Goal: Information Seeking & Learning: Learn about a topic

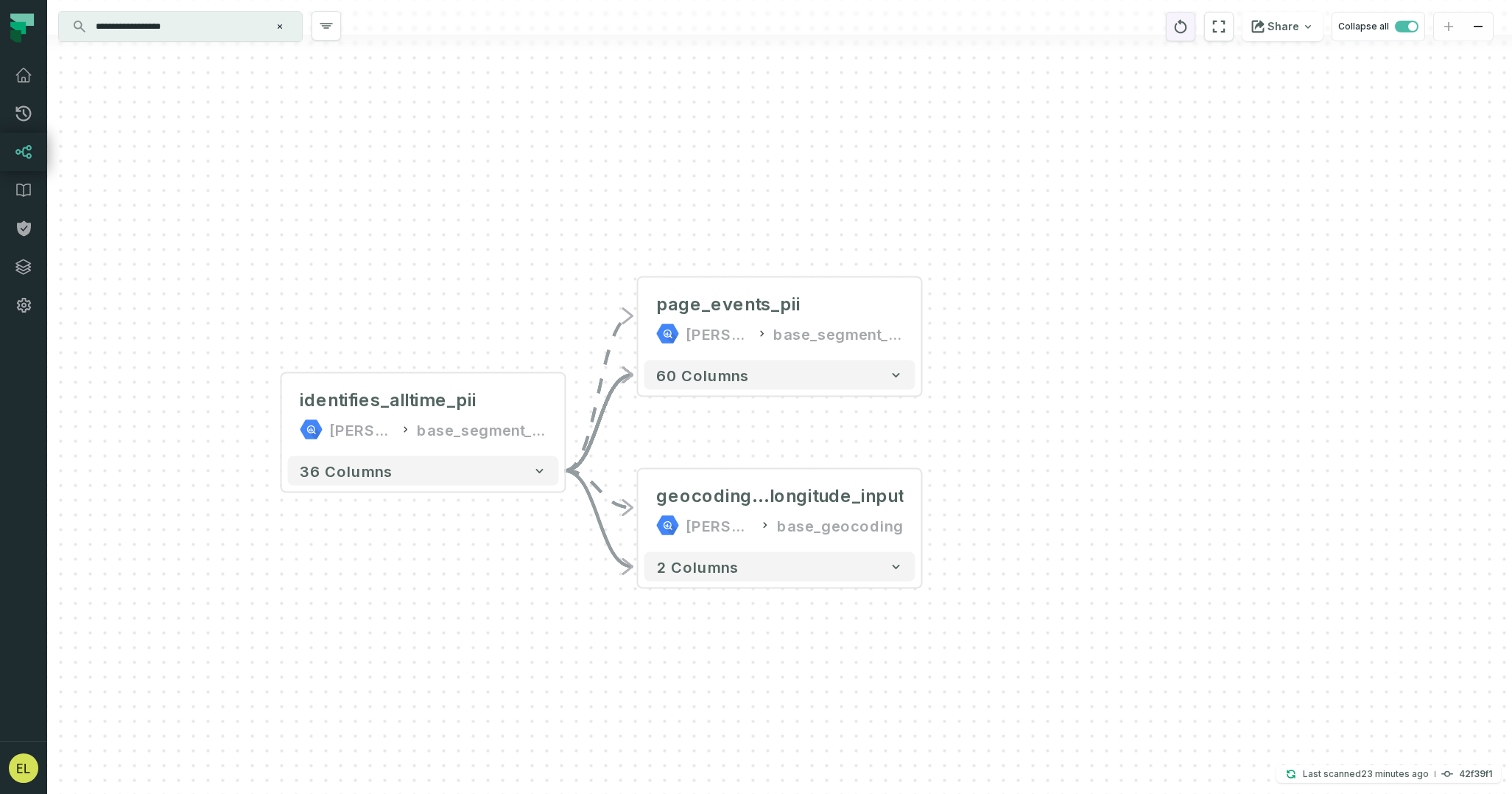
click at [1195, 21] on button "reset" at bounding box center [1180, 27] width 29 height 29
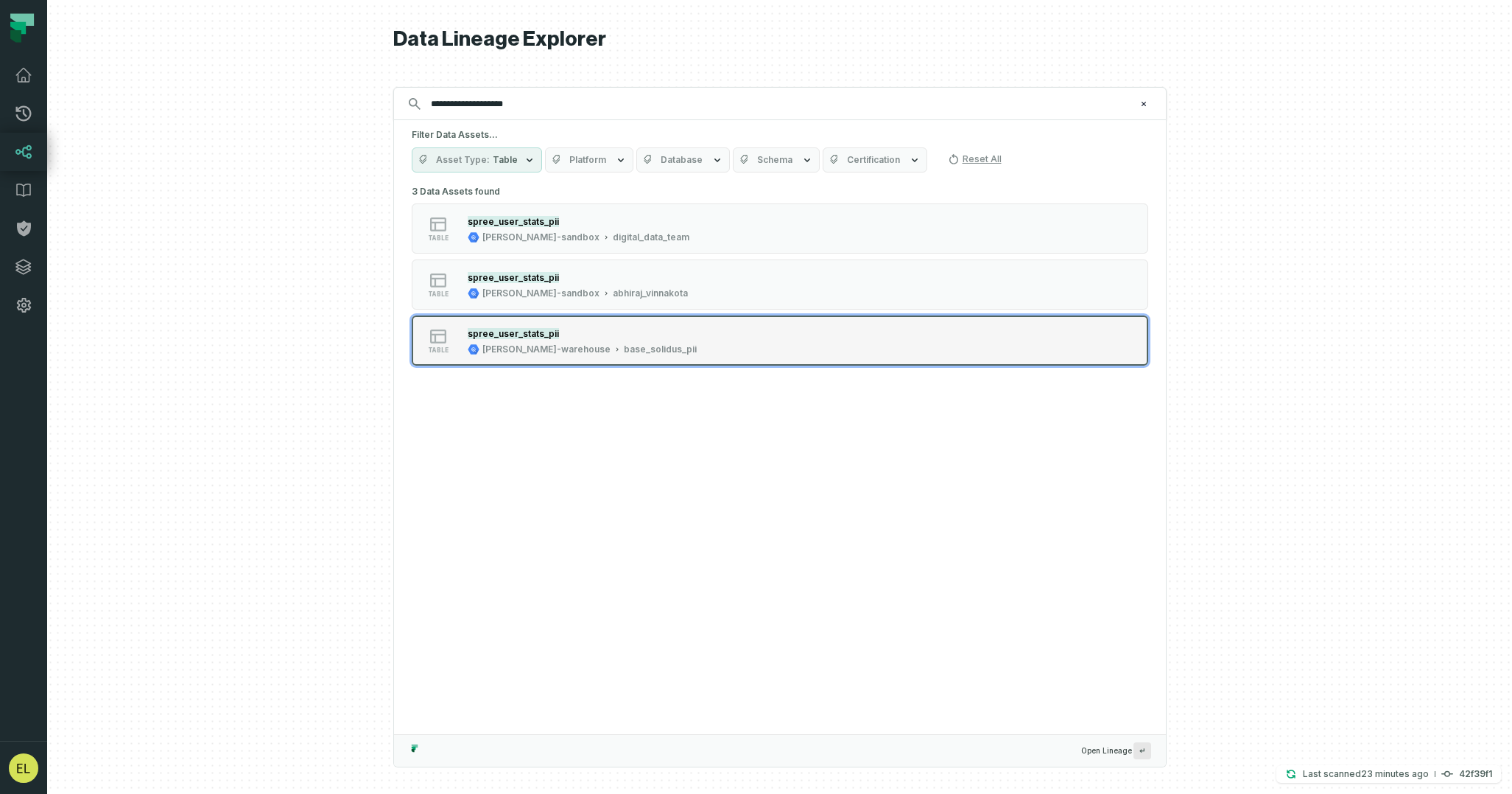
type input "**********"
click at [857, 345] on button "table spree_user_stats_pii [PERSON_NAME]-warehouse base_solidus_pii" at bounding box center [780, 341] width 737 height 50
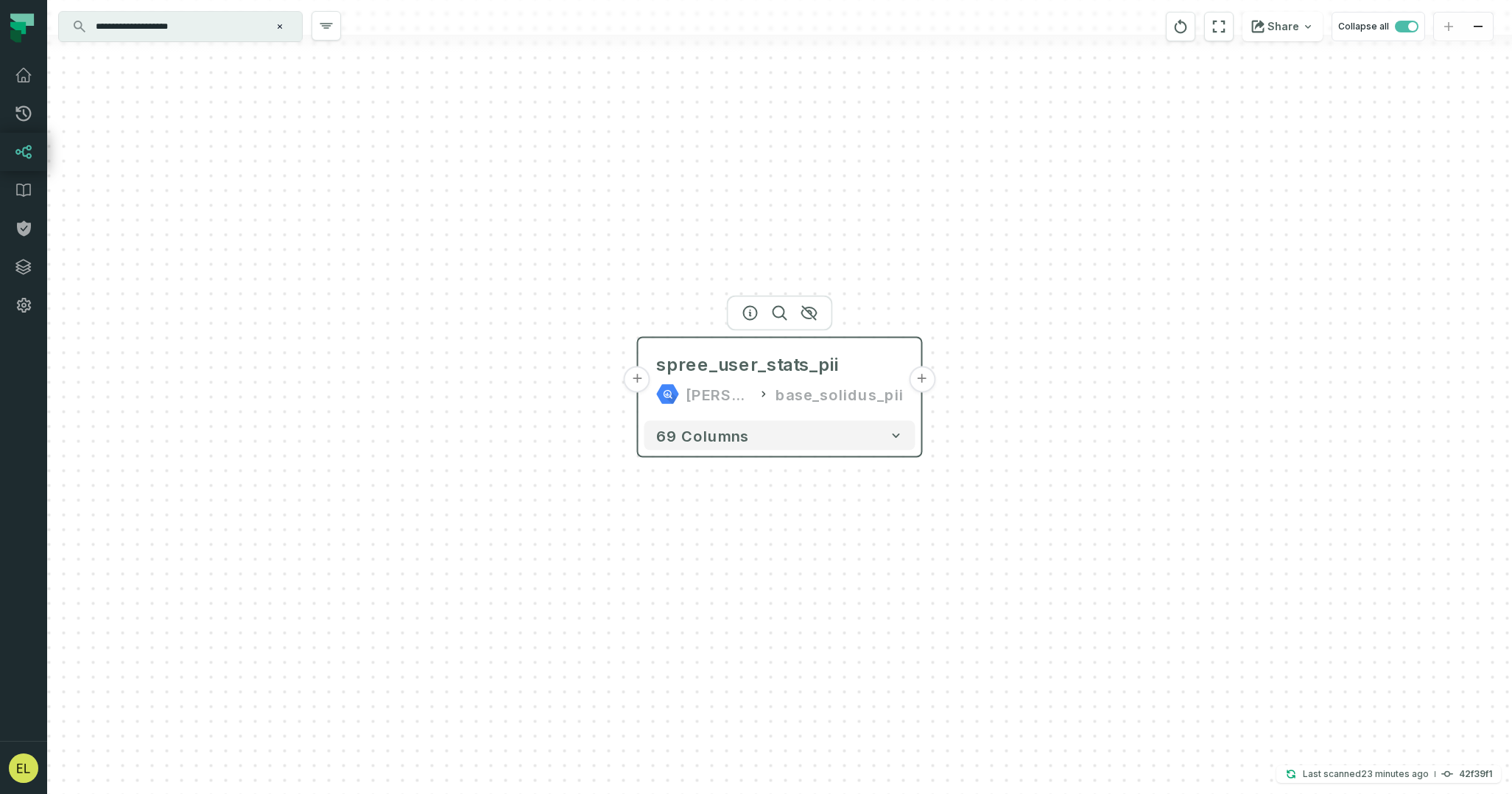
click at [927, 380] on button "+" at bounding box center [922, 380] width 27 height 27
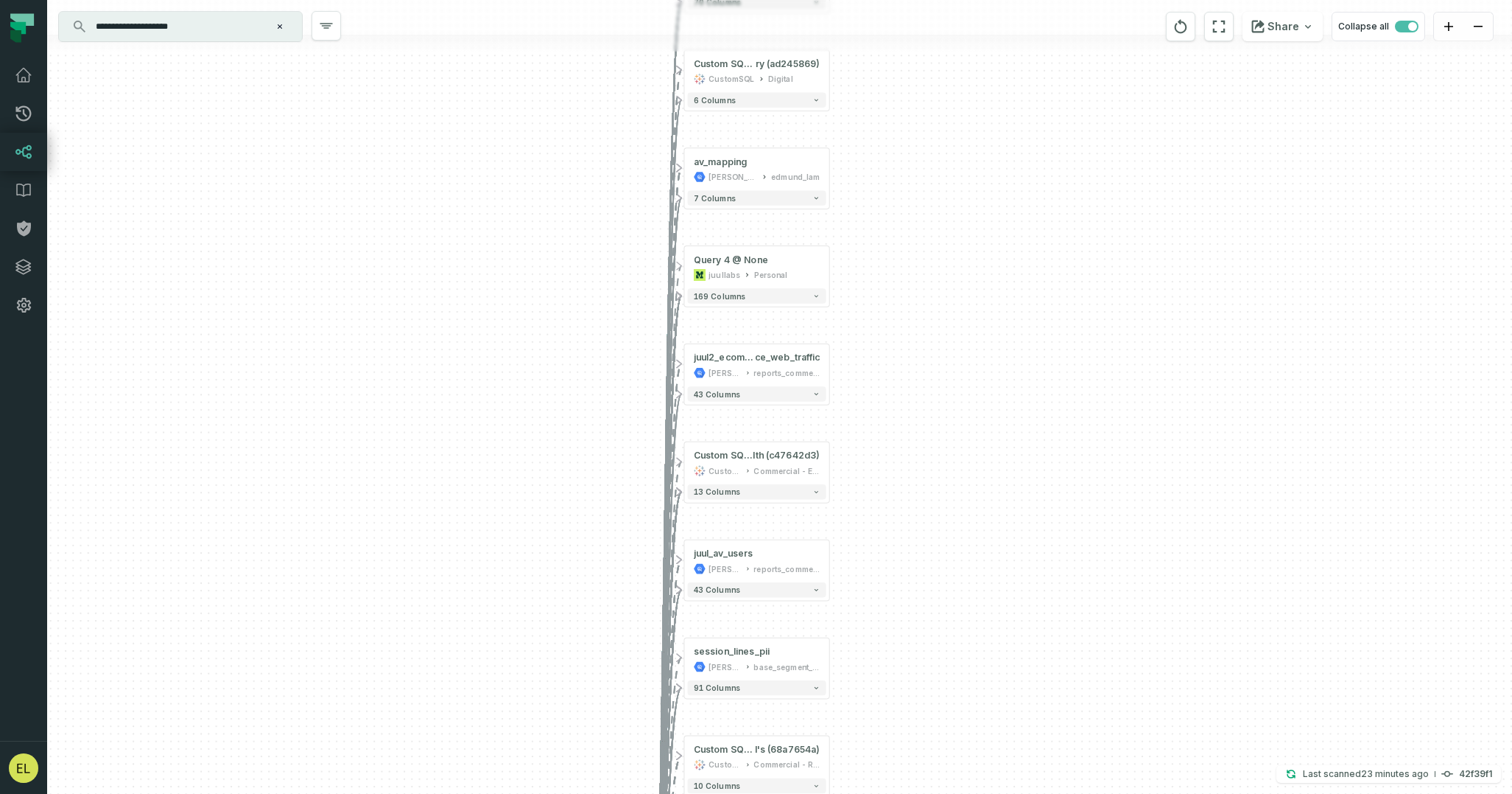
drag, startPoint x: 891, startPoint y: 319, endPoint x: 914, endPoint y: 789, distance: 470.6
click at [914, 789] on div "- spree_user_stats [PERSON_NAME]-warehouse base_solidus + 70 columns + Custom S…" at bounding box center [779, 397] width 1465 height 794
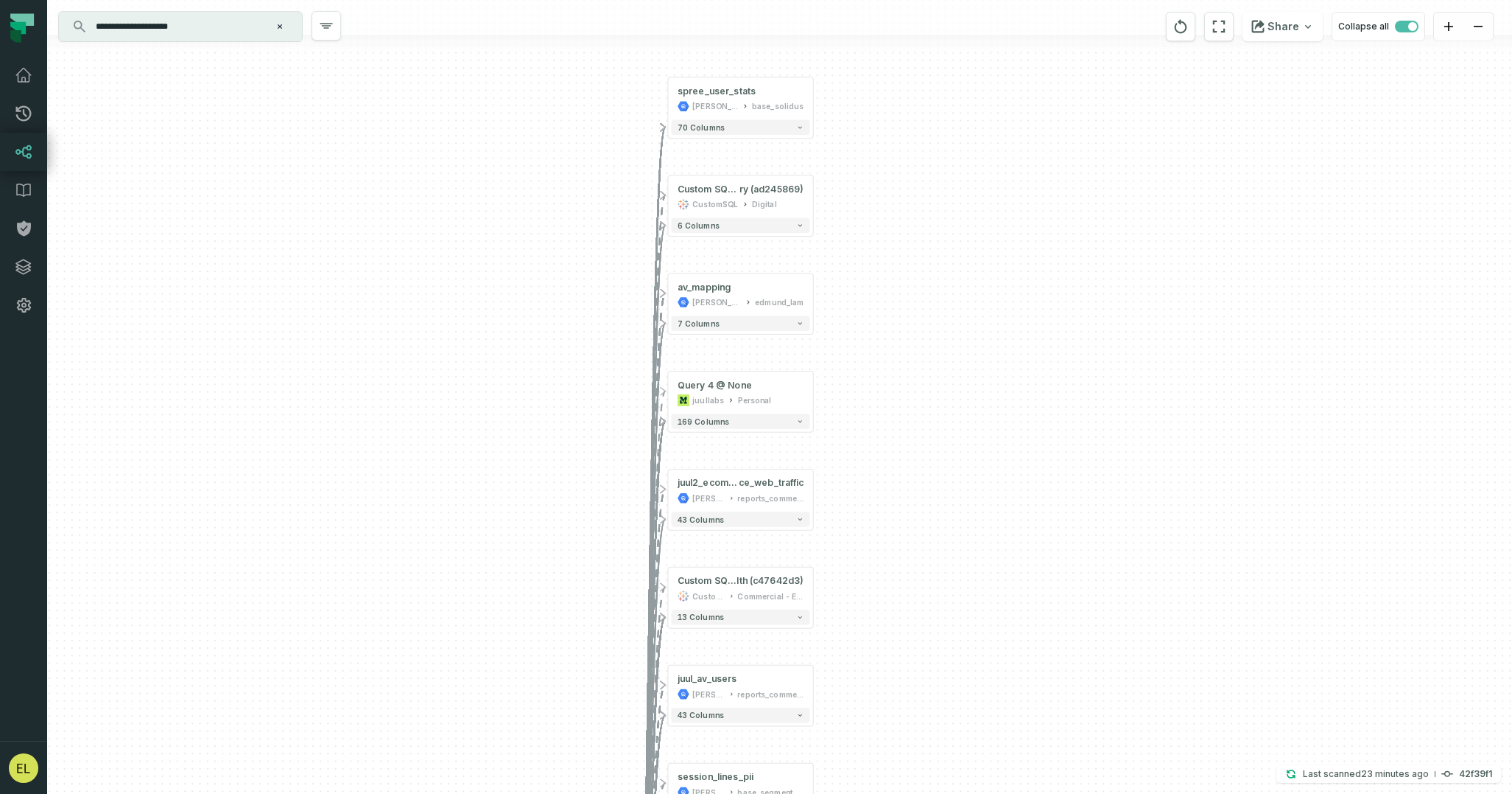
drag, startPoint x: 879, startPoint y: 394, endPoint x: 862, endPoint y: 520, distance: 127.1
click at [862, 520] on div "- spree_user_stats [PERSON_NAME]-warehouse base_solidus + 70 columns + Custom S…" at bounding box center [779, 397] width 1465 height 794
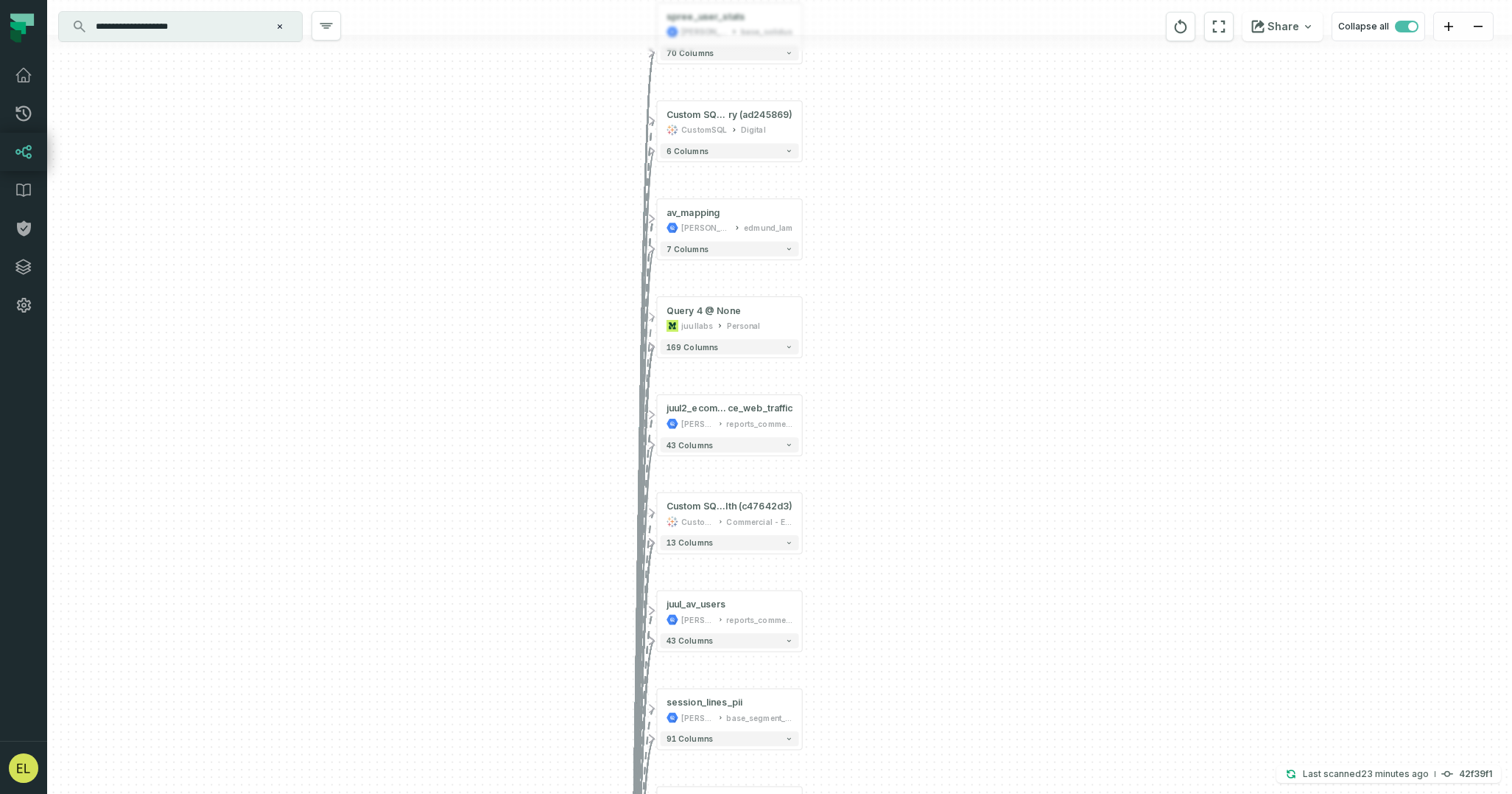
drag, startPoint x: 879, startPoint y: 636, endPoint x: 842, endPoint y: 335, distance: 303.3
click at [842, 335] on div "- spree_user_stats [PERSON_NAME]-warehouse base_solidus + 70 columns + Custom S…" at bounding box center [779, 397] width 1465 height 794
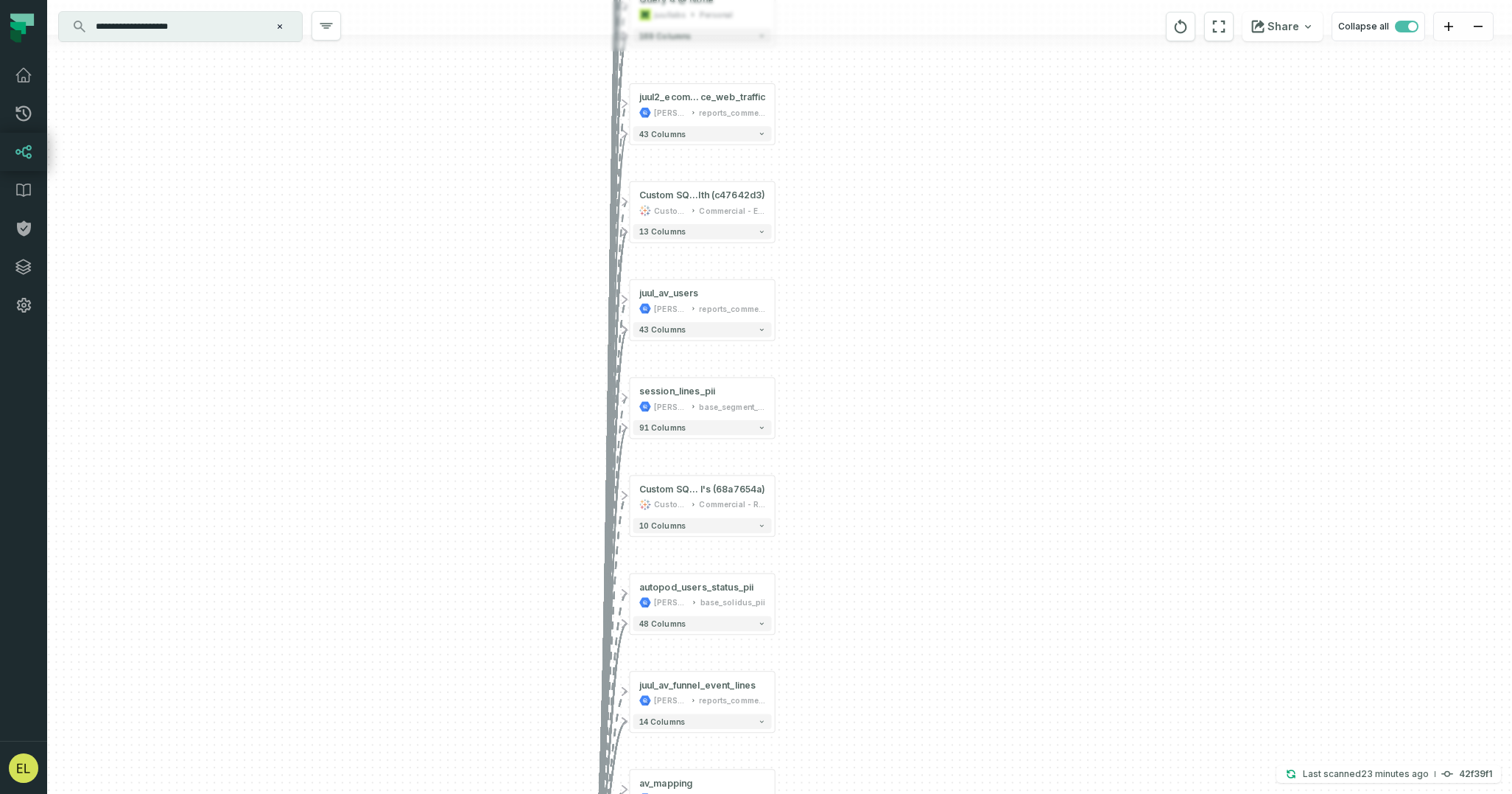
drag, startPoint x: 846, startPoint y: 573, endPoint x: 846, endPoint y: 162, distance: 411.0
click at [846, 162] on div "- spree_user_stats [PERSON_NAME]-warehouse base_solidus + 70 columns + Custom S…" at bounding box center [779, 397] width 1465 height 794
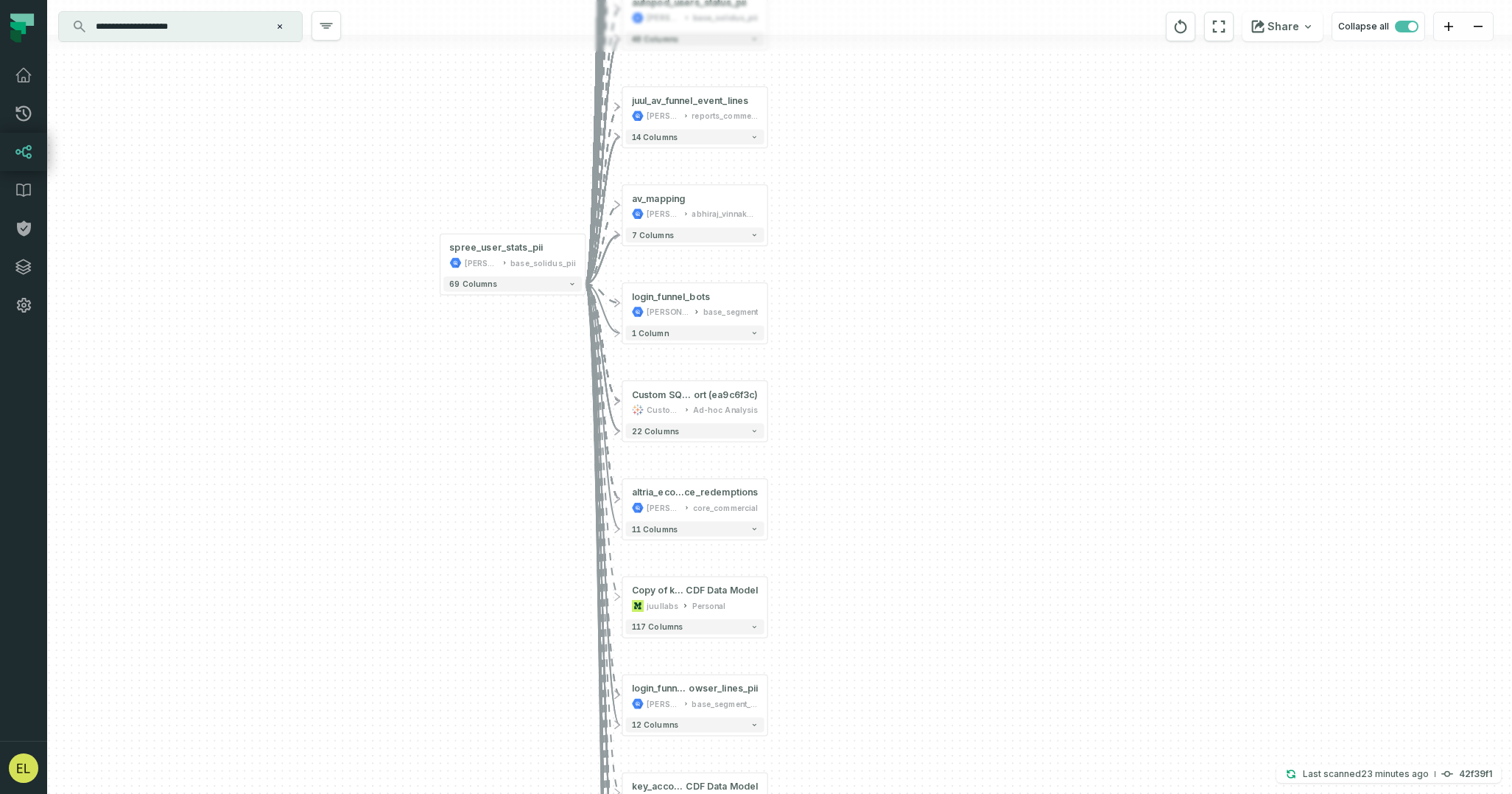
drag, startPoint x: 854, startPoint y: 521, endPoint x: 858, endPoint y: 97, distance: 424.0
click at [858, 97] on div "- spree_user_stats [PERSON_NAME]-warehouse base_solidus + 70 columns + Custom S…" at bounding box center [779, 397] width 1465 height 794
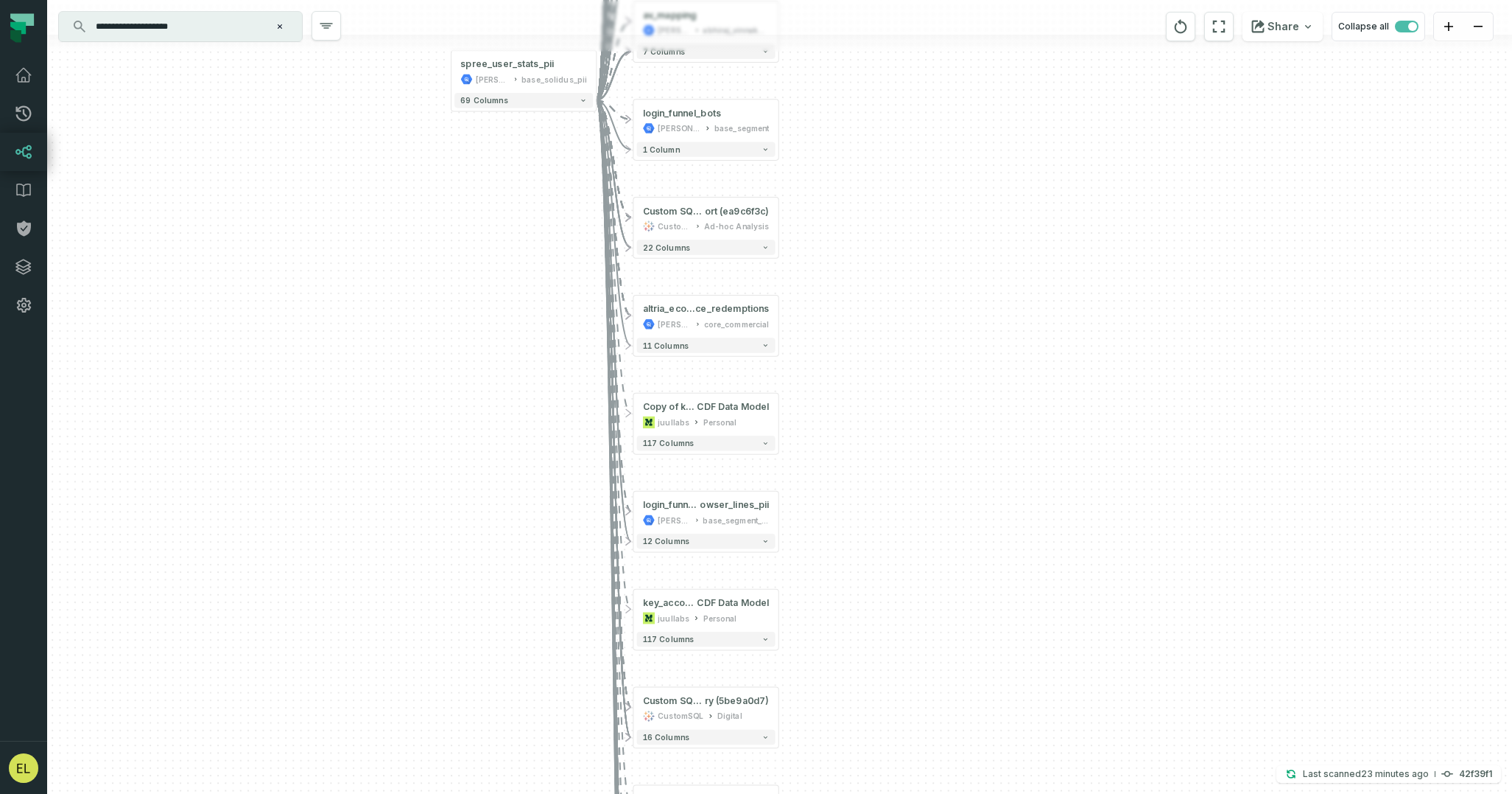
drag, startPoint x: 807, startPoint y: 568, endPoint x: 807, endPoint y: 160, distance: 408.0
click at [807, 160] on div "- spree_user_stats [PERSON_NAME]-warehouse base_solidus + 70 columns + Custom S…" at bounding box center [779, 397] width 1465 height 794
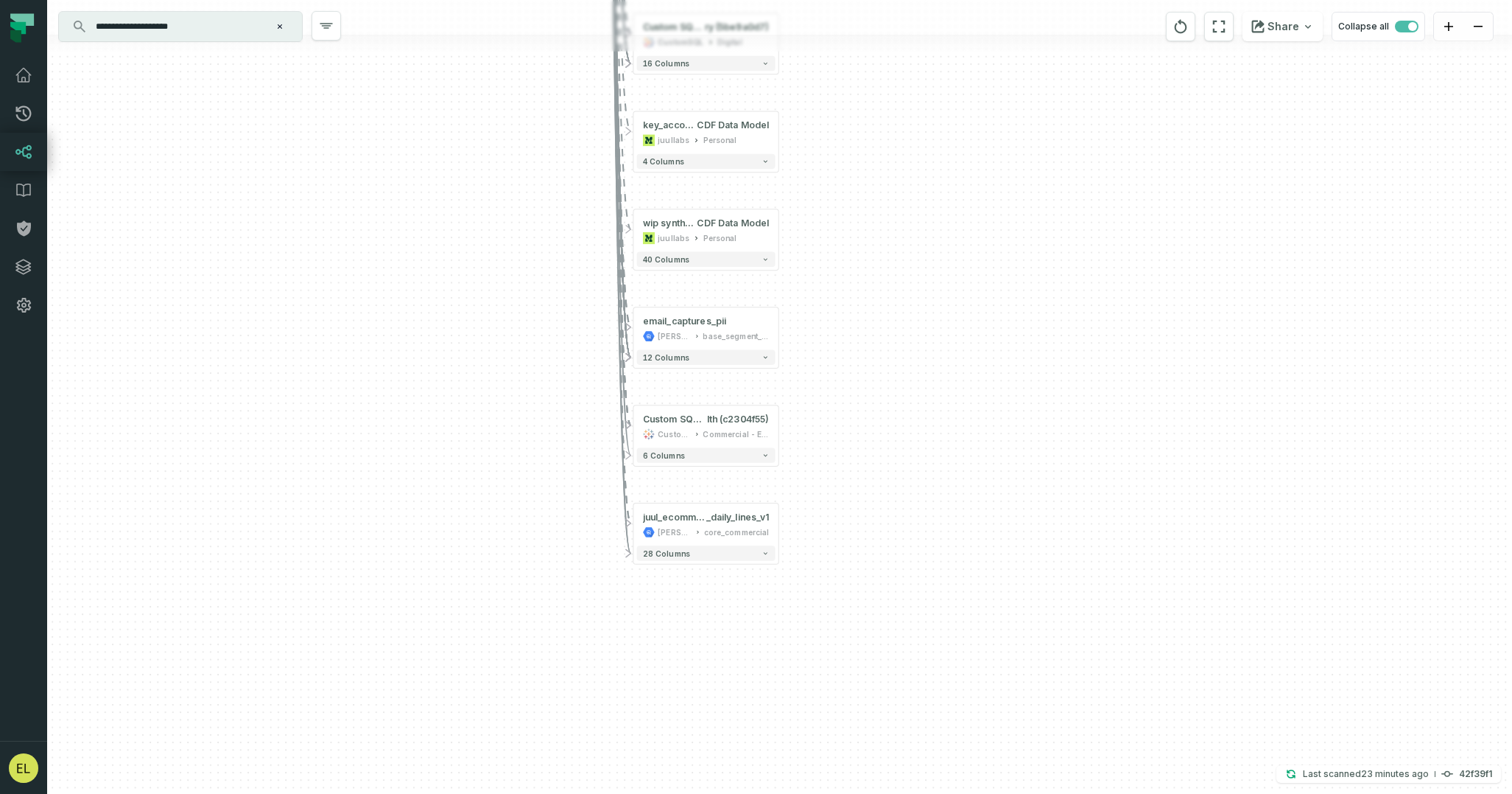
drag, startPoint x: 818, startPoint y: 552, endPoint x: 818, endPoint y: 41, distance: 511.0
click at [818, 41] on div "- spree_user_stats [PERSON_NAME]-warehouse base_solidus + 70 columns + Custom S…" at bounding box center [779, 397] width 1465 height 794
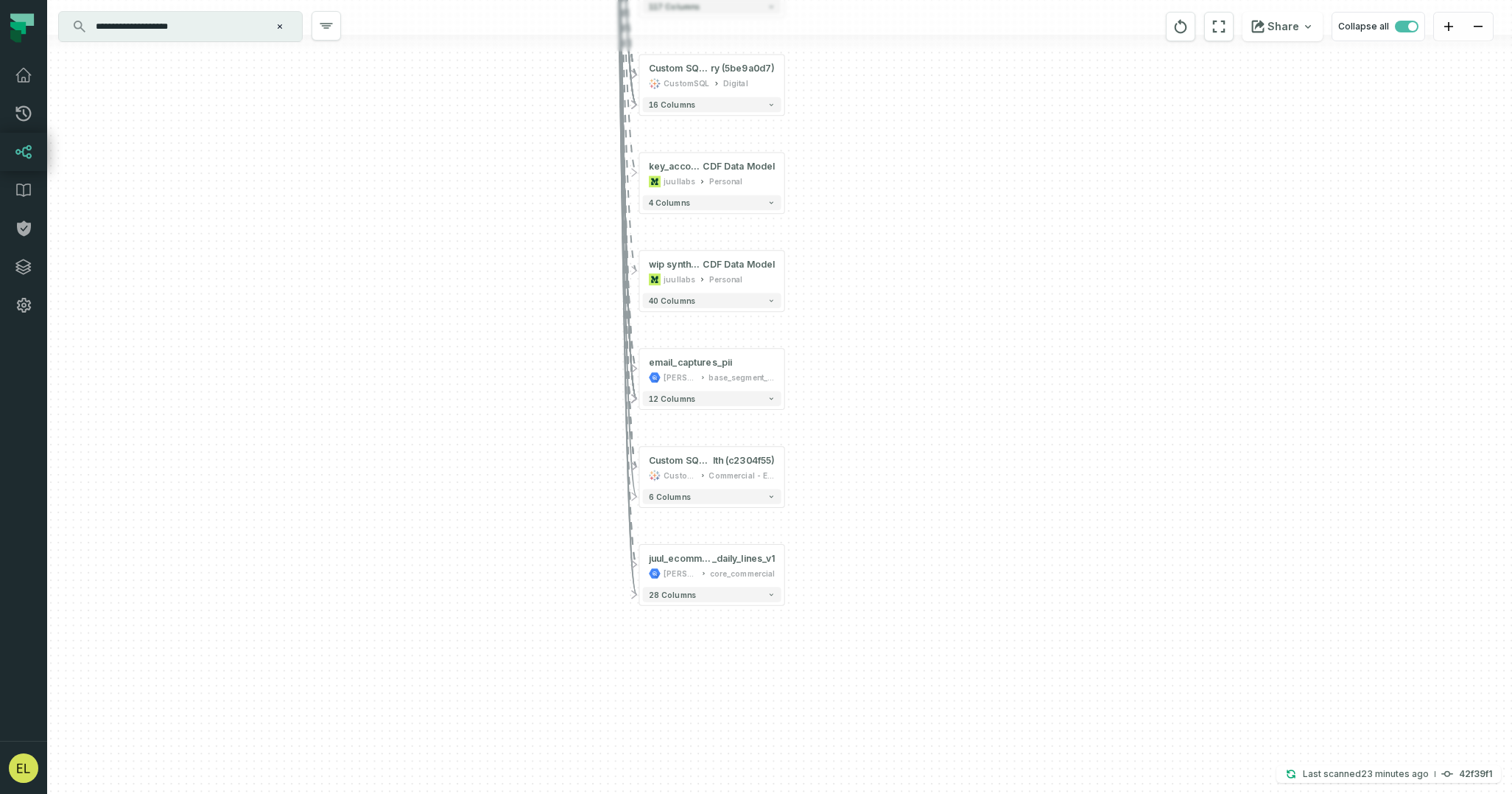
drag, startPoint x: 851, startPoint y: 149, endPoint x: 859, endPoint y: 450, distance: 301.1
click at [859, 450] on div "- spree_user_stats [PERSON_NAME]-warehouse base_solidus + 70 columns + Custom S…" at bounding box center [779, 397] width 1465 height 794
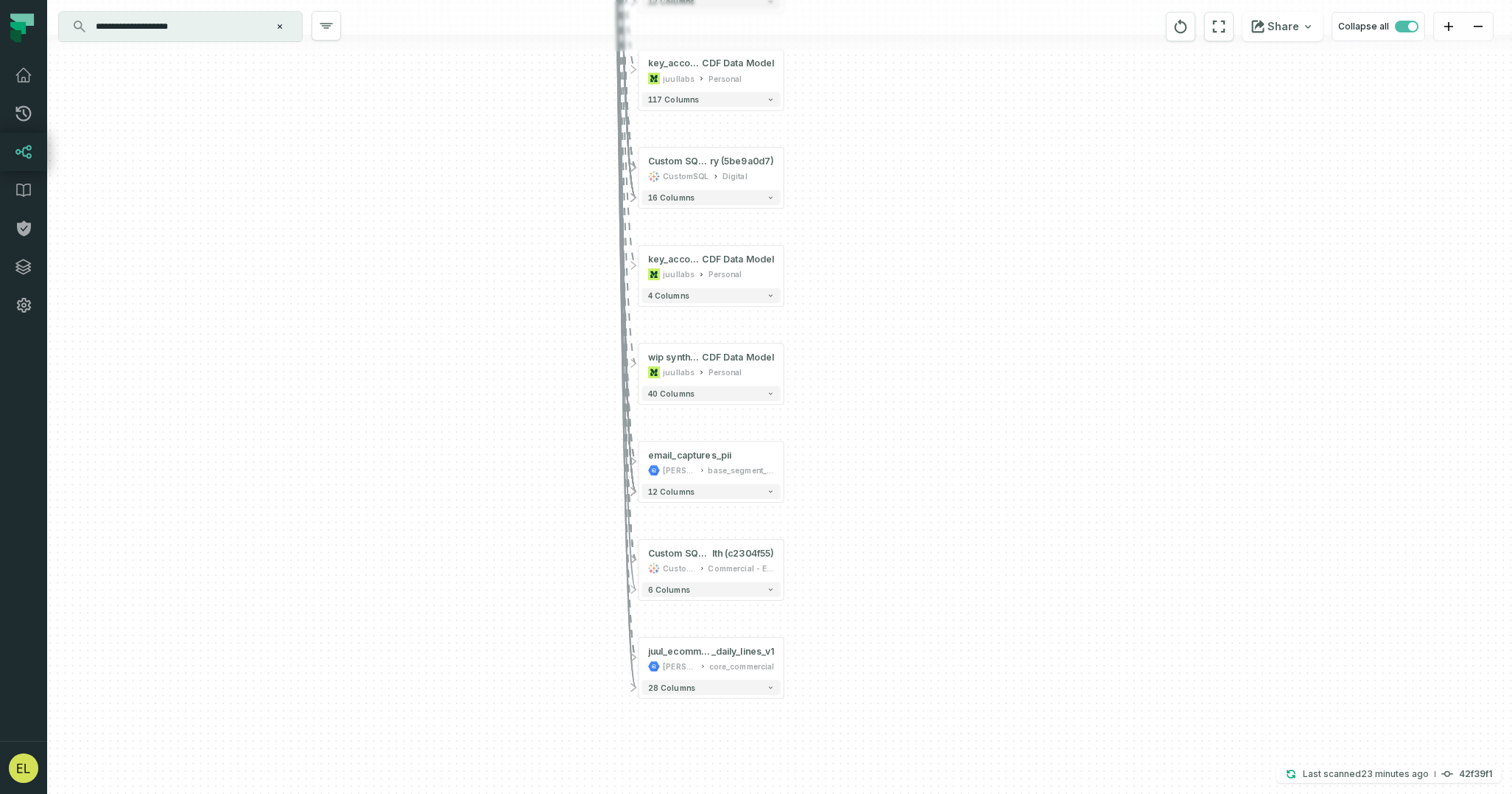
drag, startPoint x: 890, startPoint y: 347, endPoint x: 884, endPoint y: 733, distance: 386.0
click at [884, 733] on div "- spree_user_stats [PERSON_NAME]-warehouse base_solidus + 70 columns + Custom S…" at bounding box center [779, 397] width 1465 height 794
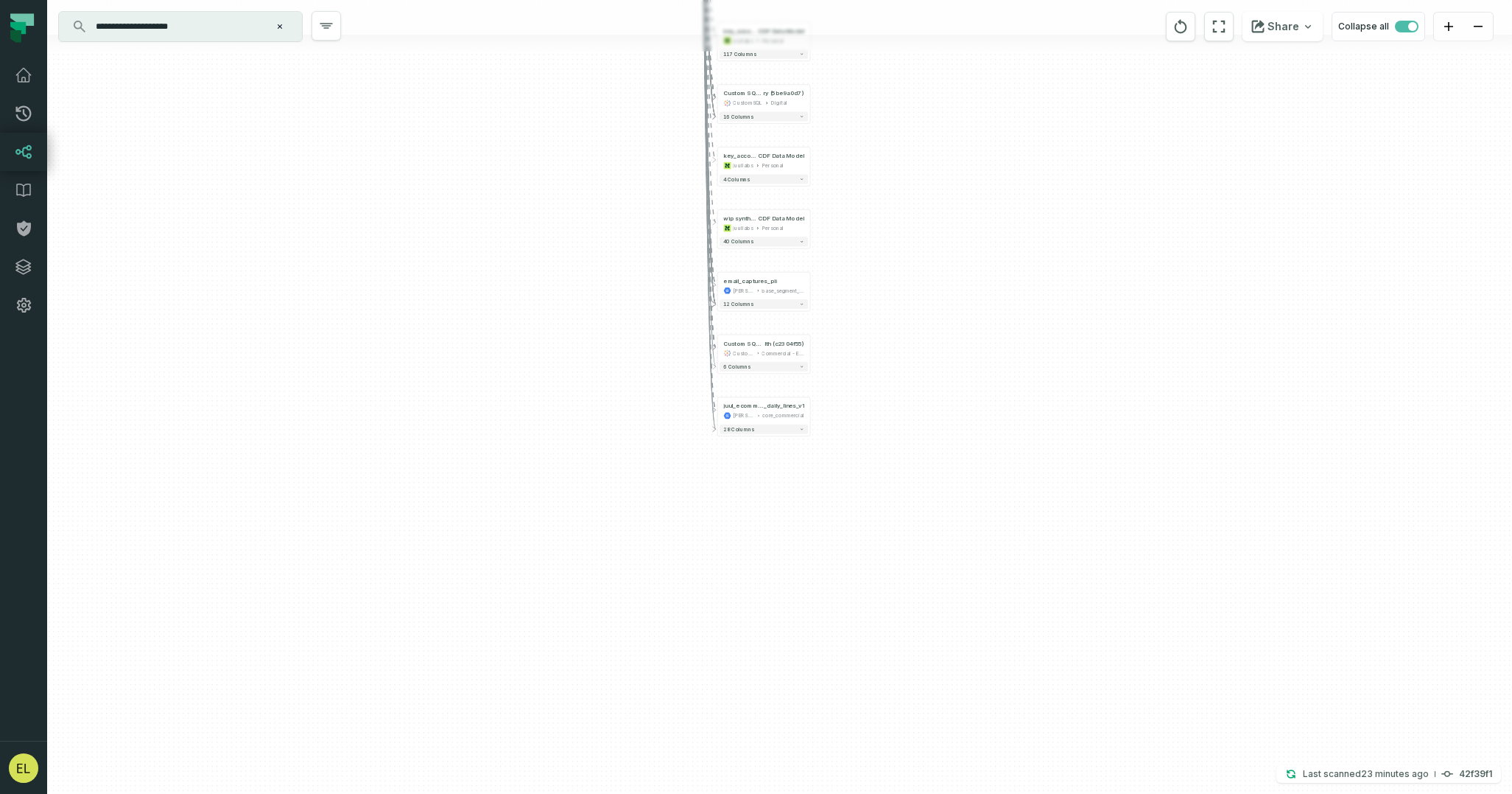
drag, startPoint x: 863, startPoint y: 662, endPoint x: 866, endPoint y: 270, distance: 392.0
click at [866, 270] on div "- spree_user_stats [PERSON_NAME]-warehouse base_solidus + 70 columns + Custom S…" at bounding box center [779, 397] width 1465 height 794
drag, startPoint x: 874, startPoint y: 263, endPoint x: 863, endPoint y: 793, distance: 530.1
click at [863, 793] on div "- spree_user_stats [PERSON_NAME]-warehouse base_solidus + 70 columns + Custom S…" at bounding box center [779, 397] width 1465 height 794
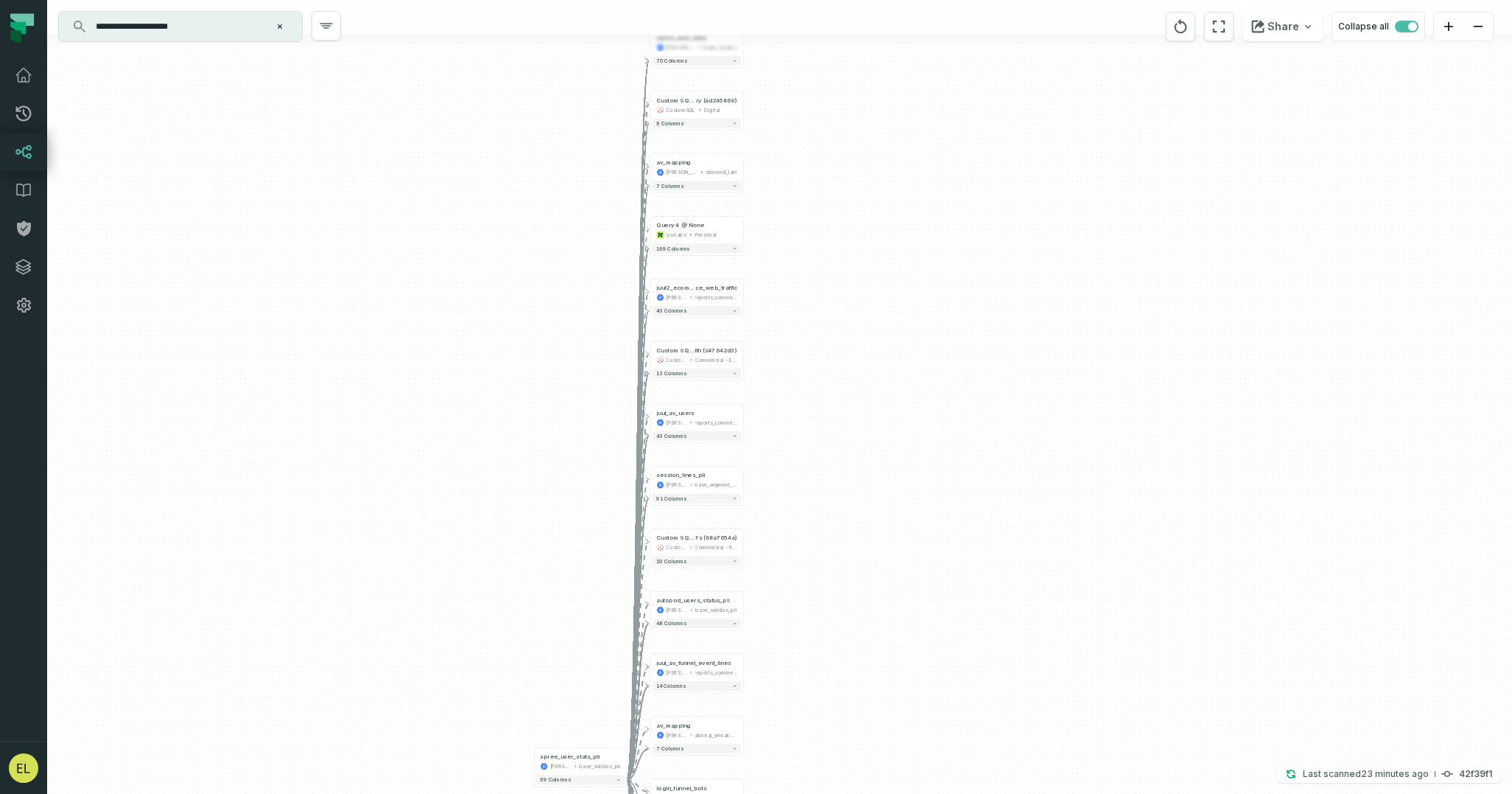
drag, startPoint x: 880, startPoint y: 266, endPoint x: 823, endPoint y: 811, distance: 548.0
click at [823, 793] on html "Pull Requests Dashboard Lineage Data Catalog Policies Integrations Settings [PE…" at bounding box center [756, 397] width 1512 height 794
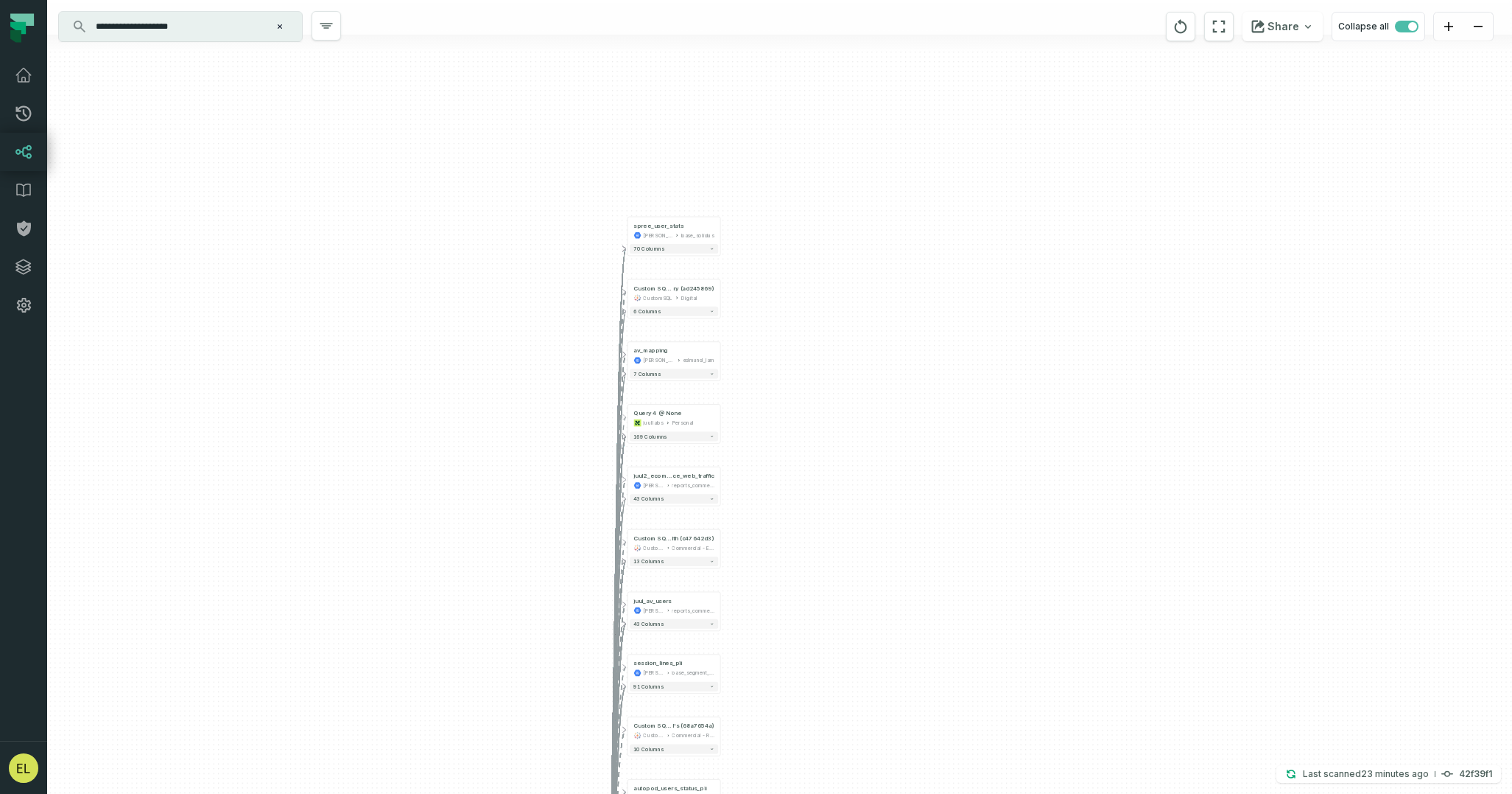
drag, startPoint x: 823, startPoint y: 273, endPoint x: 800, endPoint y: 460, distance: 188.4
click at [800, 460] on div "- spree_user_stats [PERSON_NAME]-warehouse base_solidus + 70 columns + Custom S…" at bounding box center [779, 397] width 1465 height 794
click at [640, 191] on icon "button" at bounding box center [645, 191] width 18 height 18
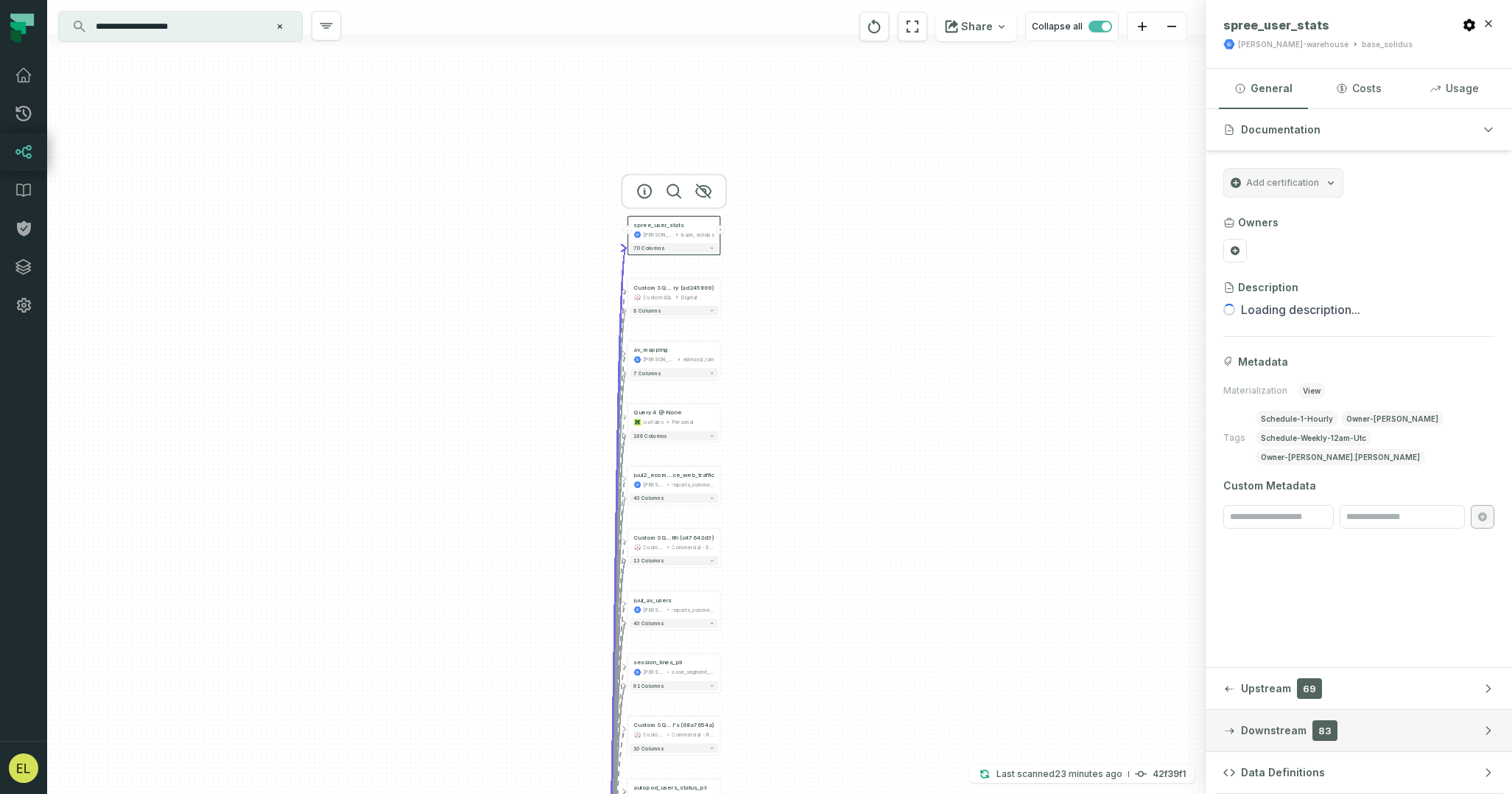
click at [1323, 735] on span "83" at bounding box center [1325, 730] width 25 height 20
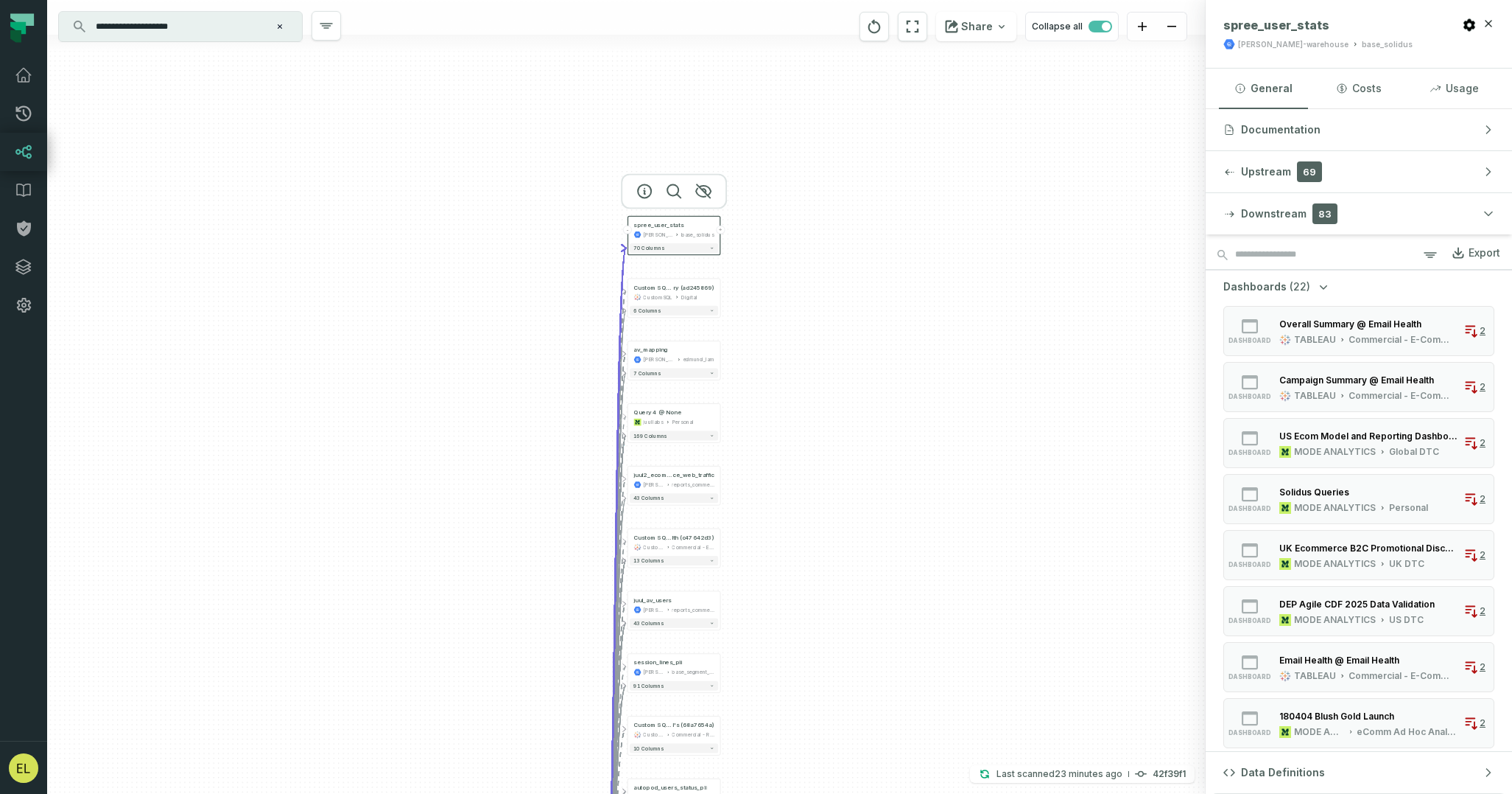
click at [1318, 294] on div "Dashboards (22) dashboard Overall Summary @ Email Health TABLEAU Commercial - E…" at bounding box center [1359, 724] width 271 height 891
click at [1304, 285] on span "(22)" at bounding box center [1300, 286] width 20 height 15
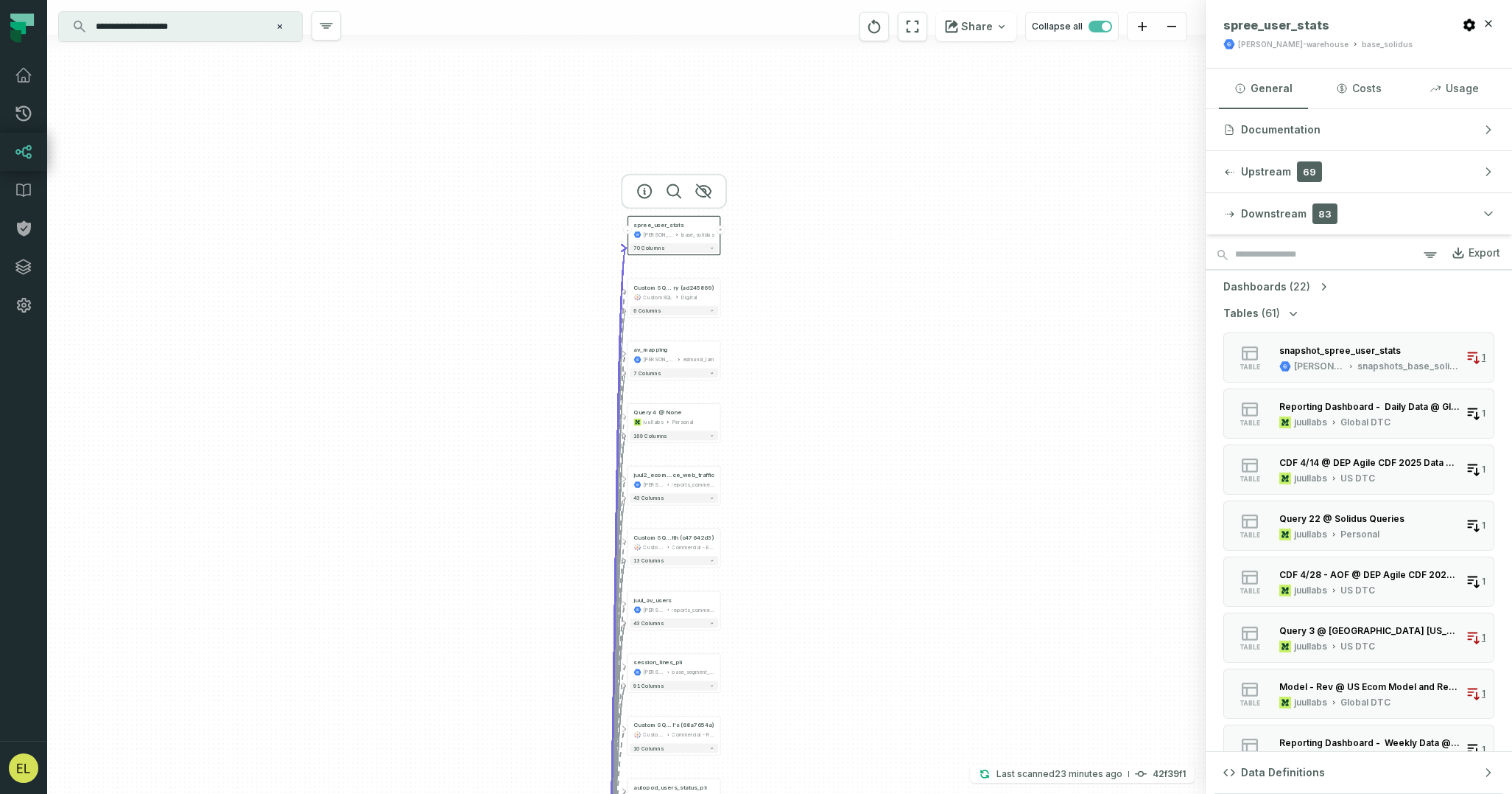
click at [1295, 316] on icon "button" at bounding box center [1293, 313] width 15 height 15
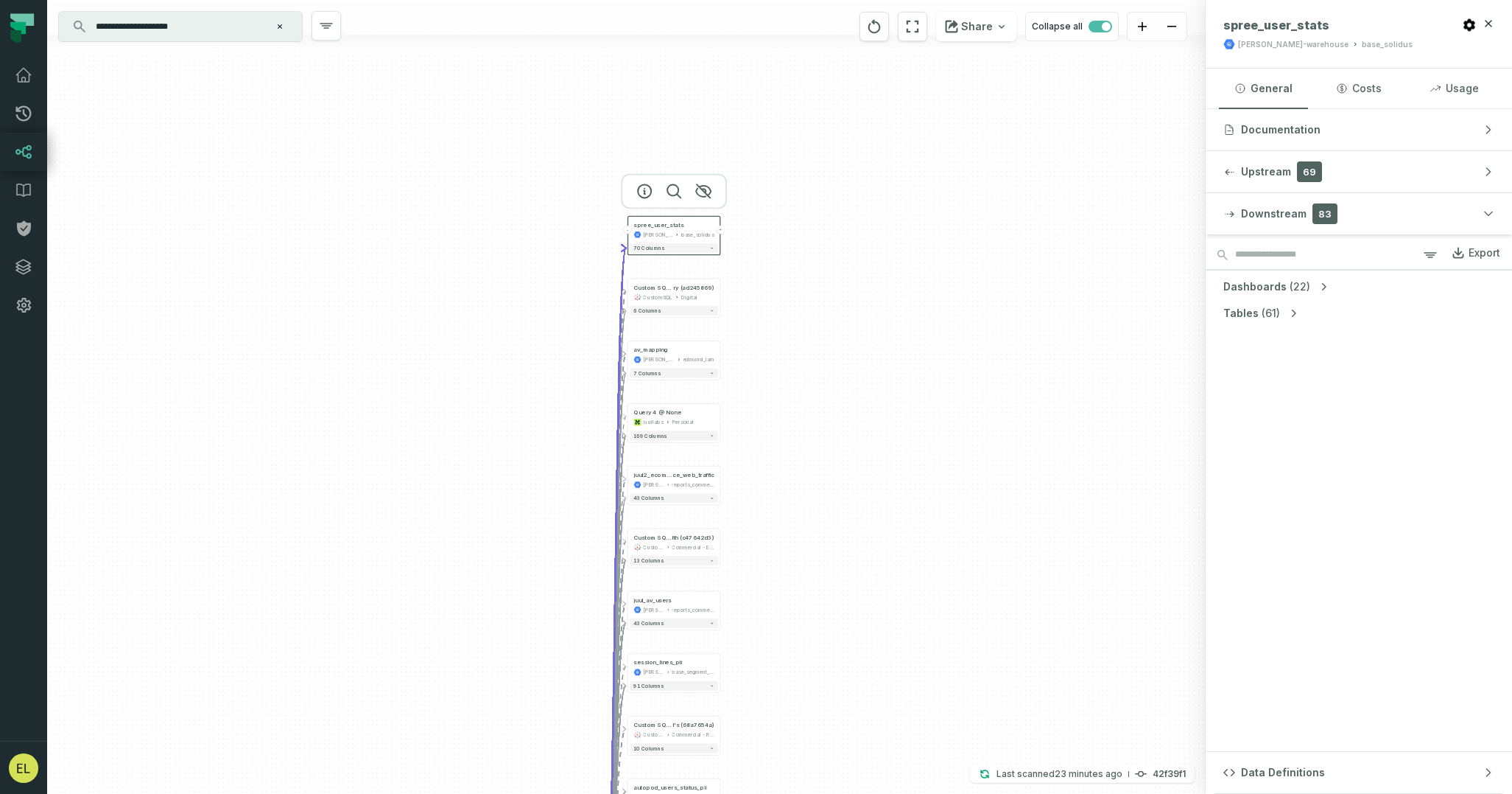
click at [1298, 313] on icon "button" at bounding box center [1293, 313] width 15 height 15
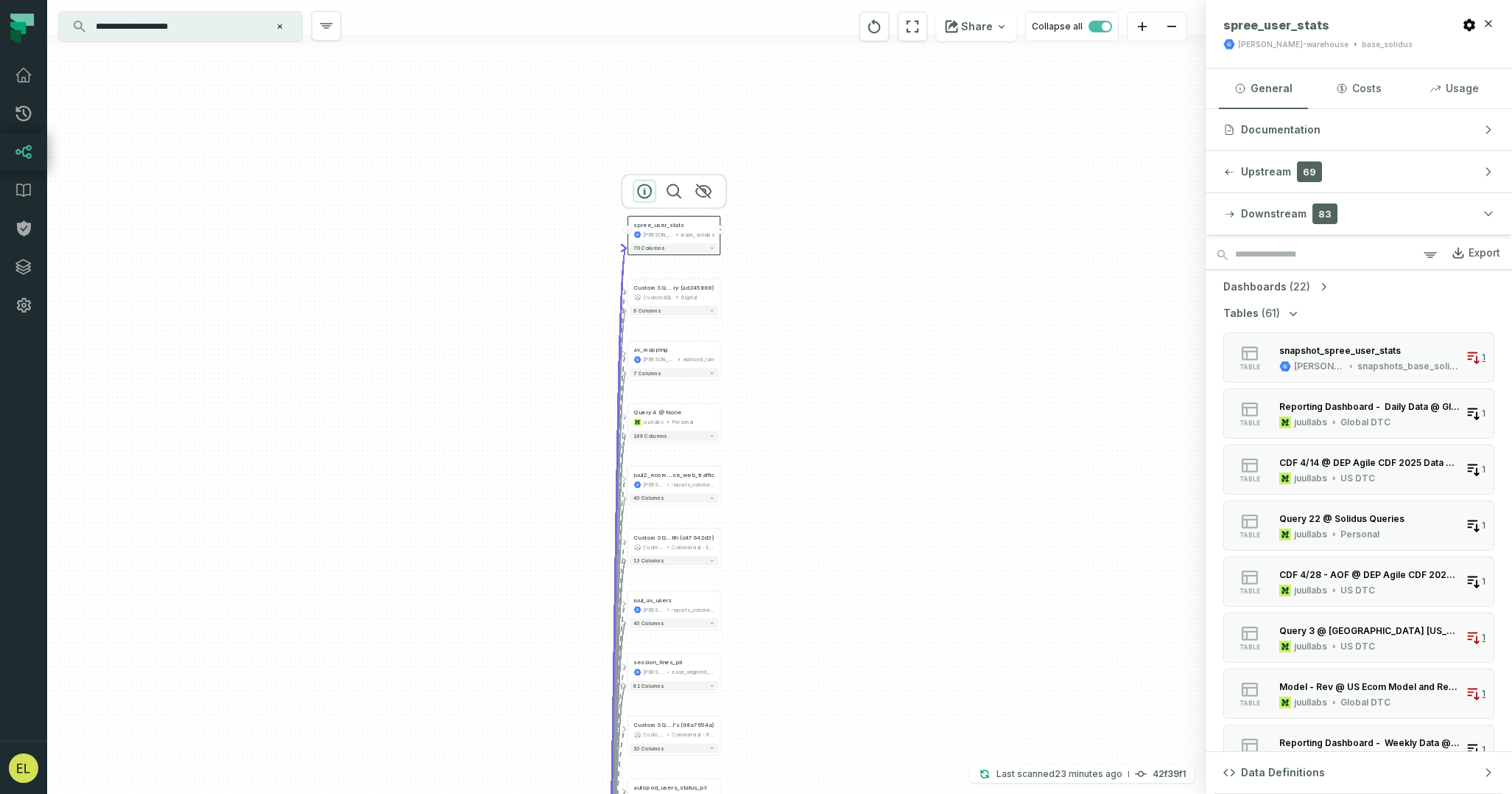
click at [643, 190] on icon "button" at bounding box center [645, 191] width 18 height 18
click at [1379, 774] on button "Data Definitions" at bounding box center [1359, 772] width 306 height 41
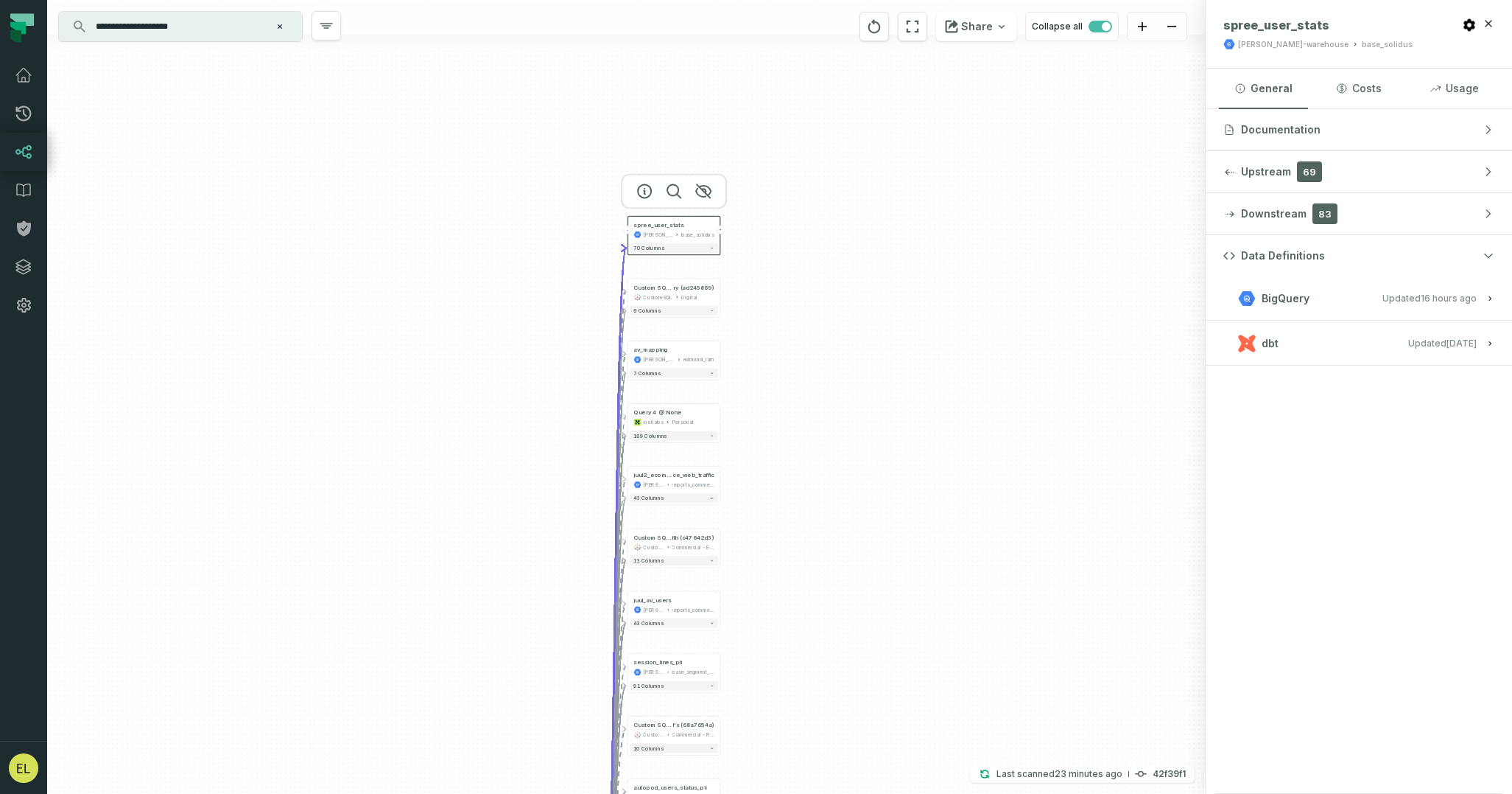
click at [1370, 353] on h3 "dbt Updated [DATE] 7:12:45 PM" at bounding box center [1359, 343] width 306 height 45
click at [1428, 349] on button "dbt Updated [DATE] 7:12:45 PM" at bounding box center [1359, 343] width 271 height 20
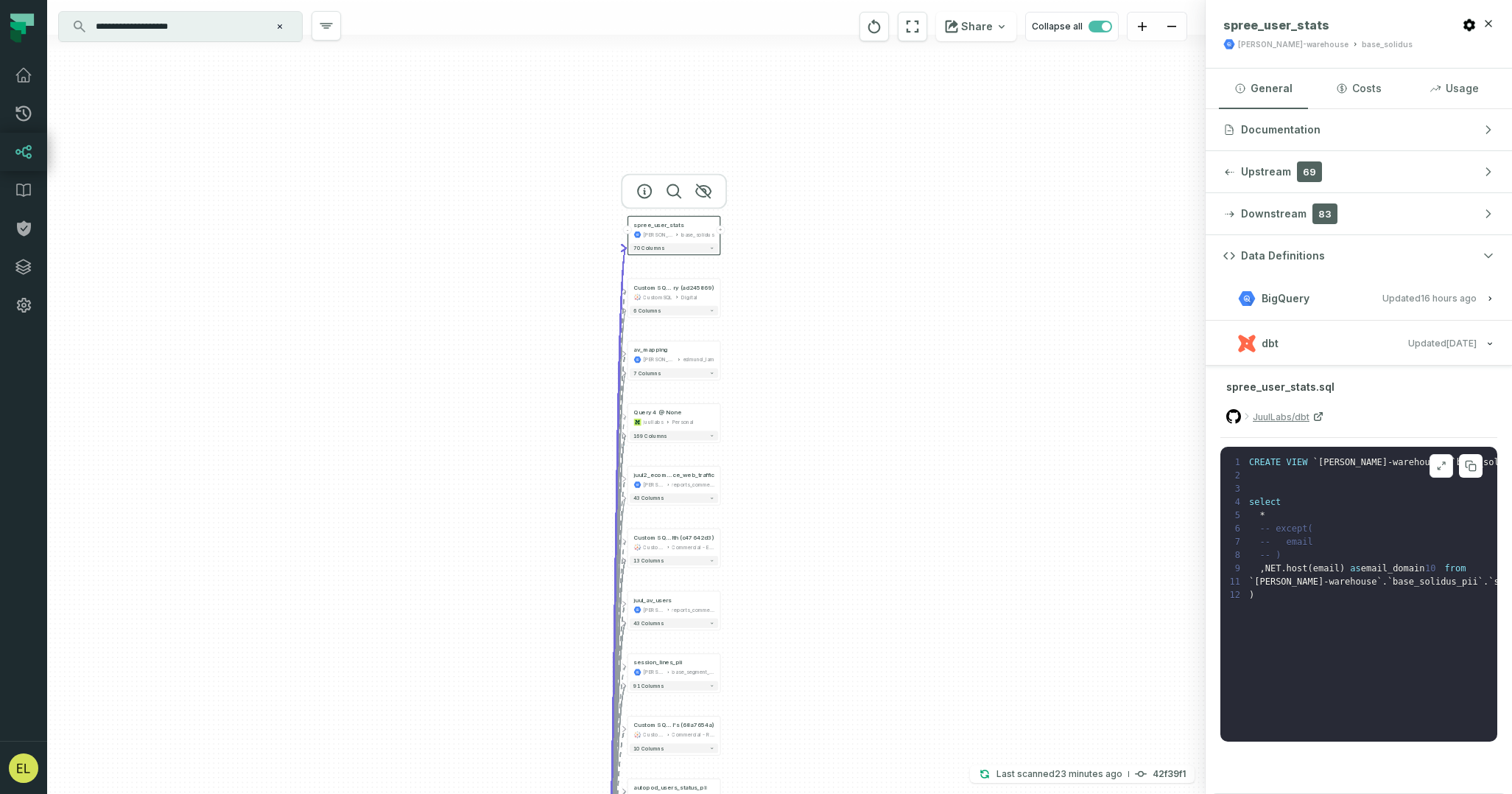
click at [1442, 467] on icon at bounding box center [1441, 466] width 11 height 12
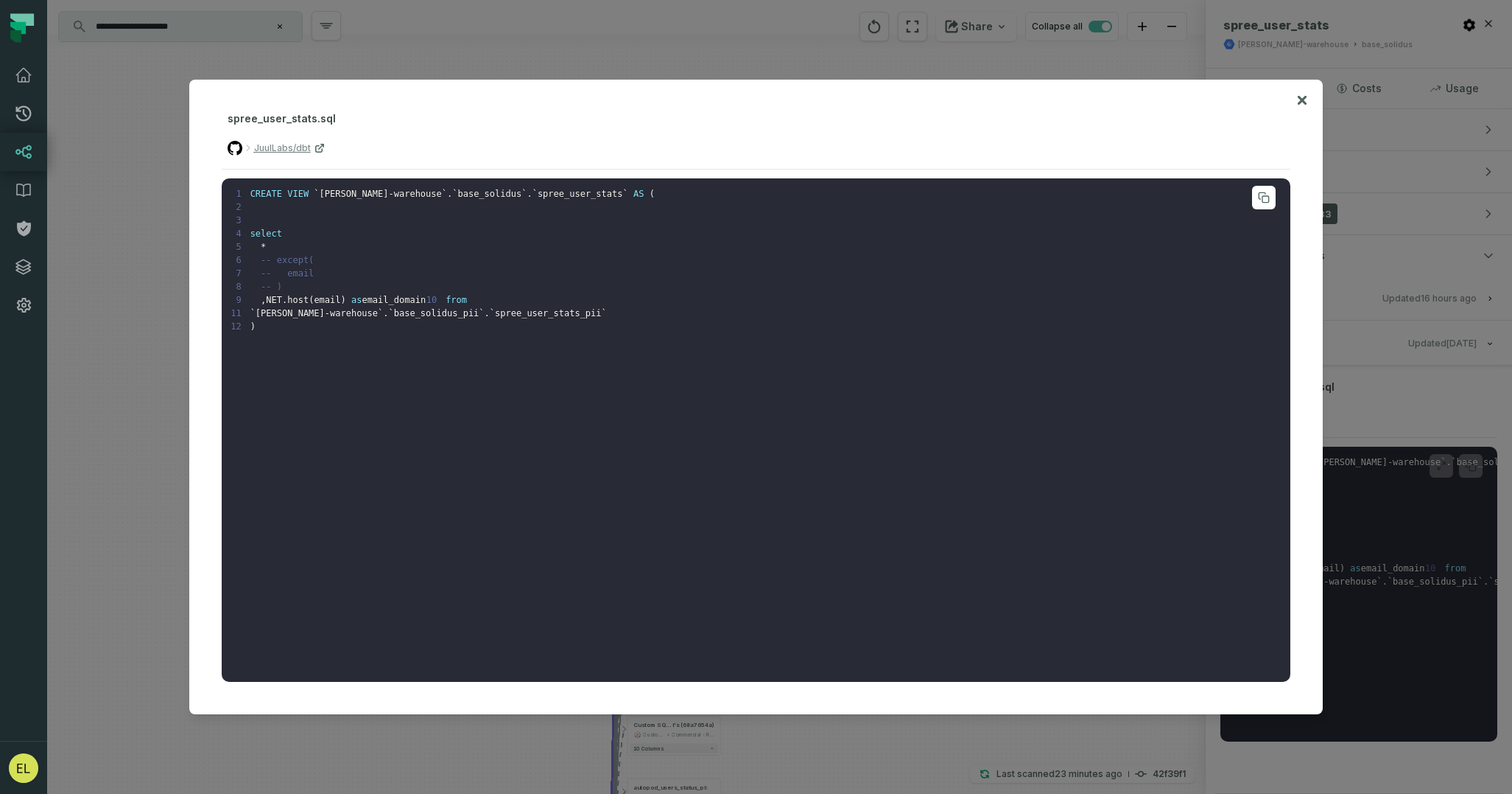
drag, startPoint x: 457, startPoint y: 303, endPoint x: 264, endPoint y: 303, distance: 193.0
click at [264, 303] on pre "1 CREATE VIEW ` [PERSON_NAME]-warehouse ` . ` base_solidus ` . ` spree_user_sta…" at bounding box center [756, 431] width 1069 height 504
copy code "NET . host ( email ) as email_domain"
click at [1296, 103] on button at bounding box center [1302, 100] width 12 height 12
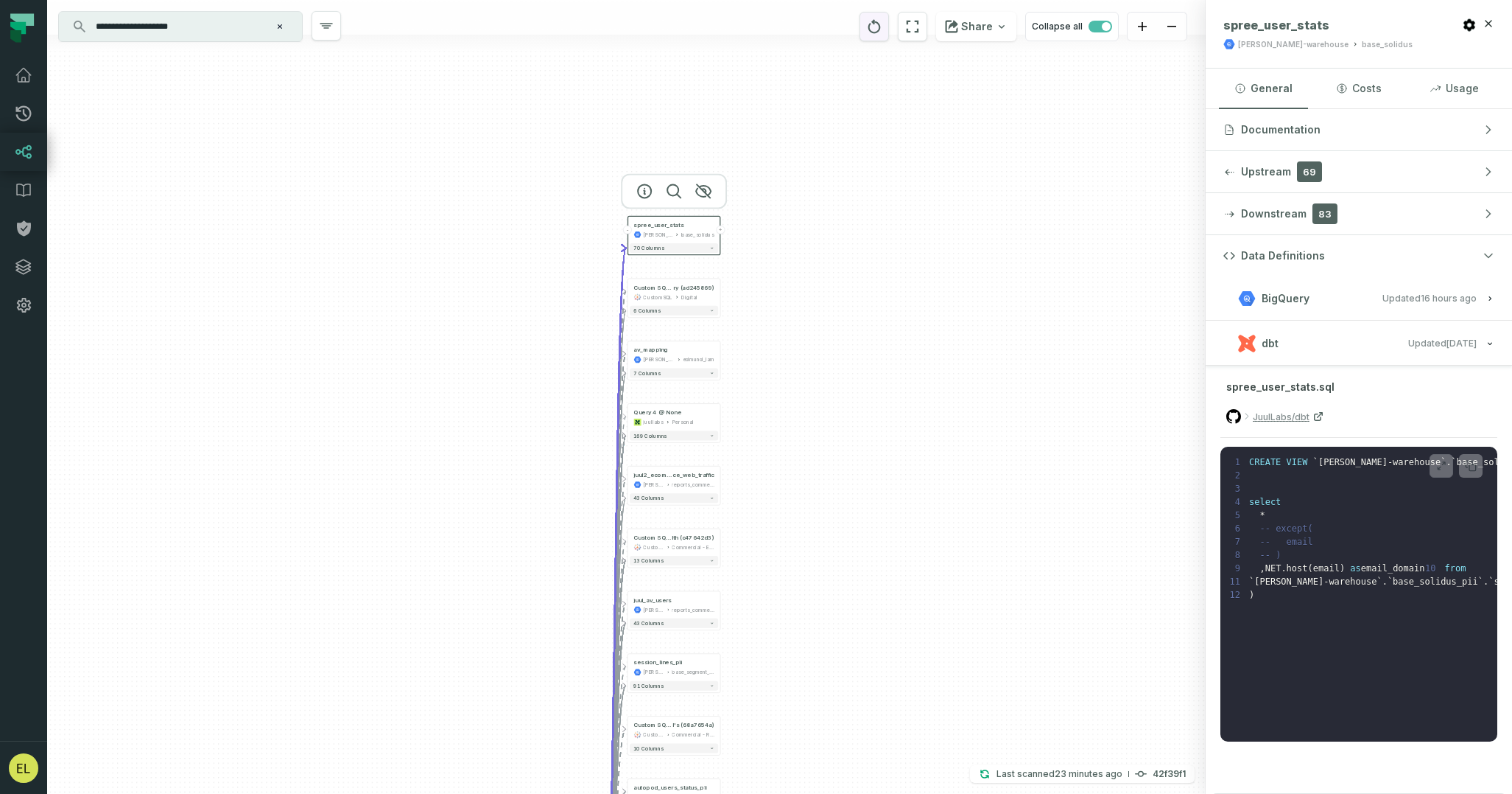
click at [881, 31] on icon "reset" at bounding box center [874, 26] width 12 height 14
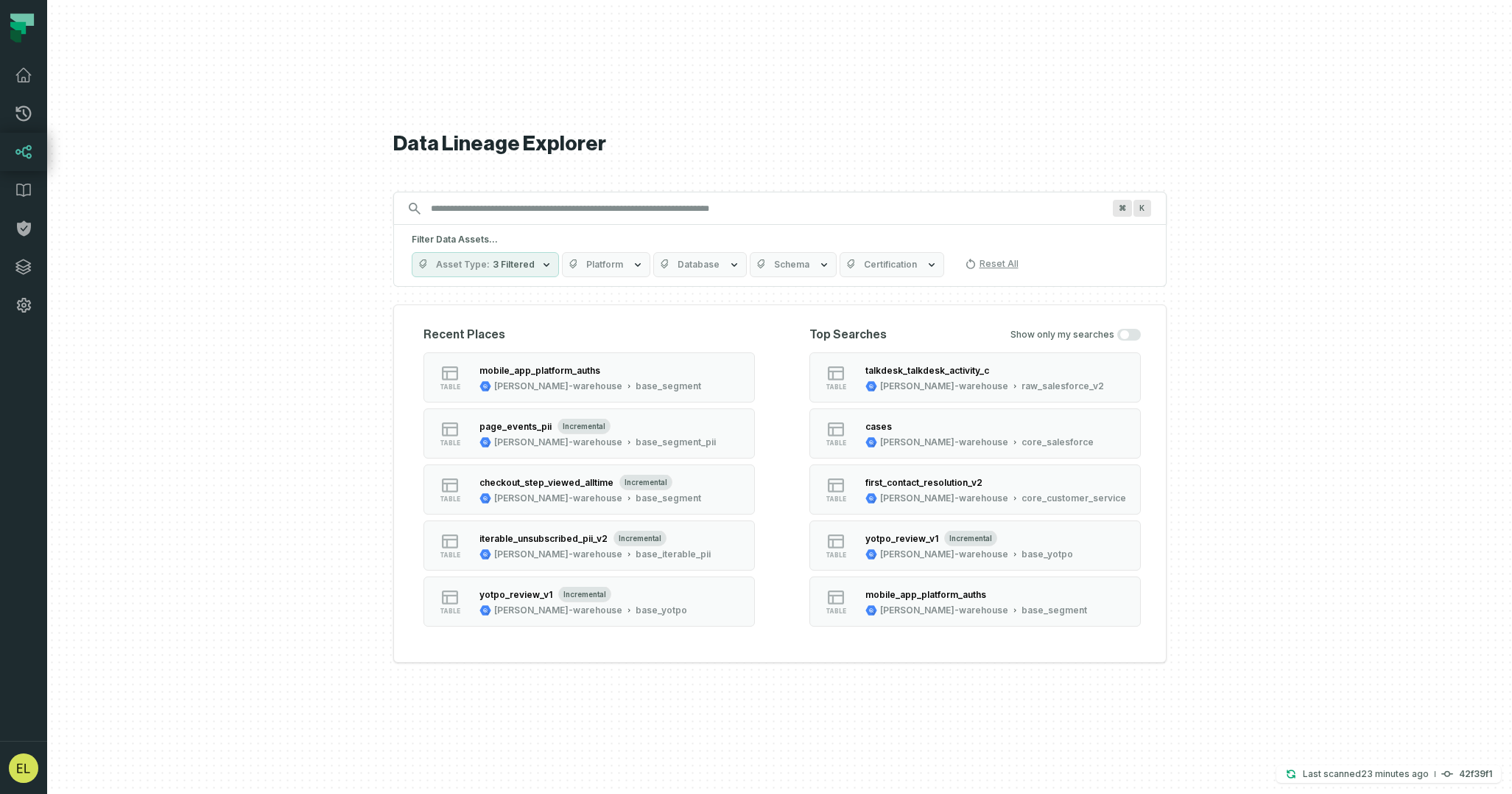
click at [651, 208] on input "Discovery Provider cmdk menu" at bounding box center [767, 208] width 689 height 24
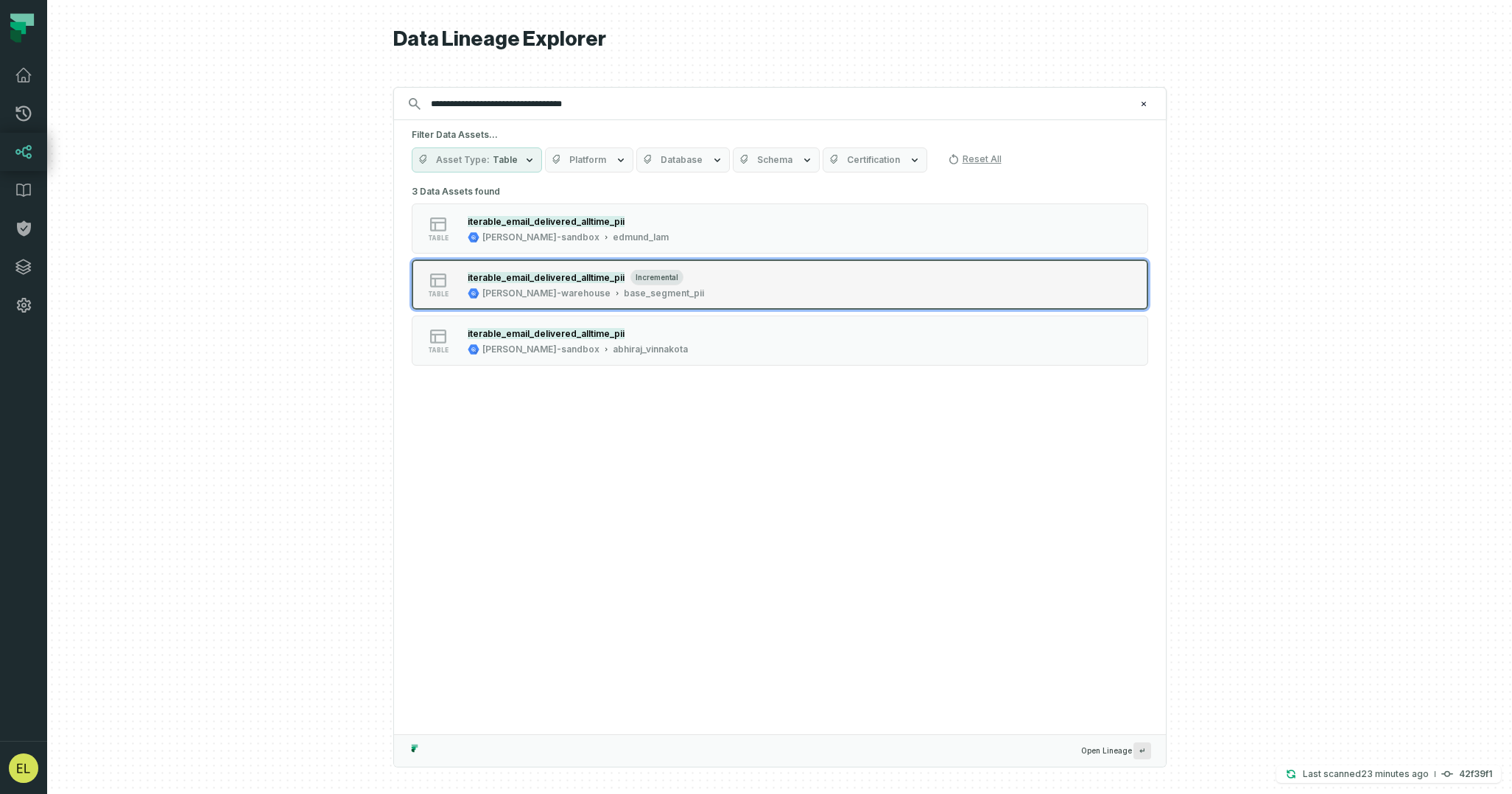
type input "**********"
click at [863, 282] on button "table iterable_email_delivered_alltime_pii incremental [PERSON_NAME]-warehouse …" at bounding box center [780, 285] width 737 height 50
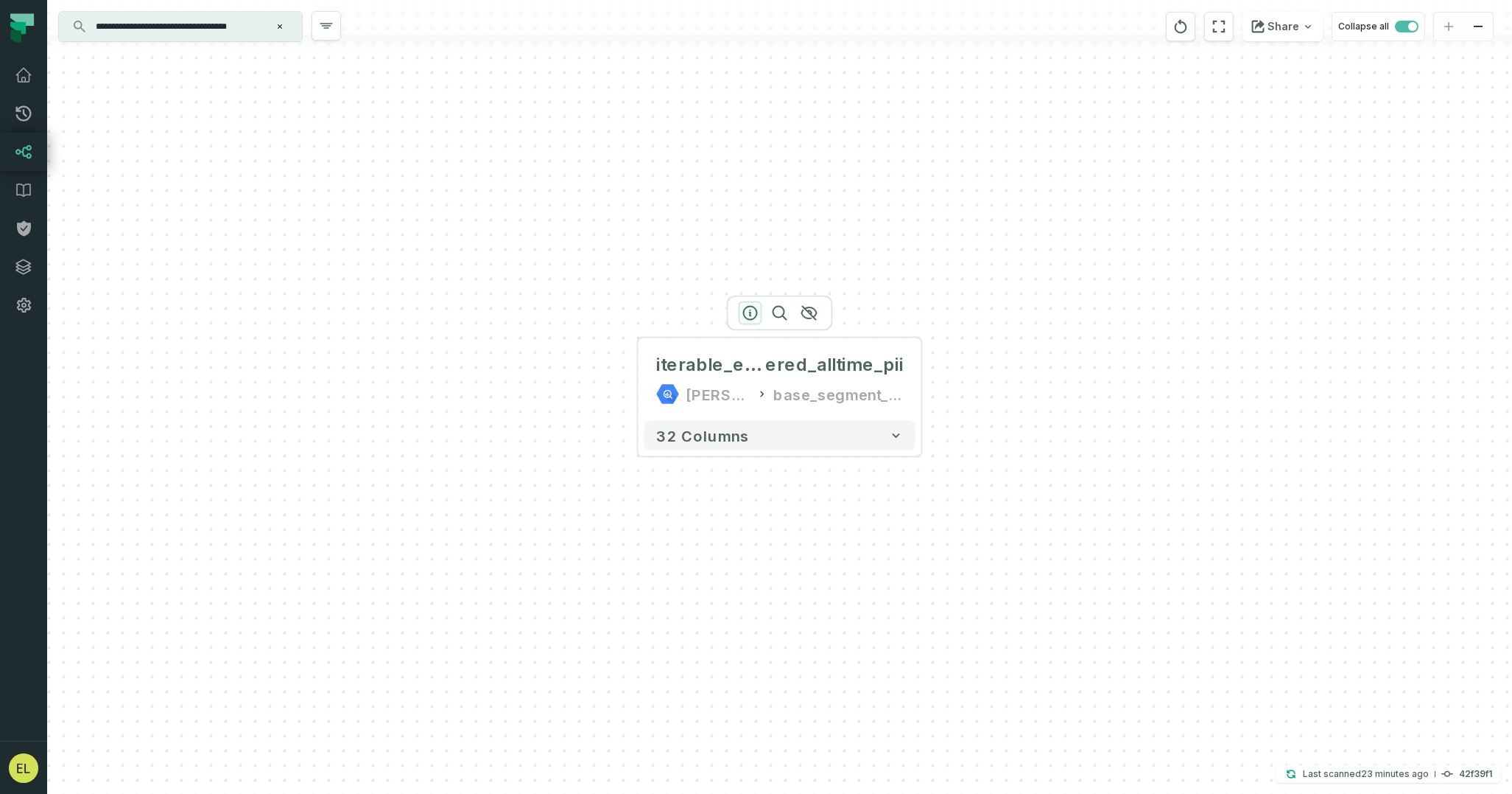
click at [750, 311] on icon "button" at bounding box center [751, 313] width 18 height 18
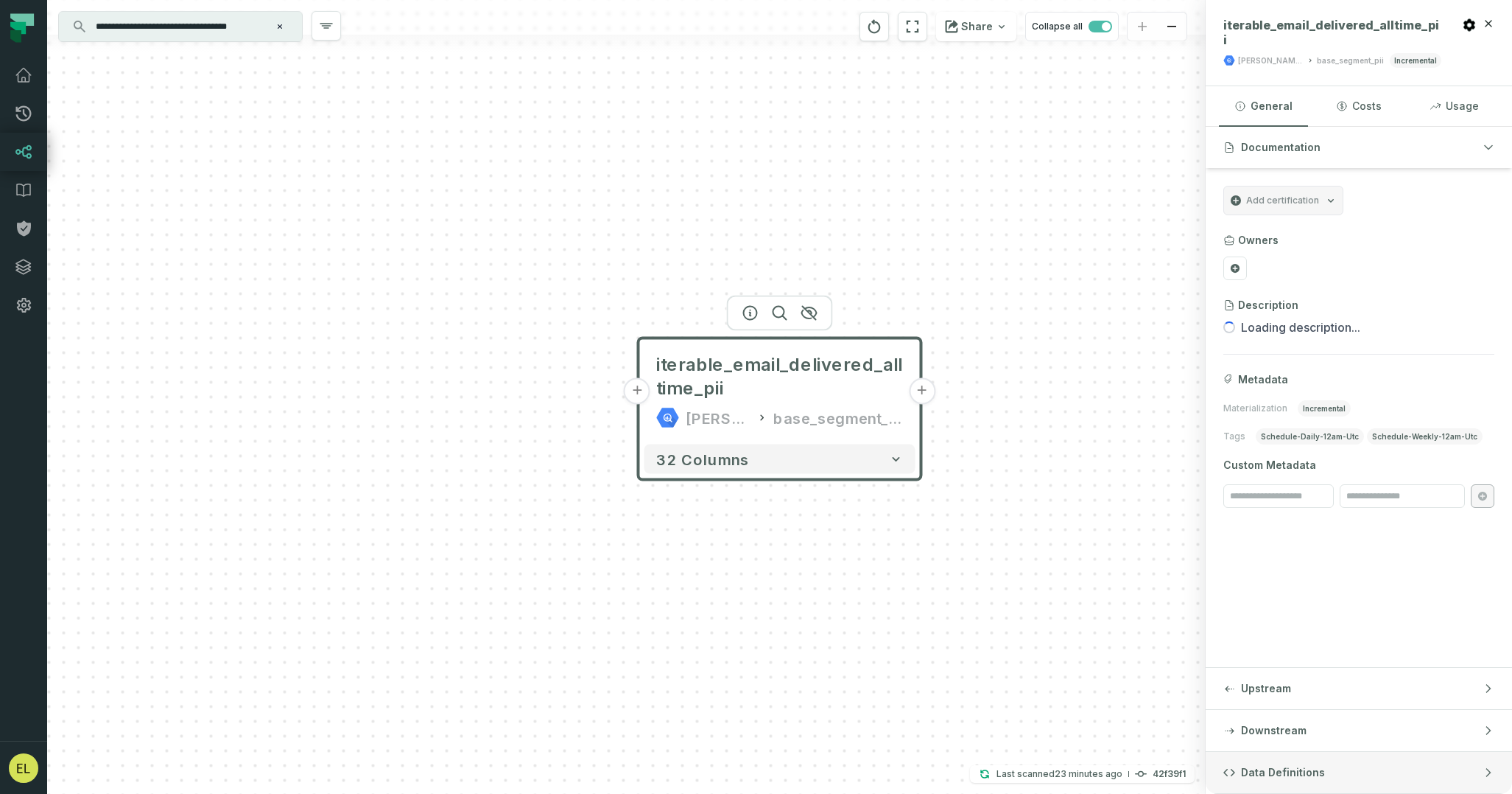
click at [1363, 770] on button "Data Definitions" at bounding box center [1359, 772] width 306 height 41
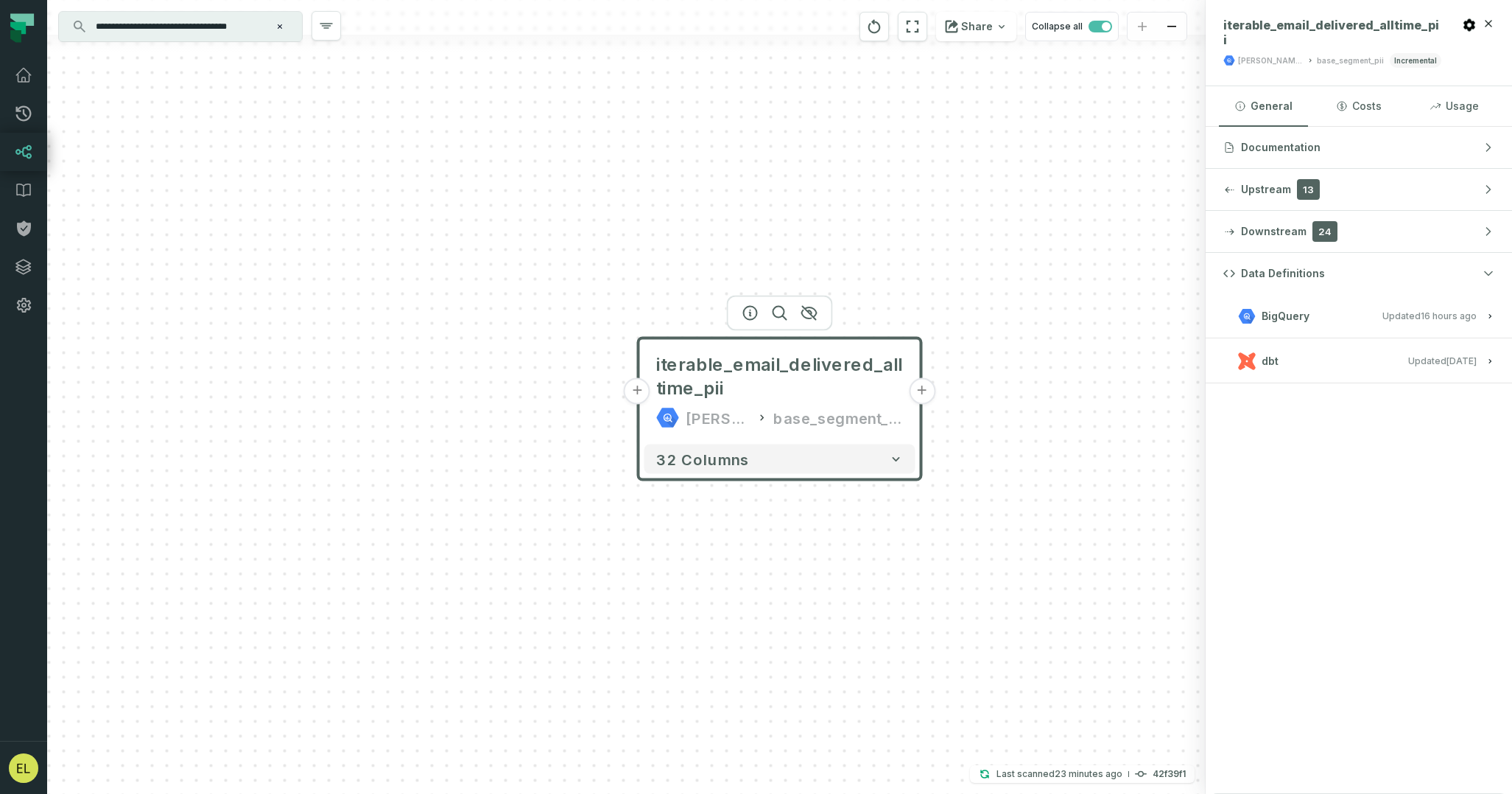
click at [1412, 355] on span "Updated [DATE] 7:12:45 PM" at bounding box center [1442, 361] width 69 height 11
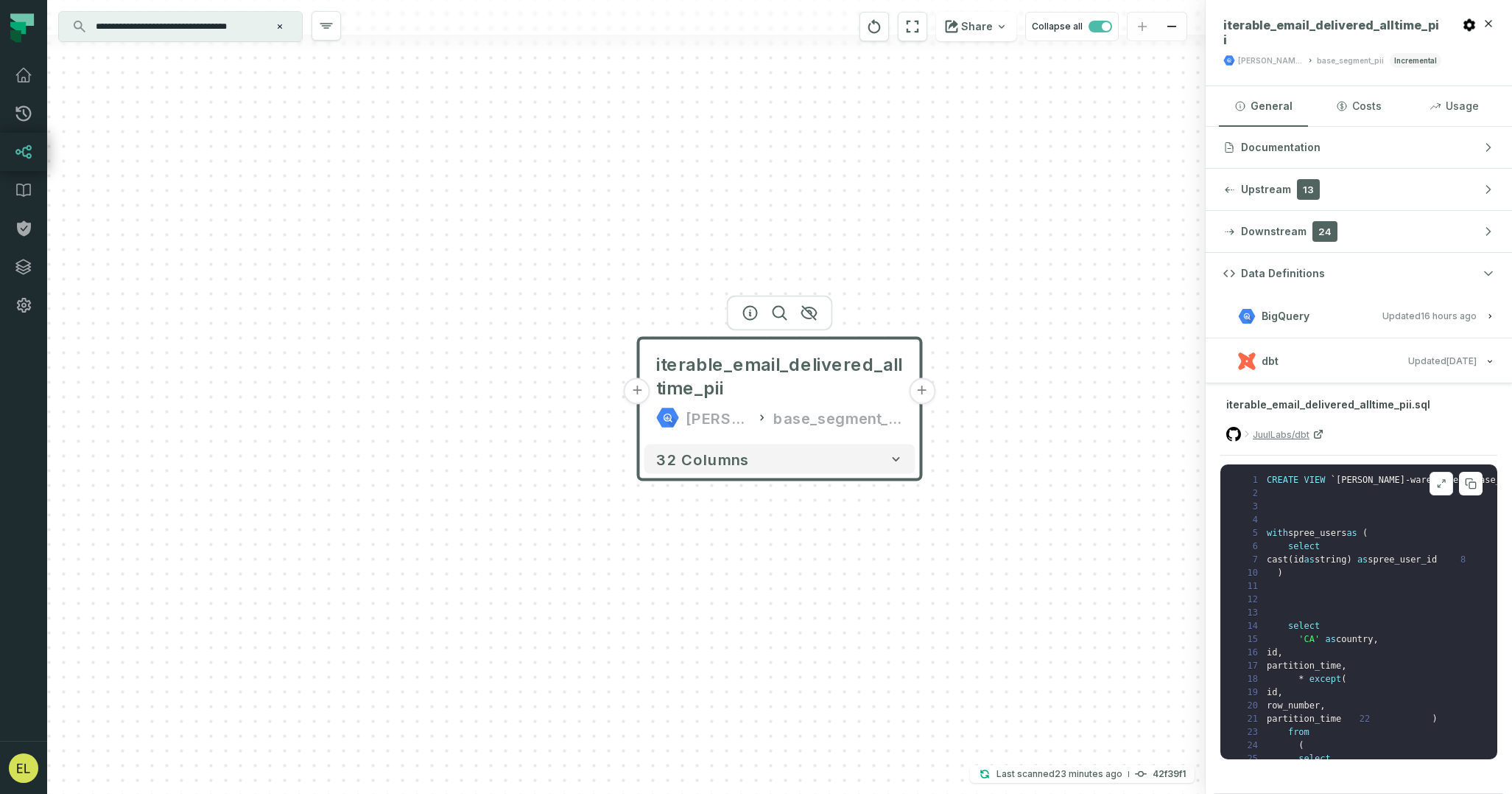
scroll to position [20, 0]
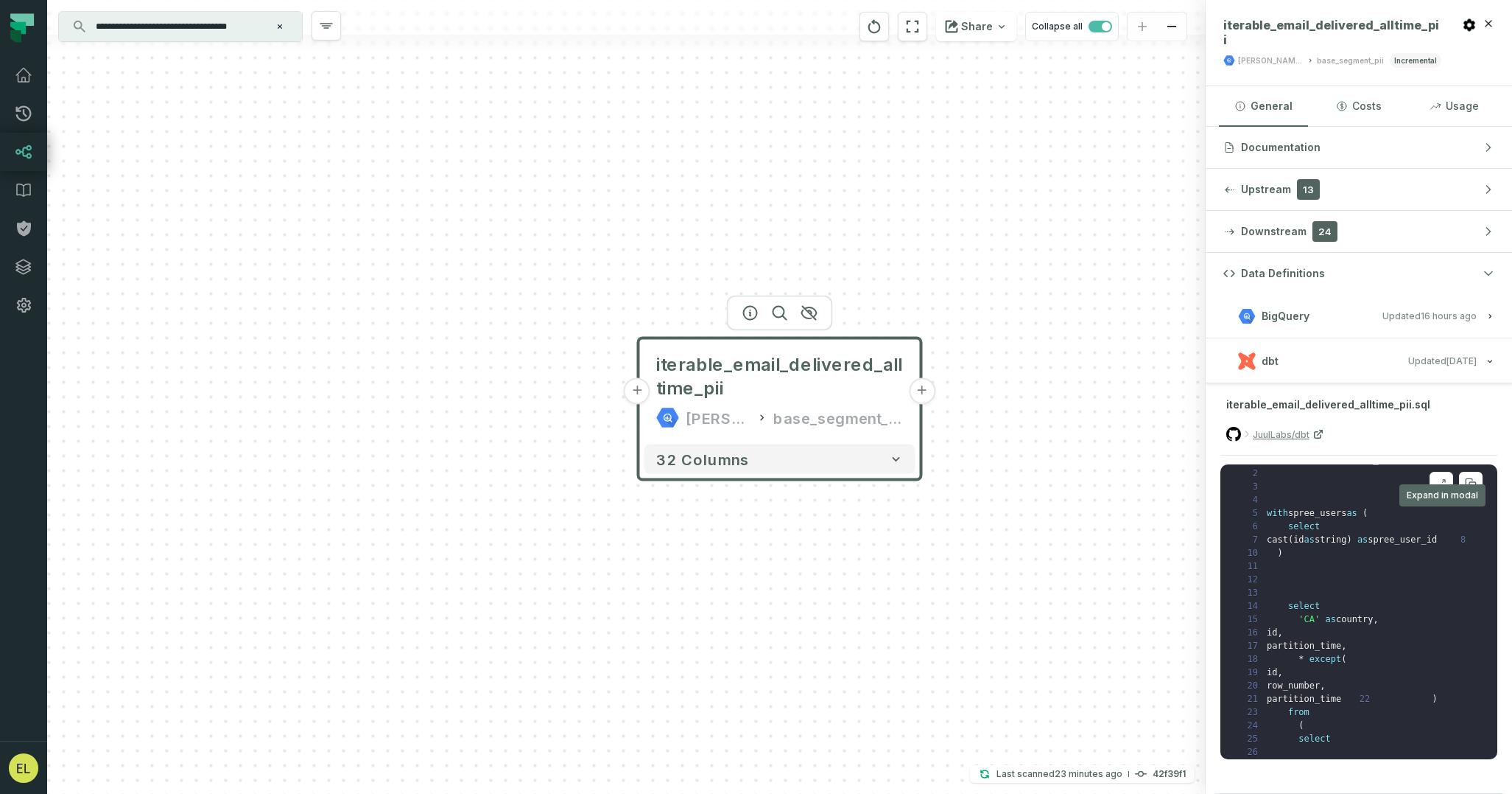
click at [1444, 480] on icon at bounding box center [1444, 482] width 3 height 3
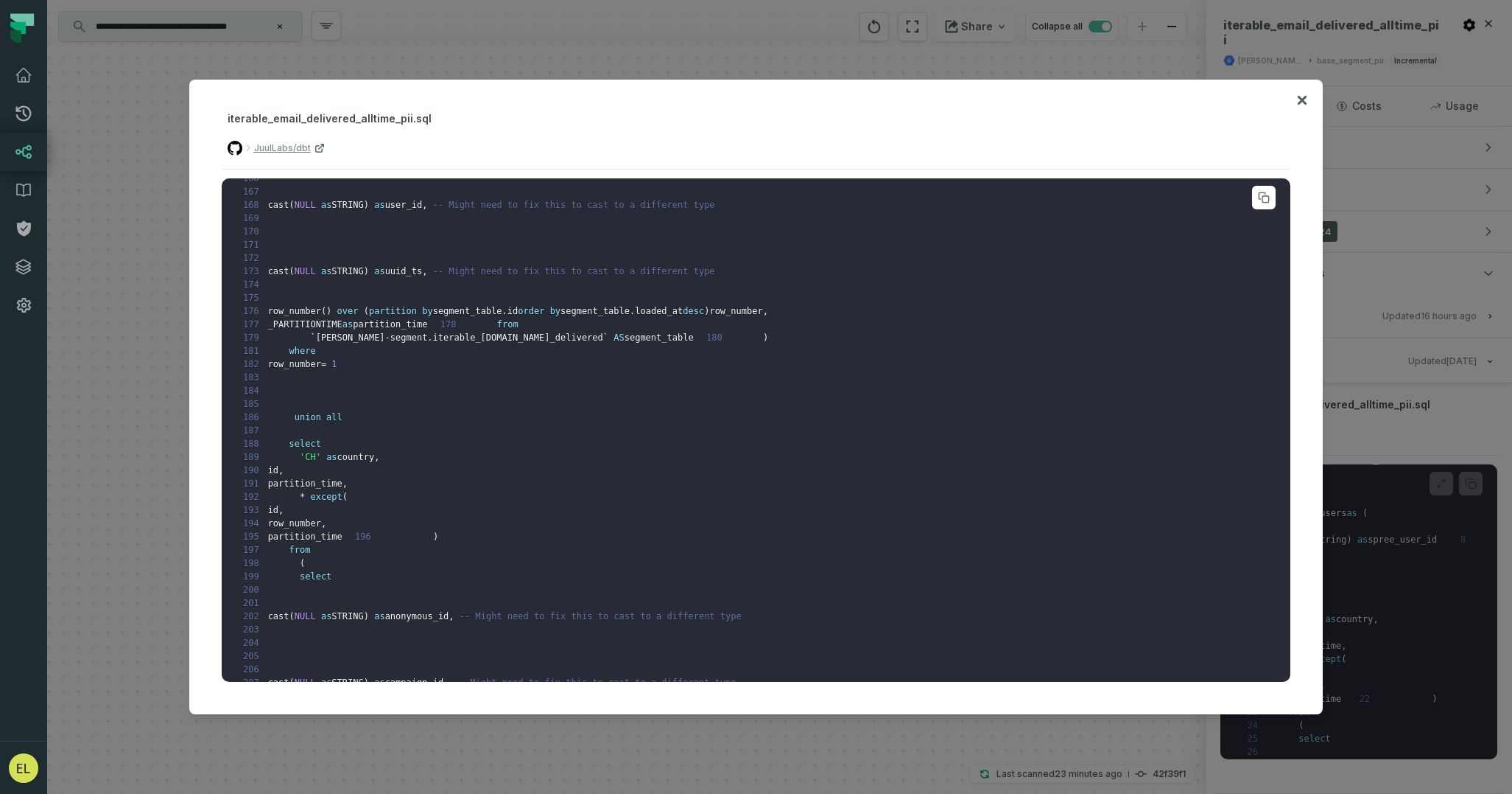
scroll to position [2088, 0]
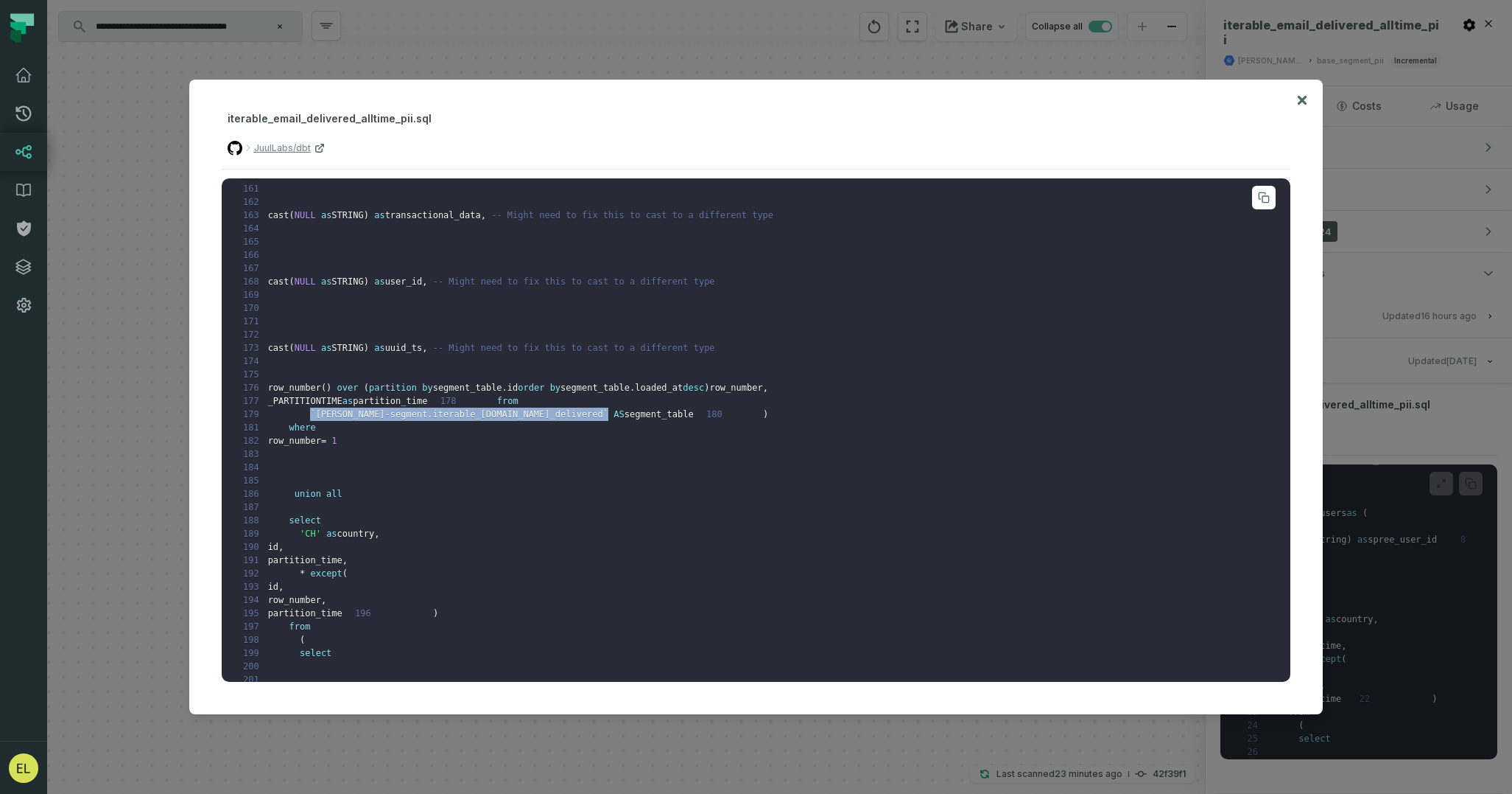
drag, startPoint x: 535, startPoint y: 466, endPoint x: 311, endPoint y: 465, distance: 224.0
copy code "` [PERSON_NAME]-segment.iterable_[DOMAIN_NAME]_delivered `"
click at [1304, 103] on icon at bounding box center [1302, 100] width 9 height 9
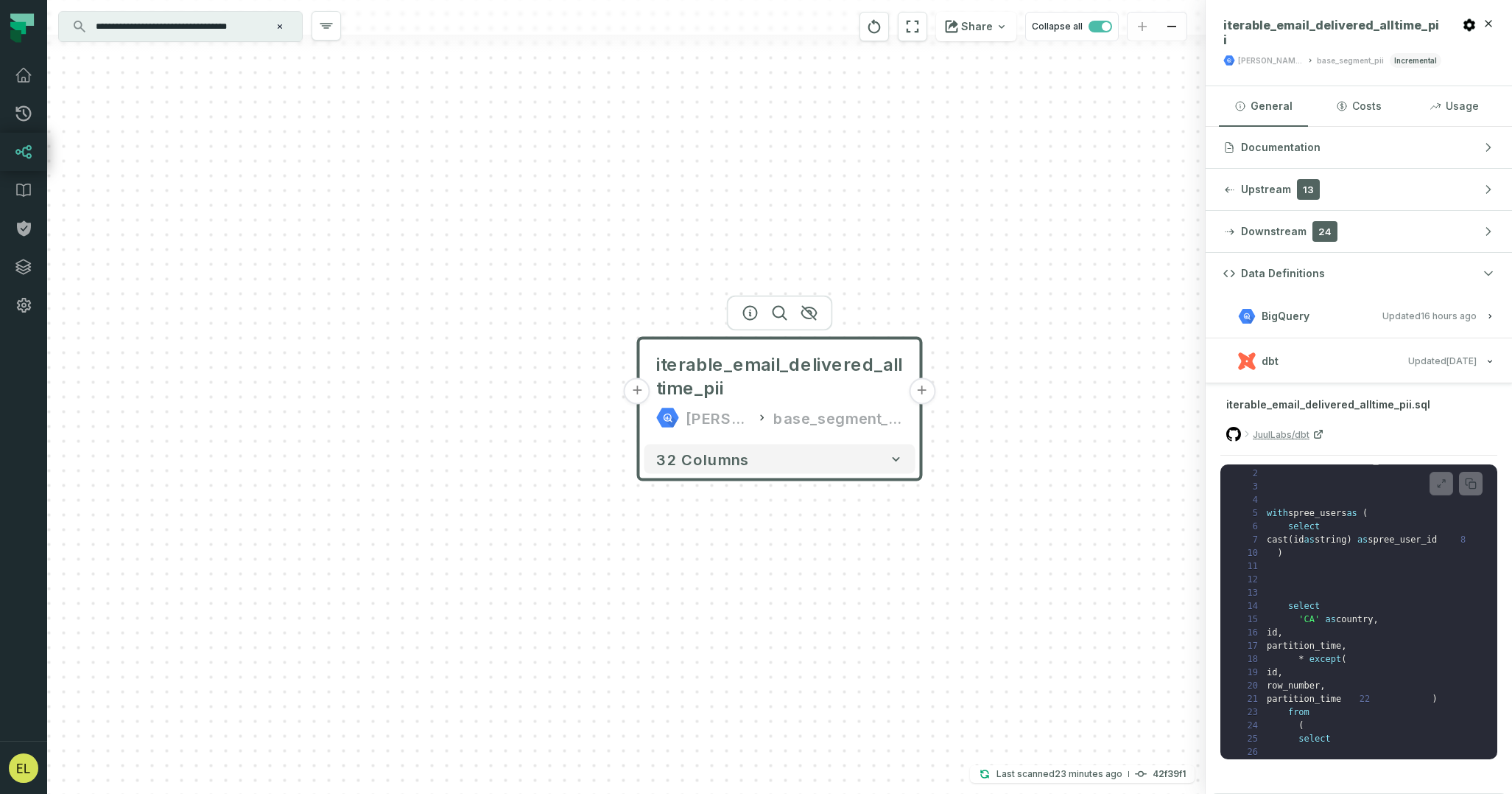
click at [925, 393] on button "+" at bounding box center [922, 391] width 27 height 27
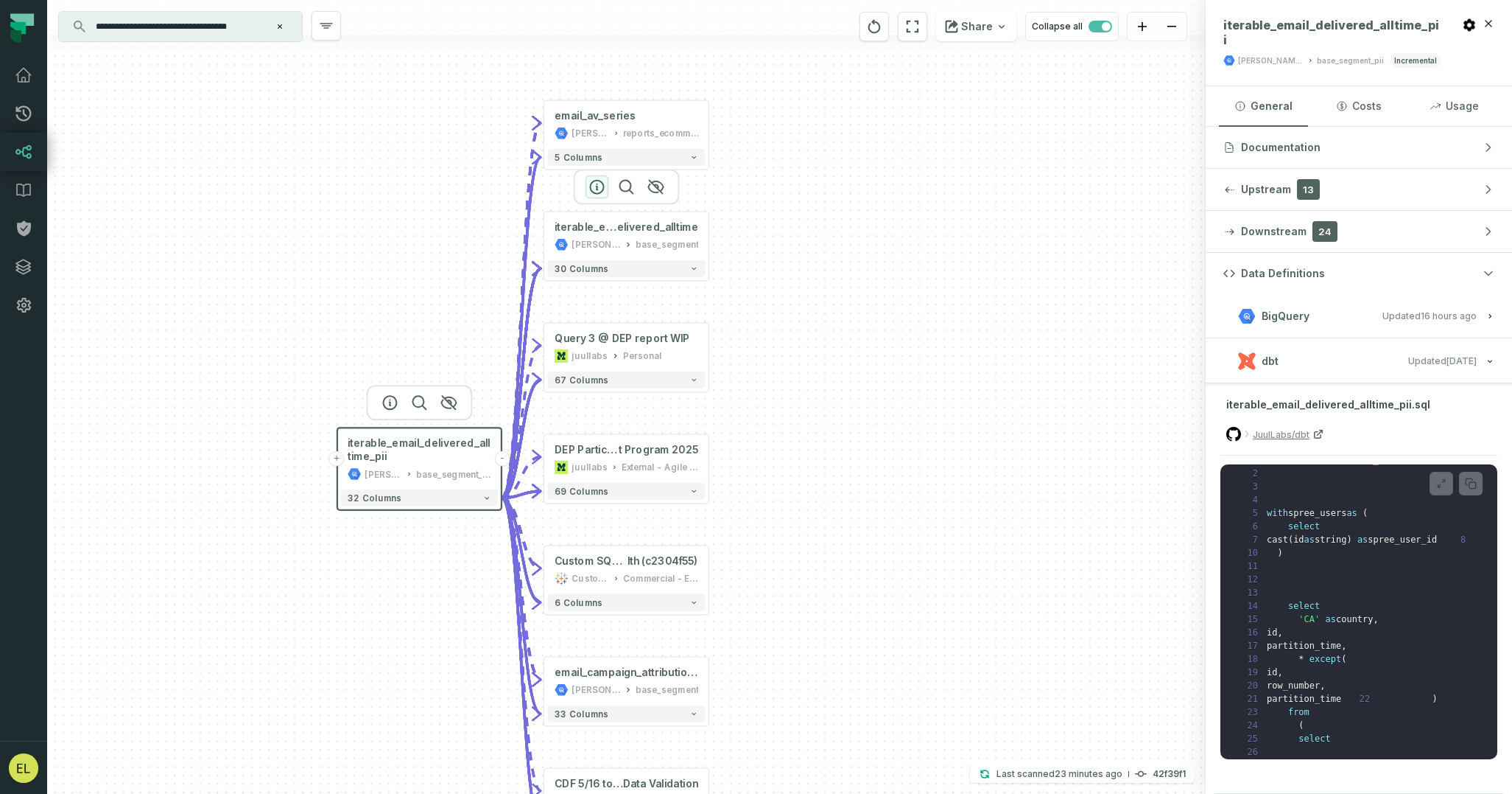
click at [599, 188] on icon "button" at bounding box center [598, 187] width 18 height 18
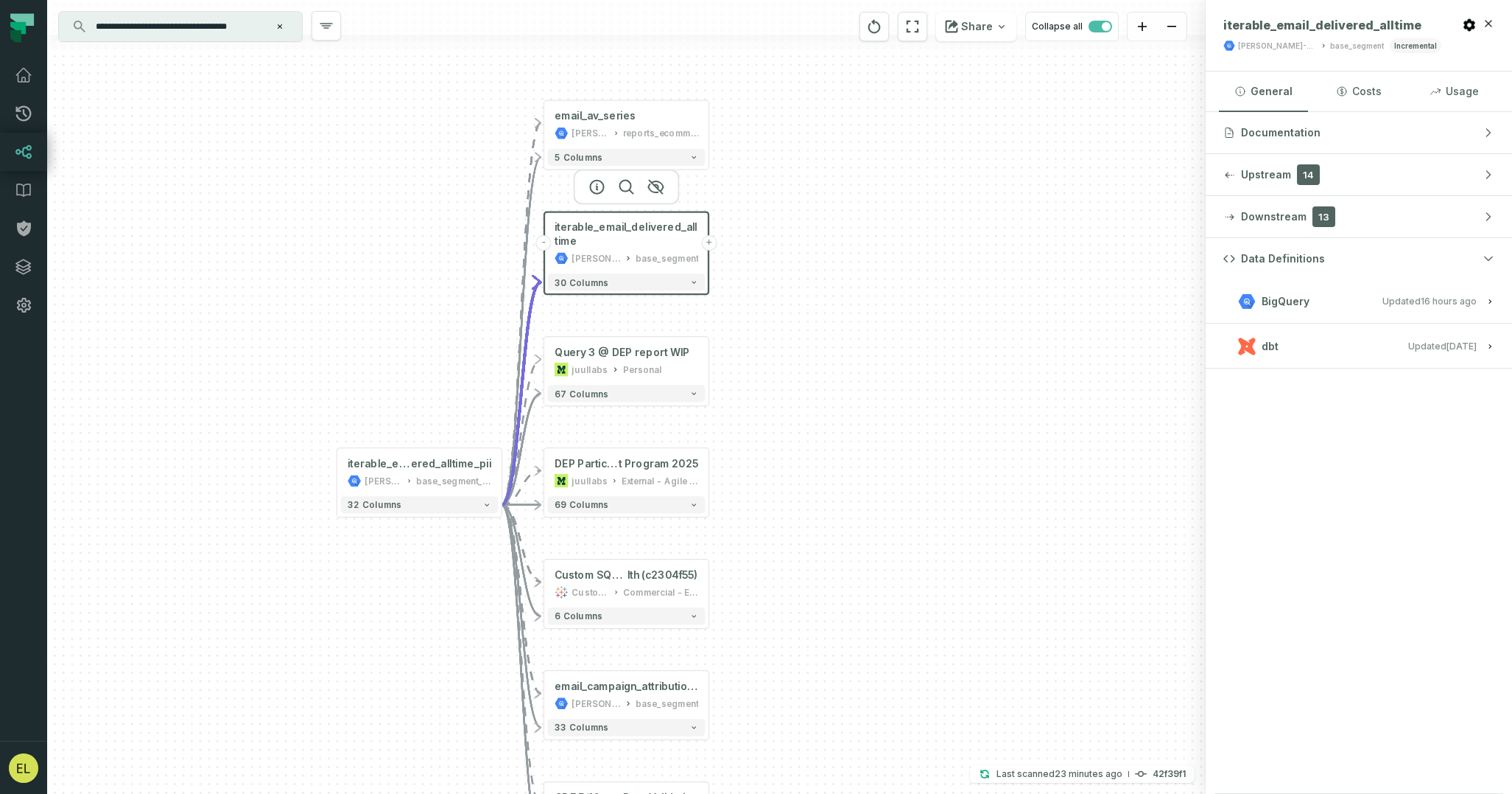
click at [1367, 352] on button "dbt Updated [DATE] 7:12:45 PM" at bounding box center [1359, 345] width 271 height 20
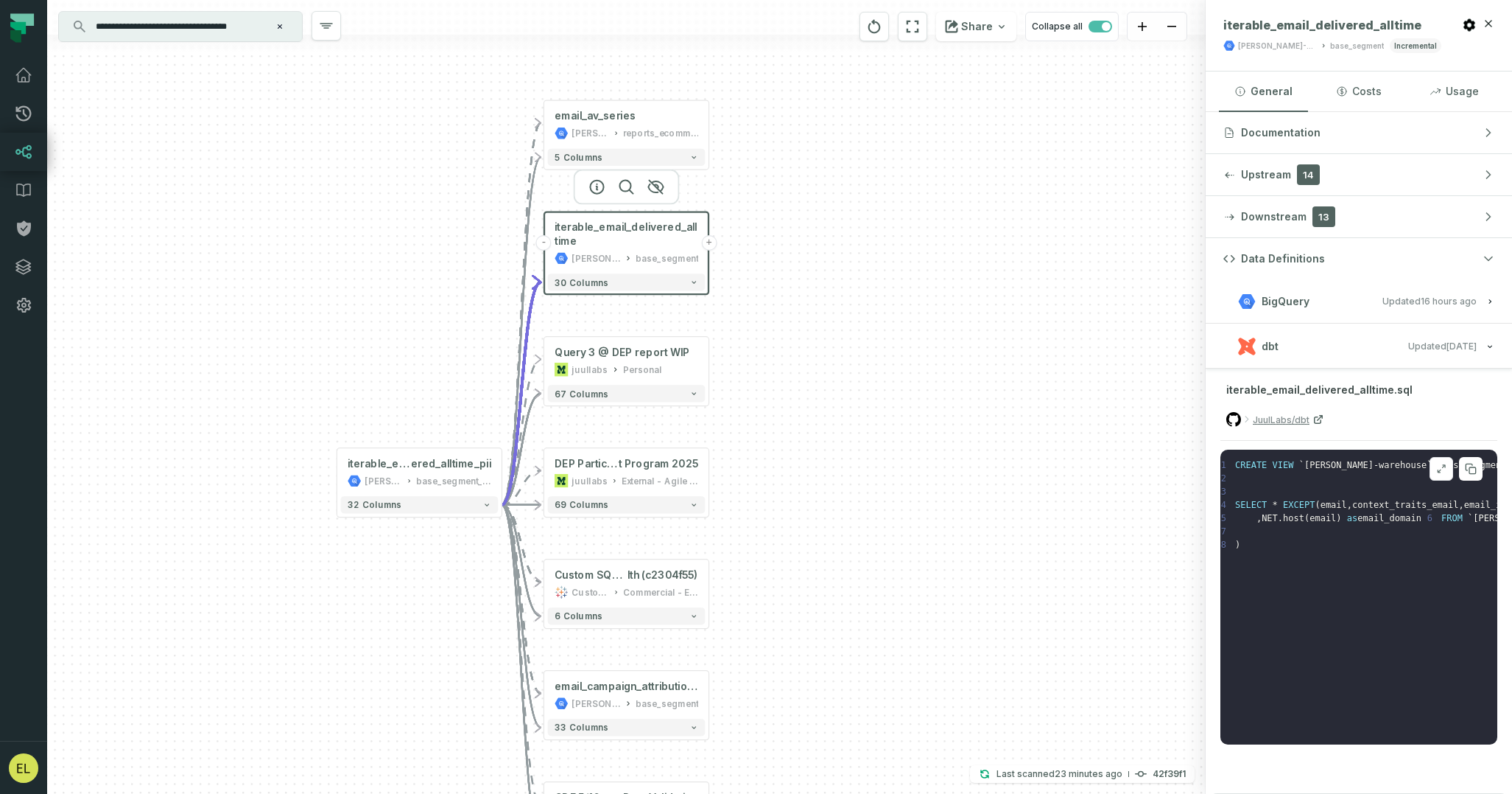
scroll to position [0, 0]
click at [879, 24] on icon "reset" at bounding box center [874, 26] width 12 height 14
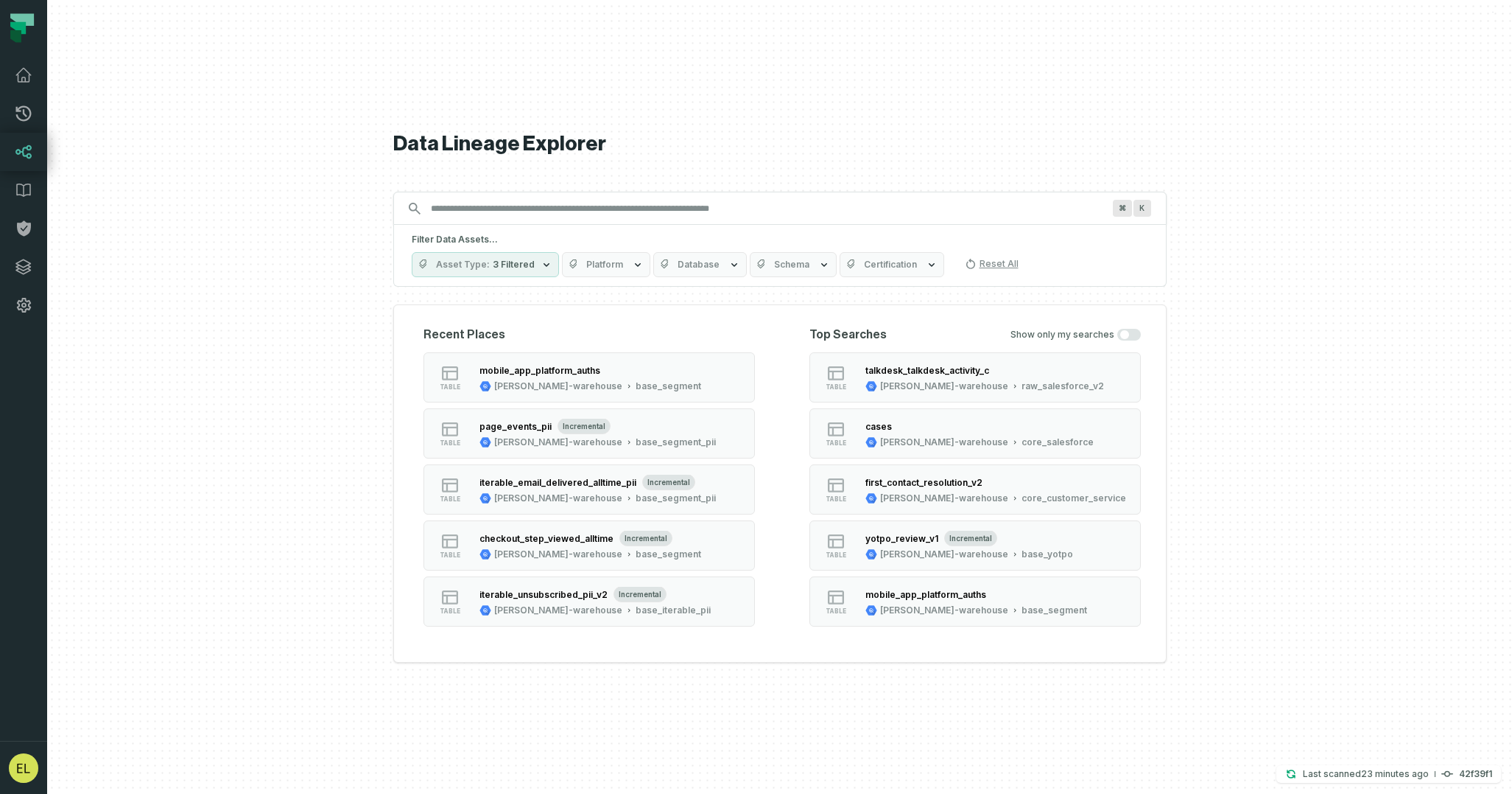
click at [680, 212] on input "Discovery Provider cmdk menu" at bounding box center [767, 208] width 689 height 24
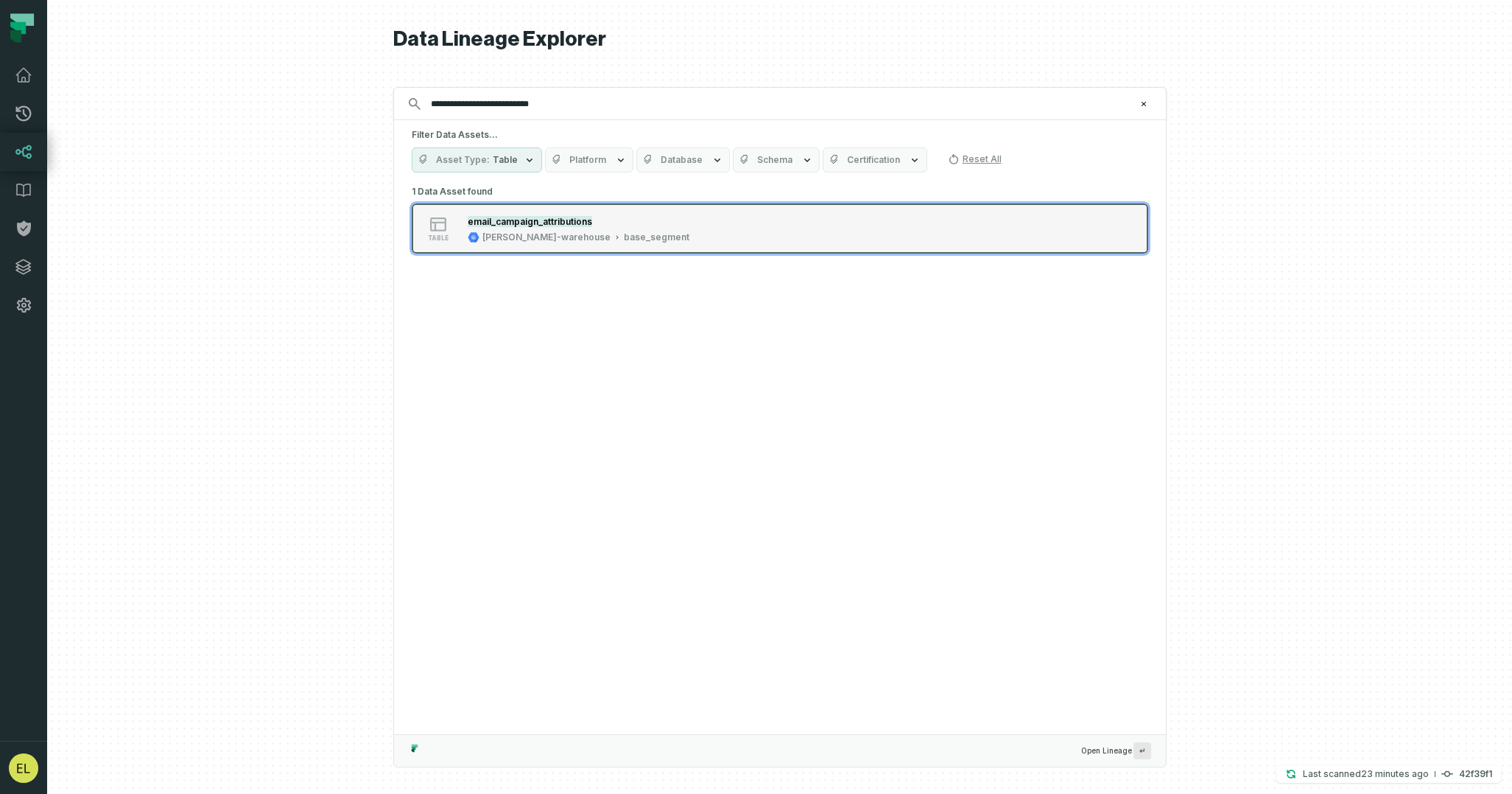
type input "**********"
click at [779, 233] on div "table email_campaign_attributions [PERSON_NAME]-warehouse base_segment" at bounding box center [599, 229] width 368 height 29
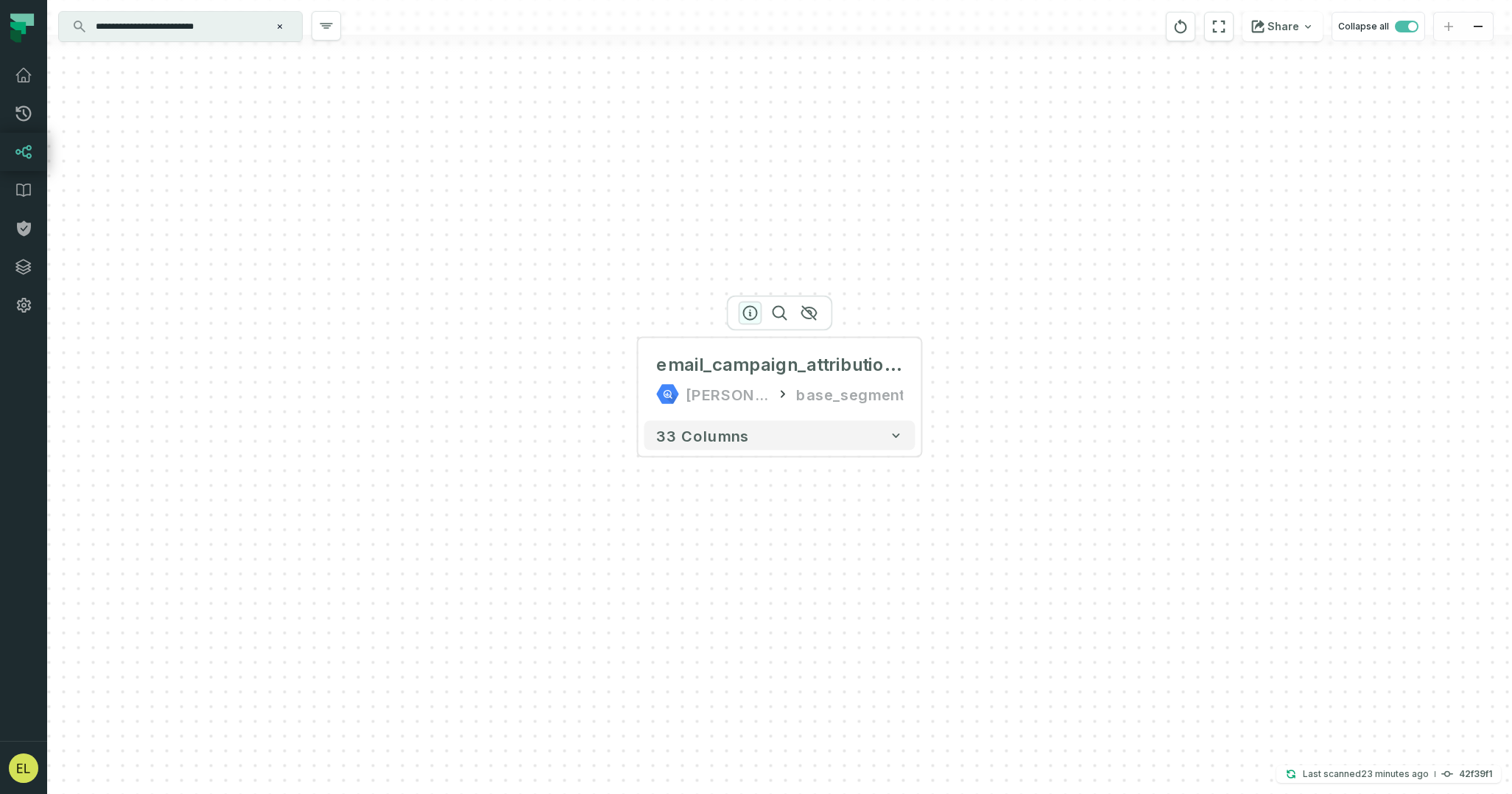
click at [750, 315] on icon "button" at bounding box center [751, 313] width 18 height 18
click at [743, 311] on icon "button" at bounding box center [752, 313] width 18 height 18
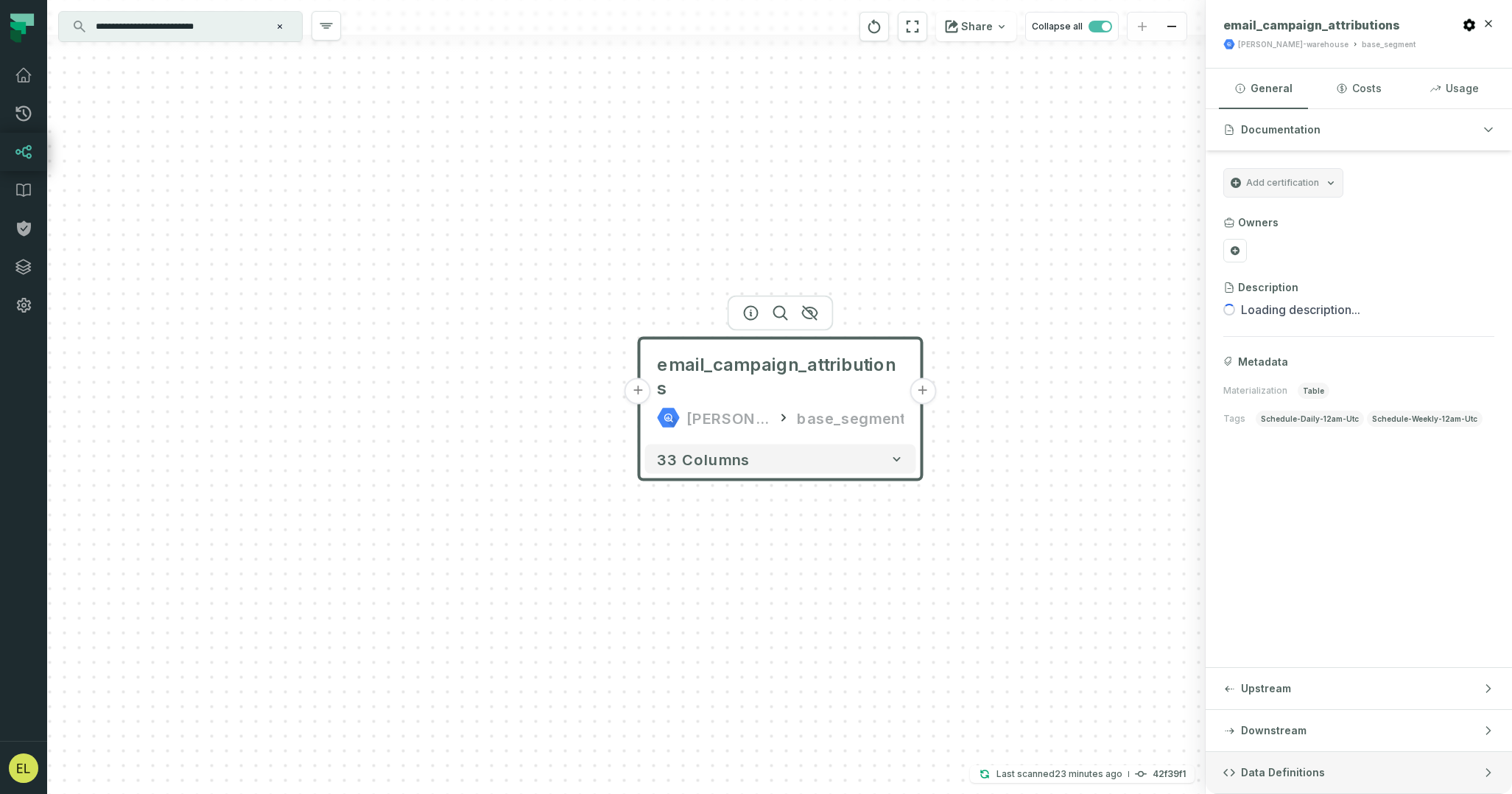
click at [1387, 777] on button "Data Definitions" at bounding box center [1359, 772] width 306 height 41
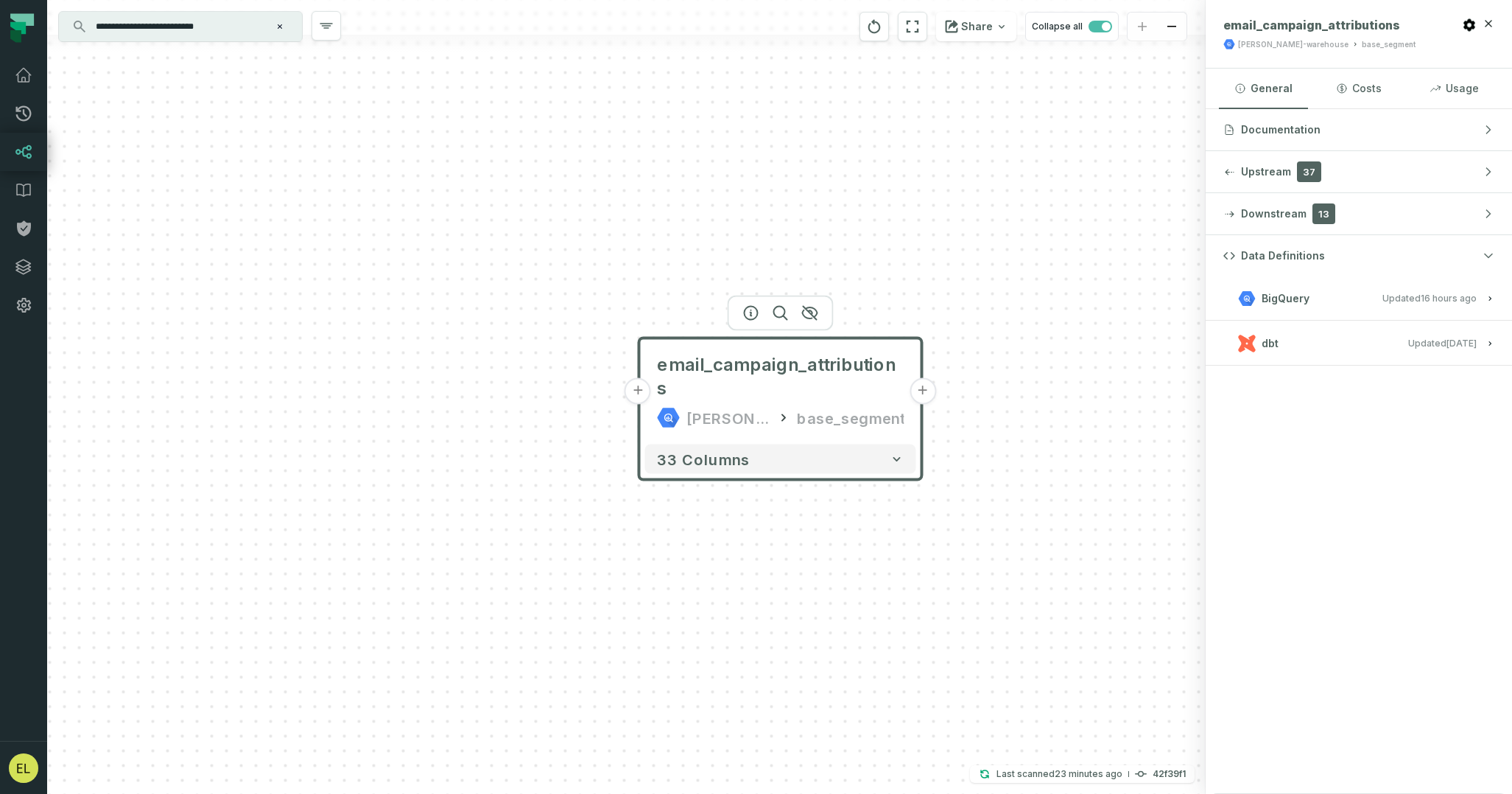
click at [1379, 341] on button "dbt Updated [DATE] 7:12:45 PM" at bounding box center [1359, 343] width 271 height 20
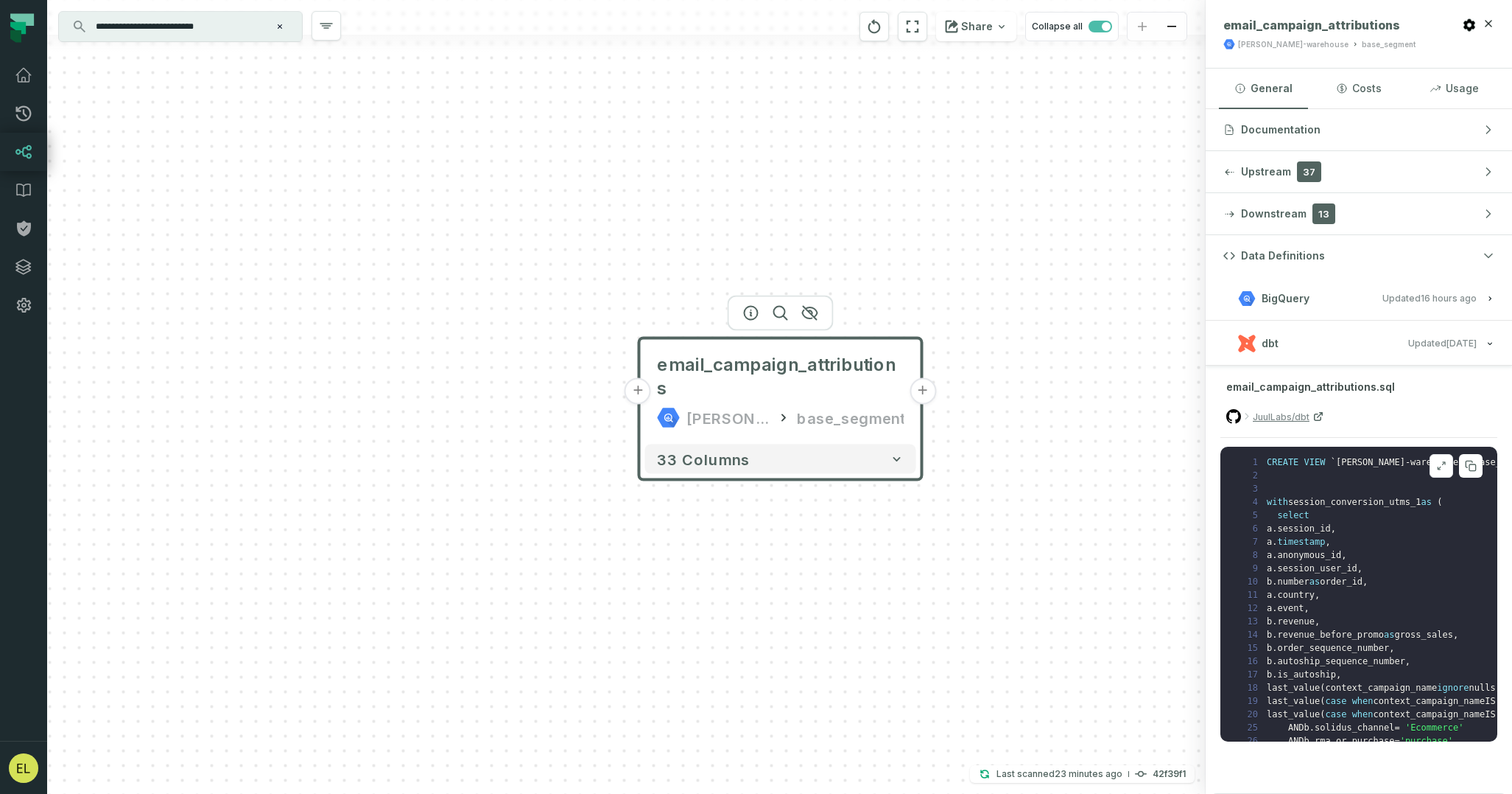
click at [1441, 470] on icon at bounding box center [1441, 466] width 11 height 12
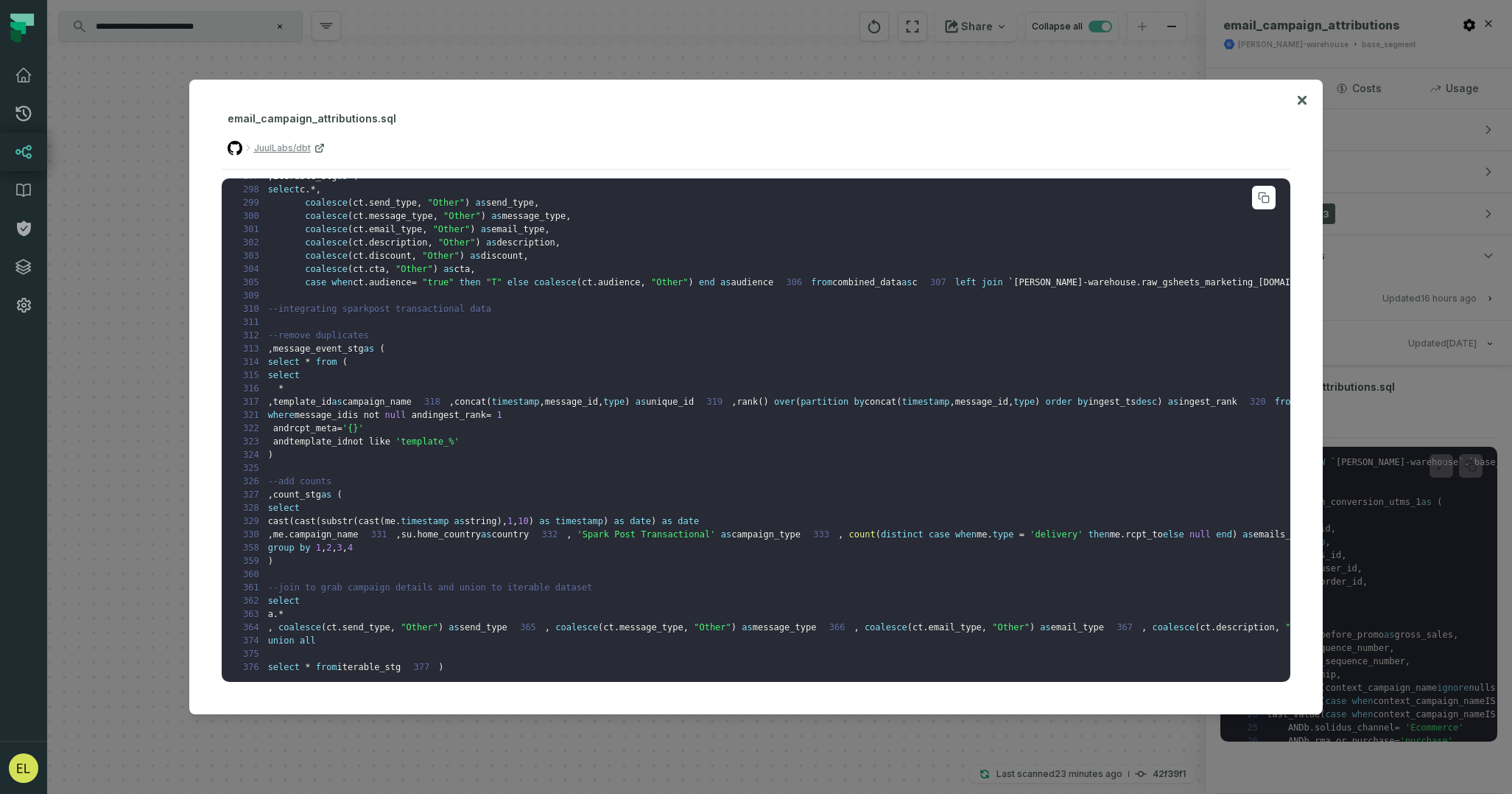
scroll to position [4443, 0]
click at [1262, 196] on icon at bounding box center [1266, 200] width 6 height 6
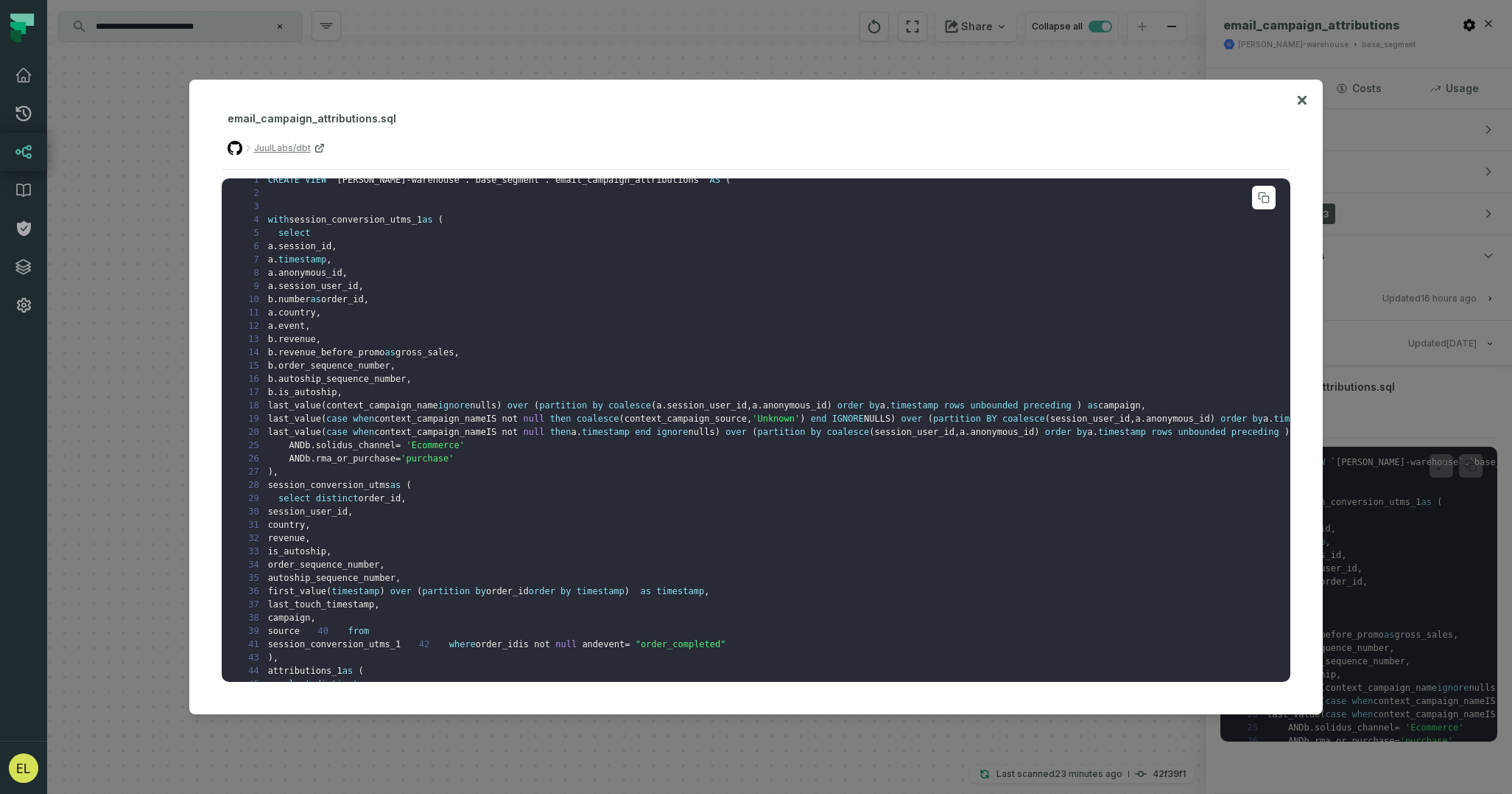
scroll to position [0, 0]
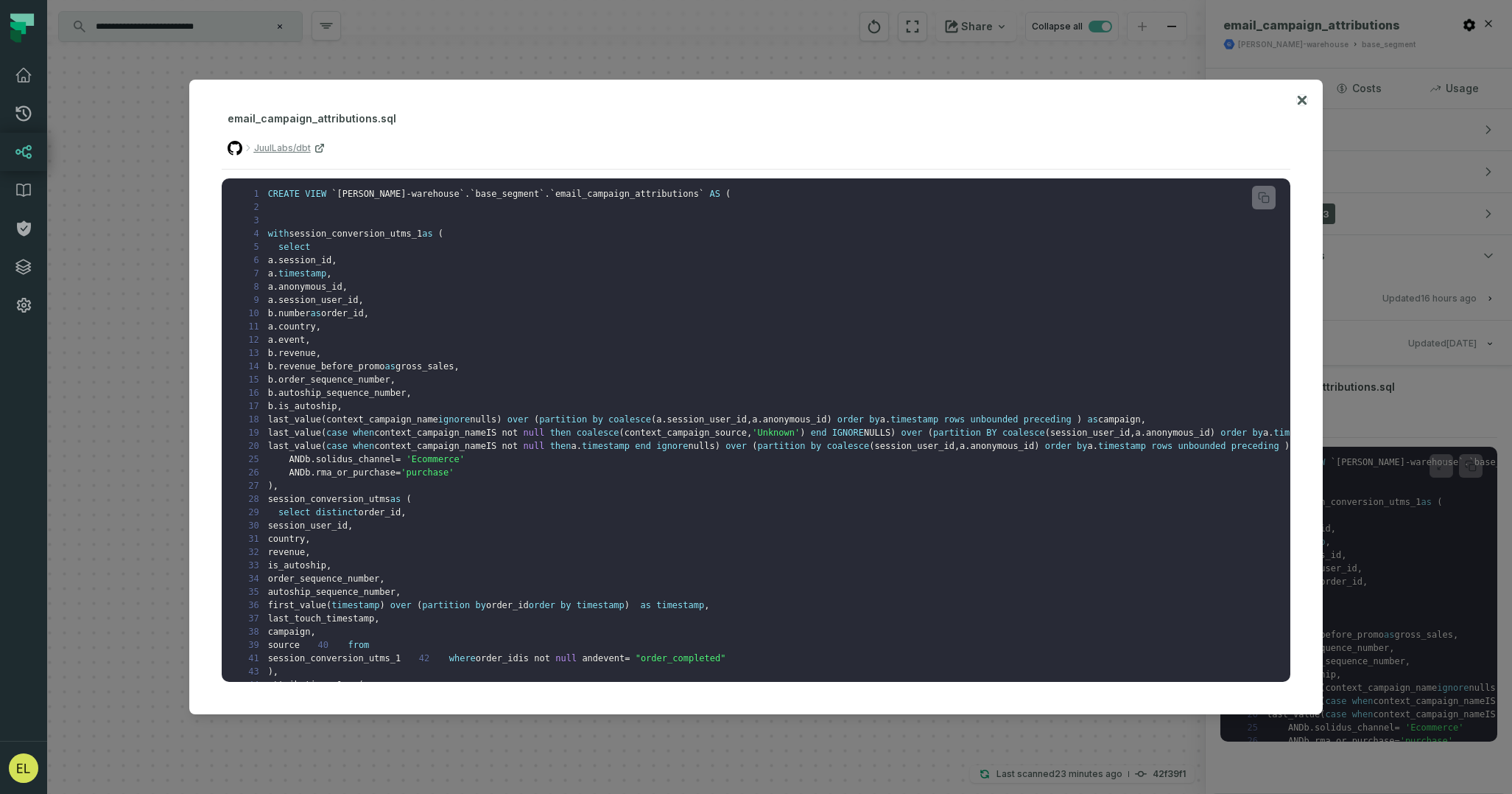
click at [1305, 106] on icon at bounding box center [1302, 101] width 11 height 18
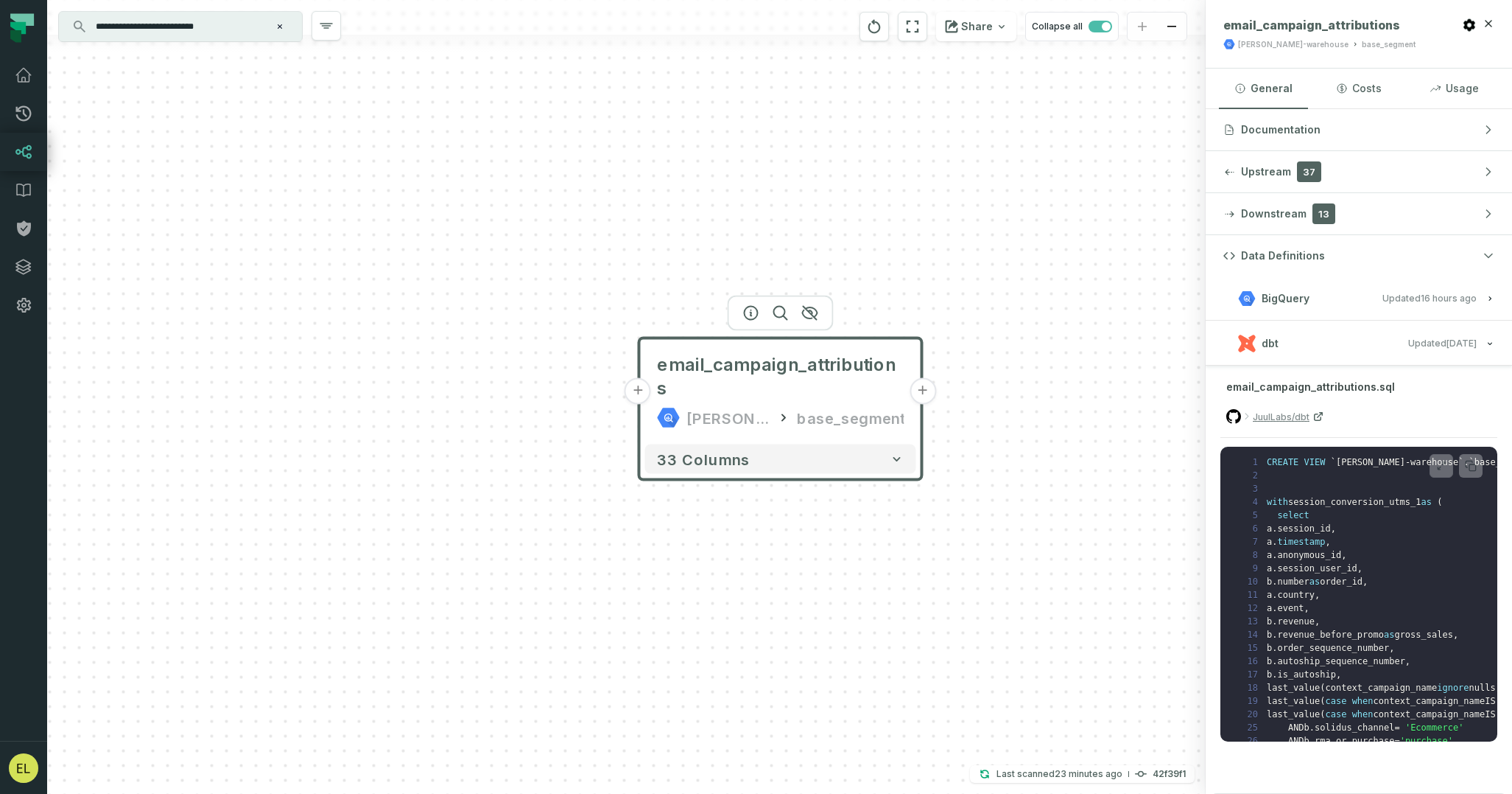
click at [641, 378] on button "+" at bounding box center [638, 391] width 27 height 27
click at [641, 383] on button "+" at bounding box center [637, 391] width 27 height 27
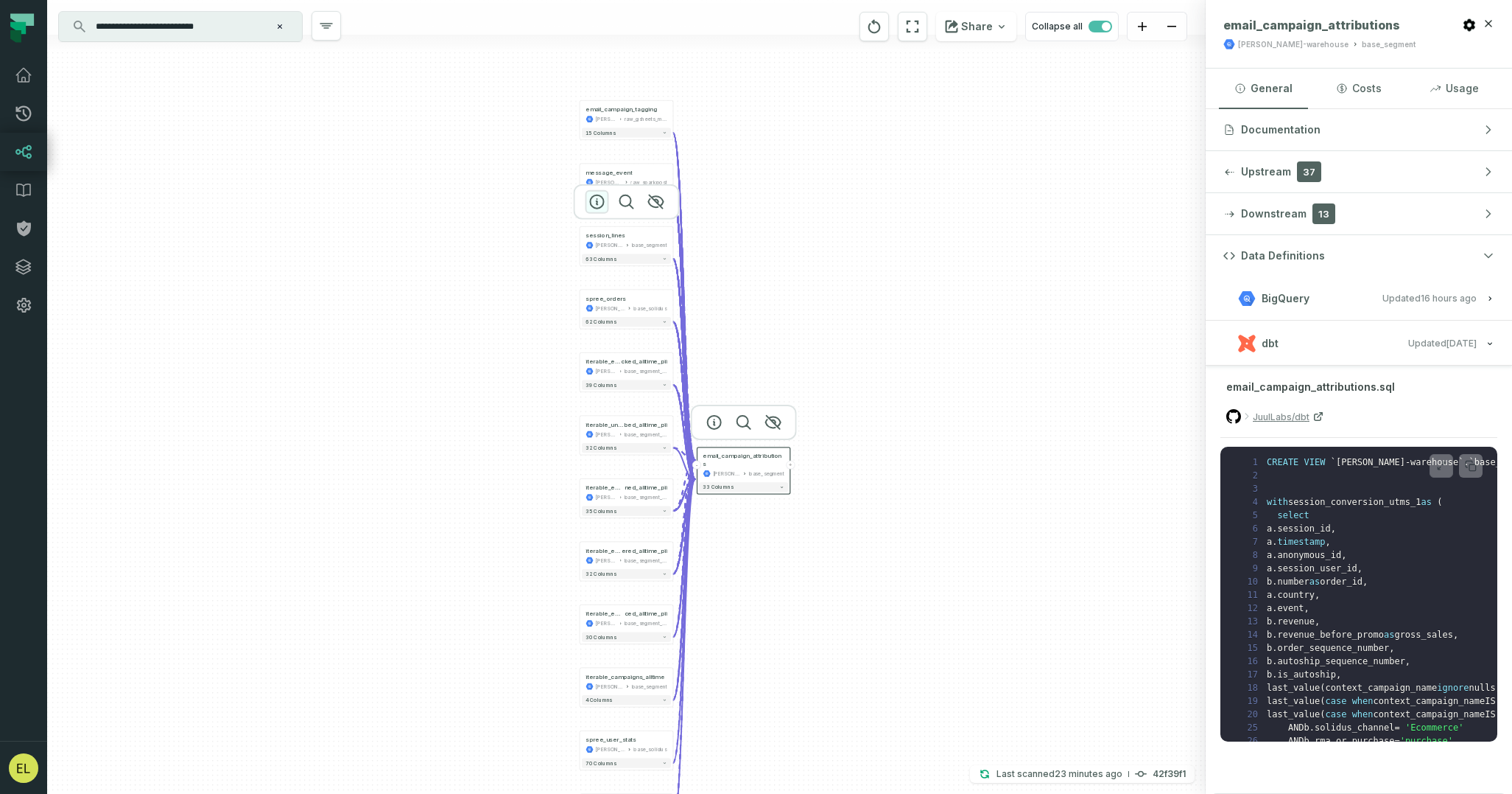
click at [598, 204] on icon "button" at bounding box center [598, 202] width 13 height 13
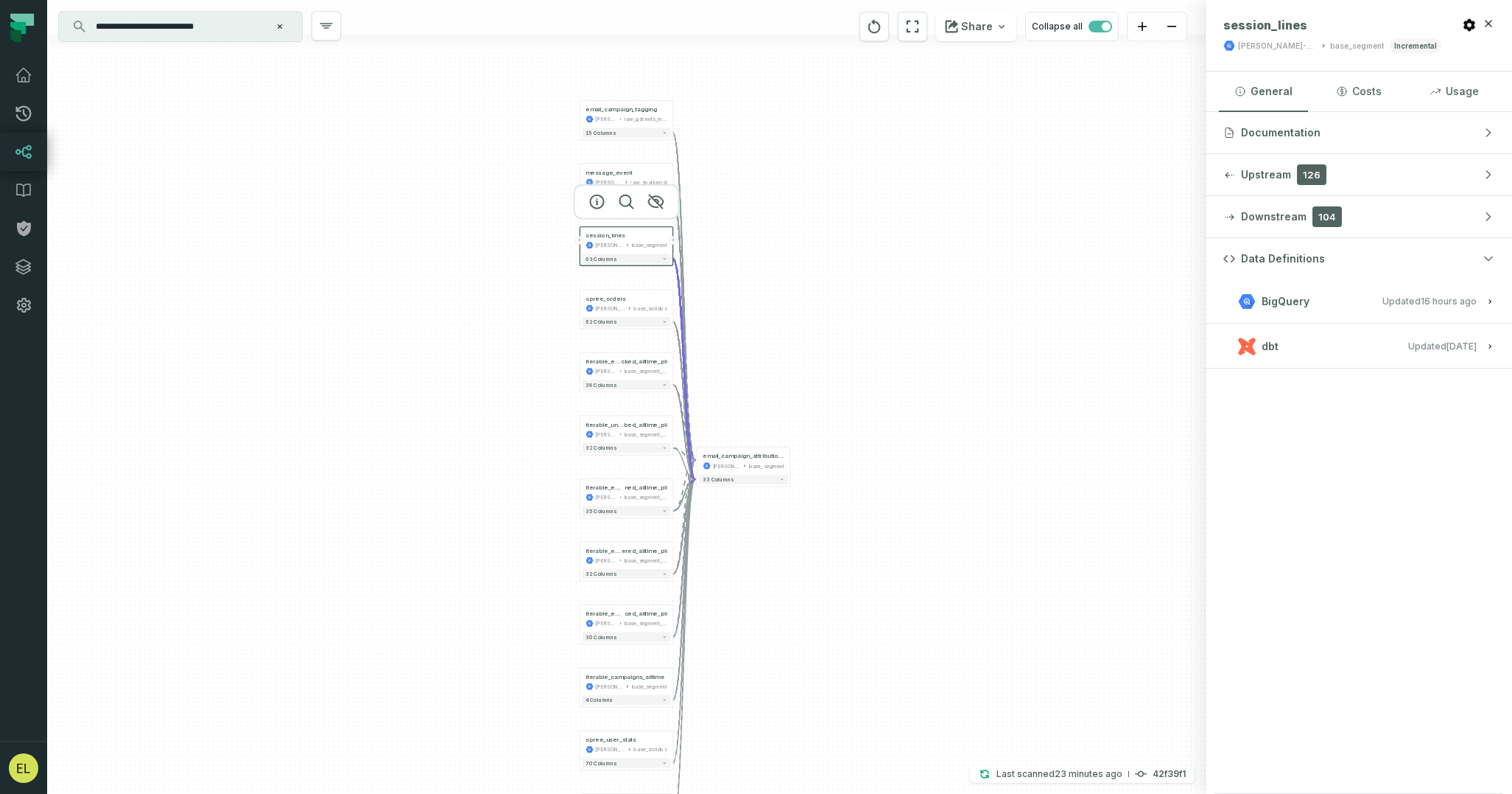
click at [1355, 343] on button "dbt Updated [DATE] 7:12:45 PM" at bounding box center [1359, 345] width 271 height 20
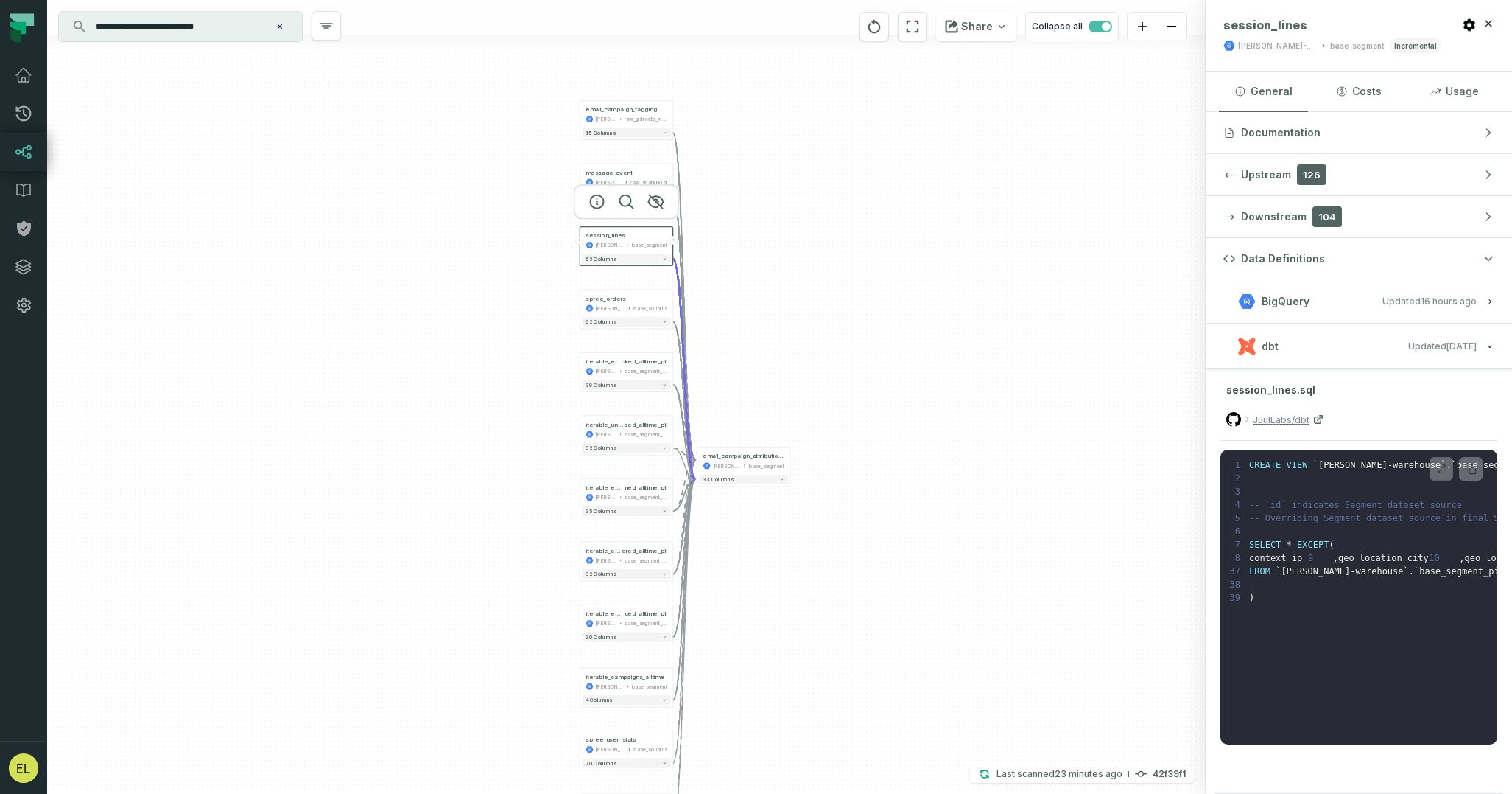
click at [1356, 298] on button "BigQuery Updated [DATE] 1:01:45 AM" at bounding box center [1359, 301] width 271 height 20
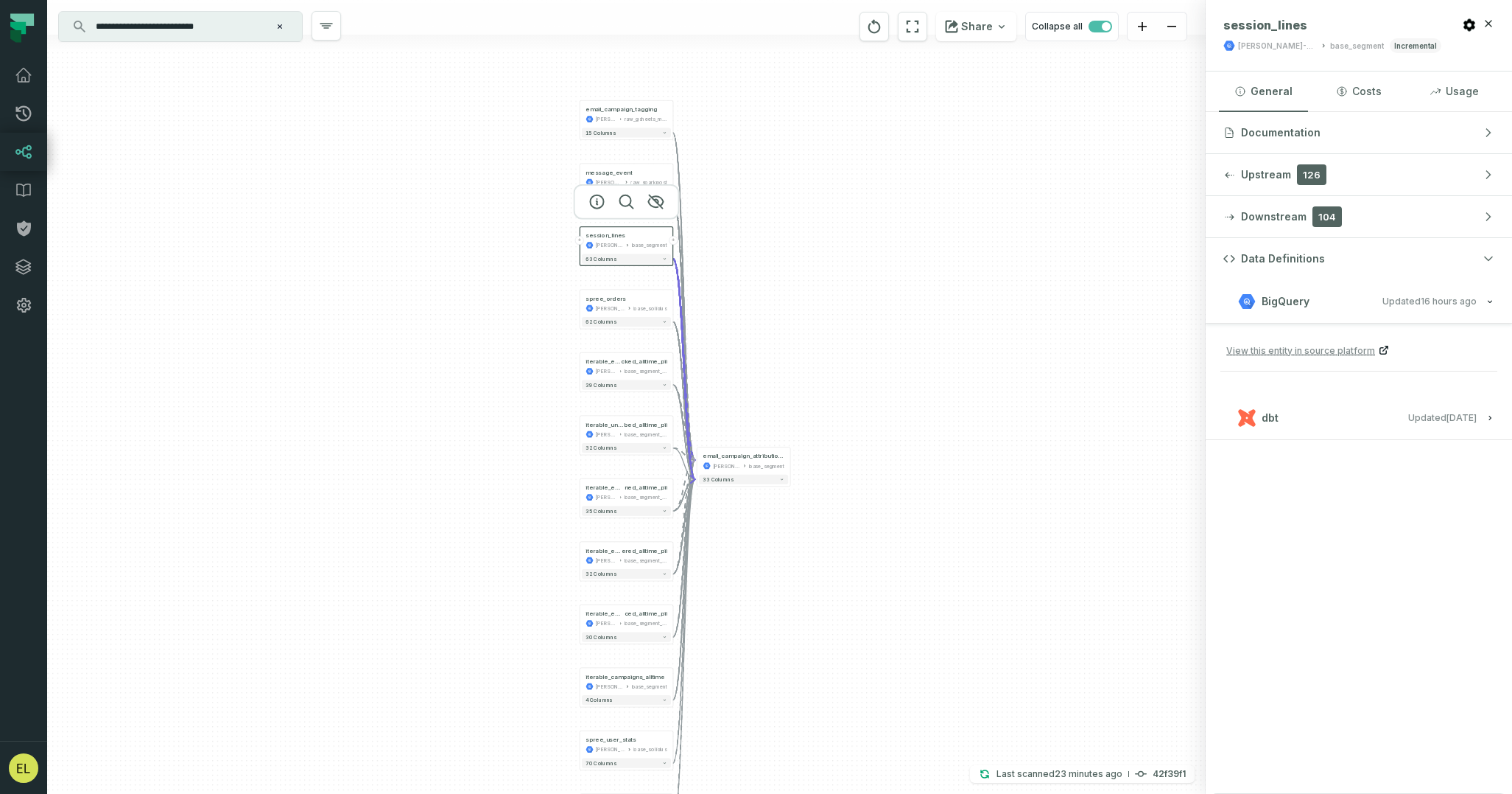
click at [1345, 351] on span "View this entity in source platform" at bounding box center [1301, 350] width 149 height 14
click at [712, 424] on icon "button" at bounding box center [714, 423] width 18 height 18
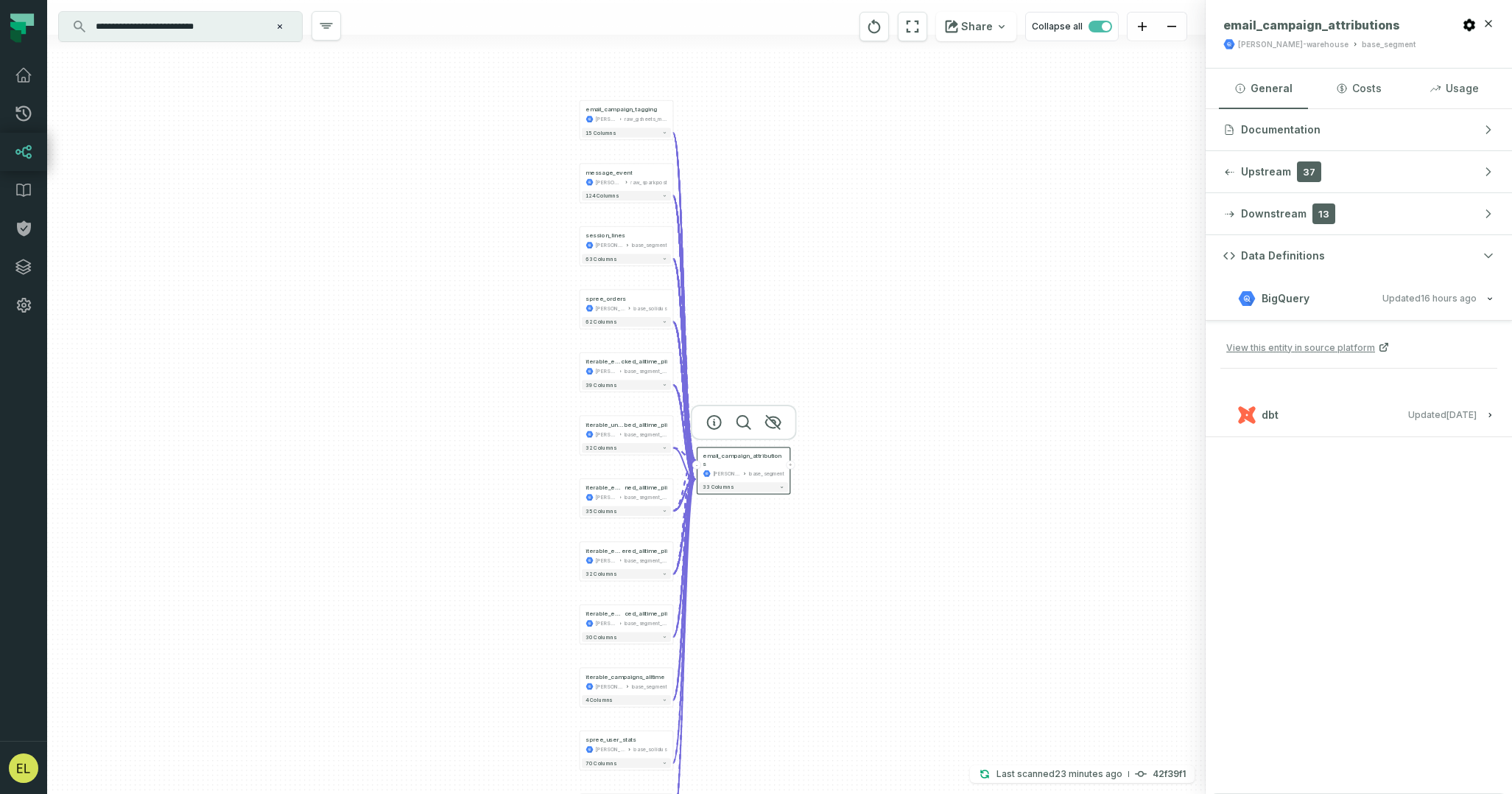
click at [1356, 416] on button "dbt Updated [DATE] 7:12:45 PM" at bounding box center [1359, 414] width 271 height 20
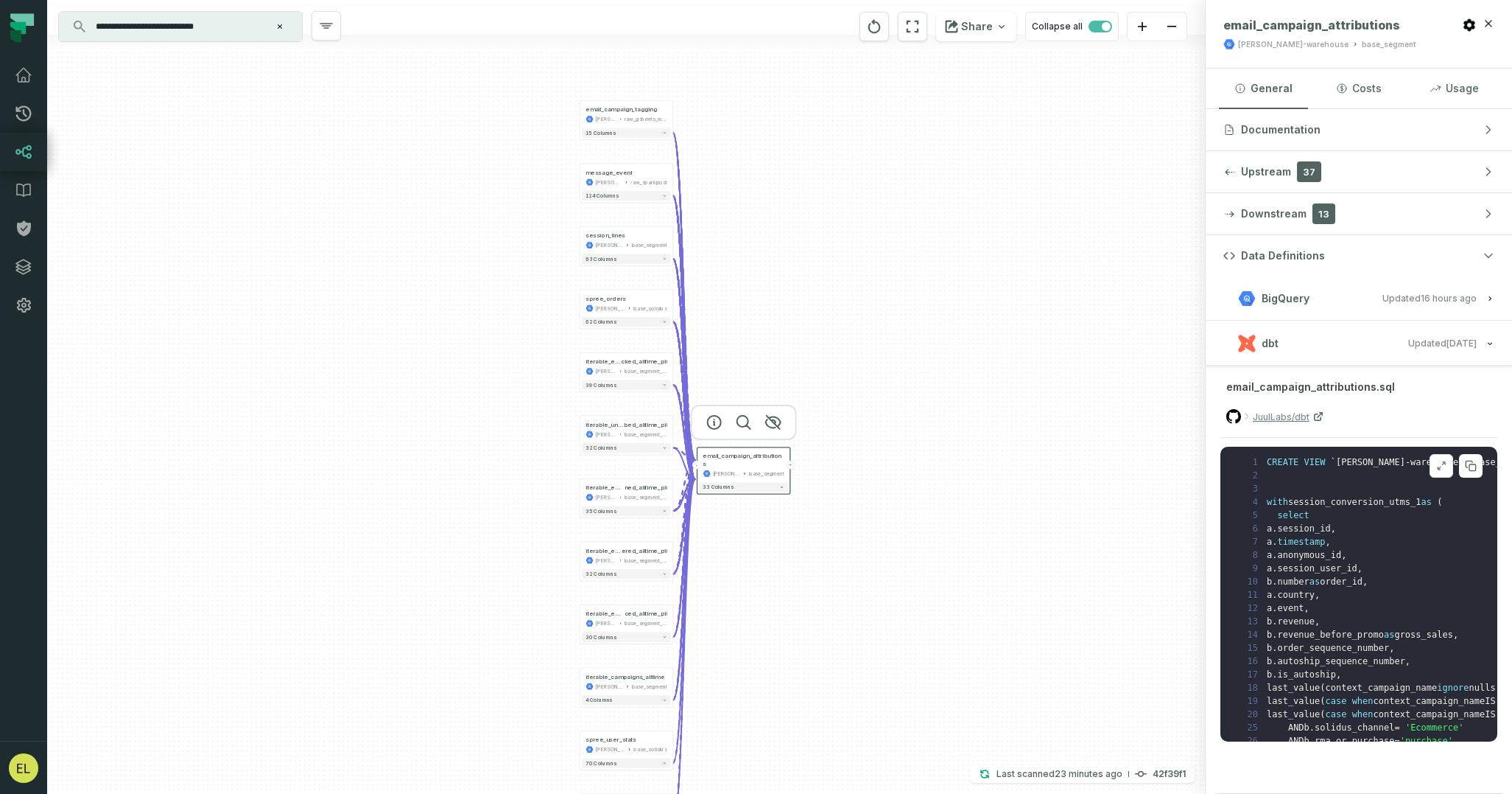
click at [1441, 468] on icon at bounding box center [1441, 466] width 11 height 12
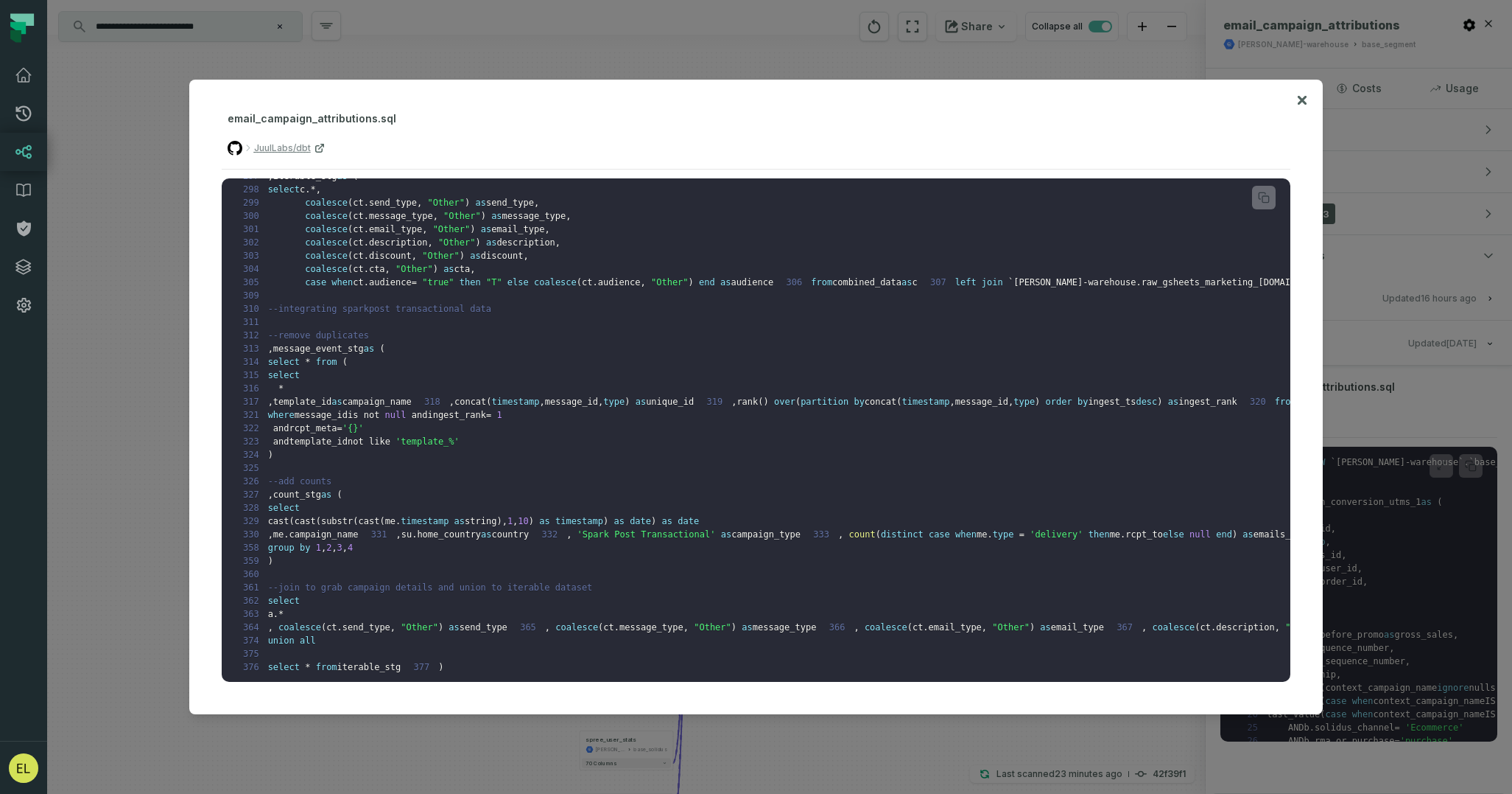
scroll to position [4514, 0]
click at [979, 431] on pre "1 CREATE VIEW ` [PERSON_NAME]-warehouse ` . ` base_segment ` . ` email_campaign…" at bounding box center [756, 431] width 1069 height 504
click at [908, 376] on pre "1 CREATE VIEW ` [PERSON_NAME]-warehouse ` . ` base_segment ` . ` email_campaign…" at bounding box center [756, 431] width 1069 height 504
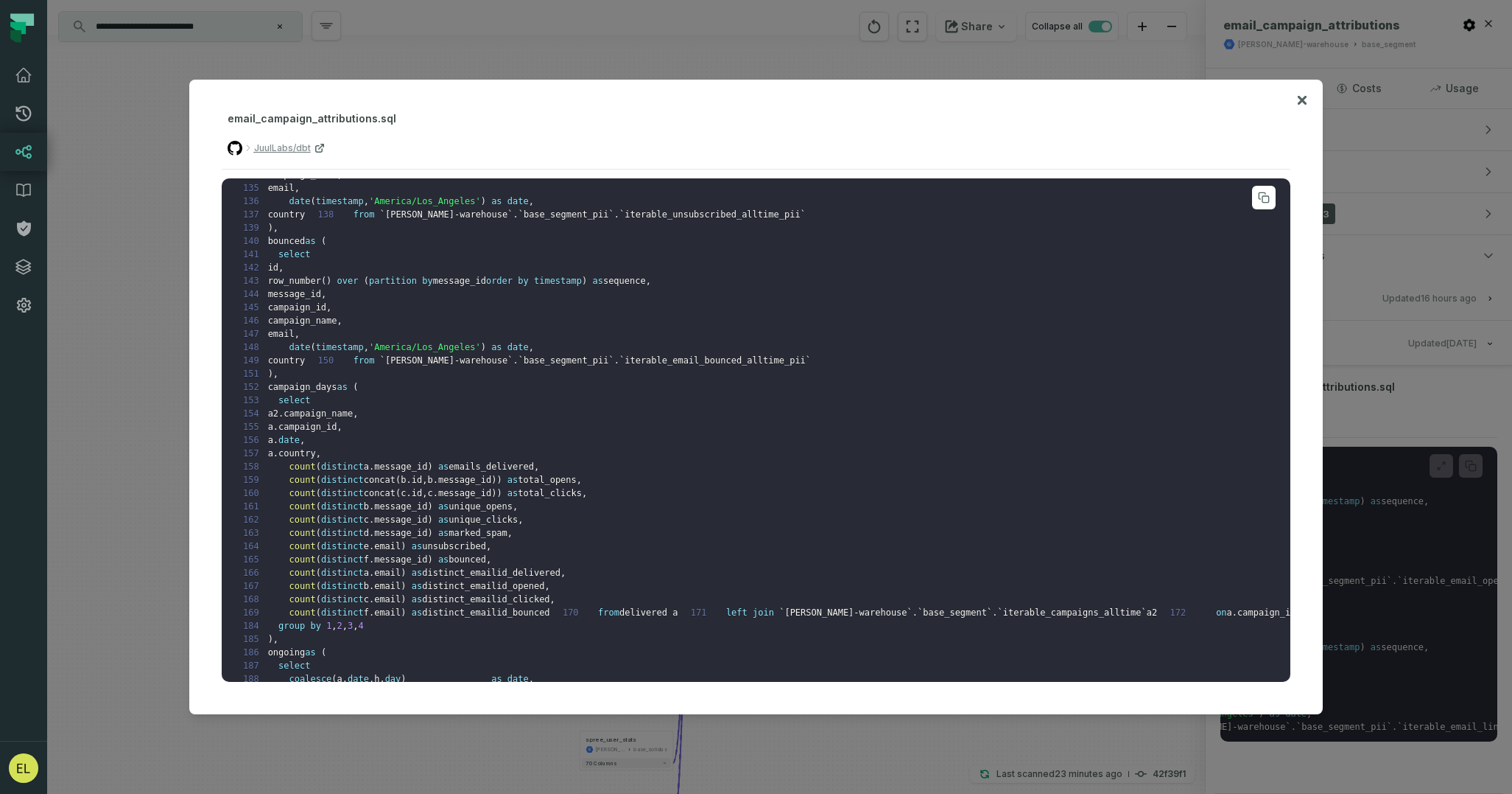
scroll to position [1586, 0]
click at [1304, 96] on icon at bounding box center [1302, 101] width 11 height 18
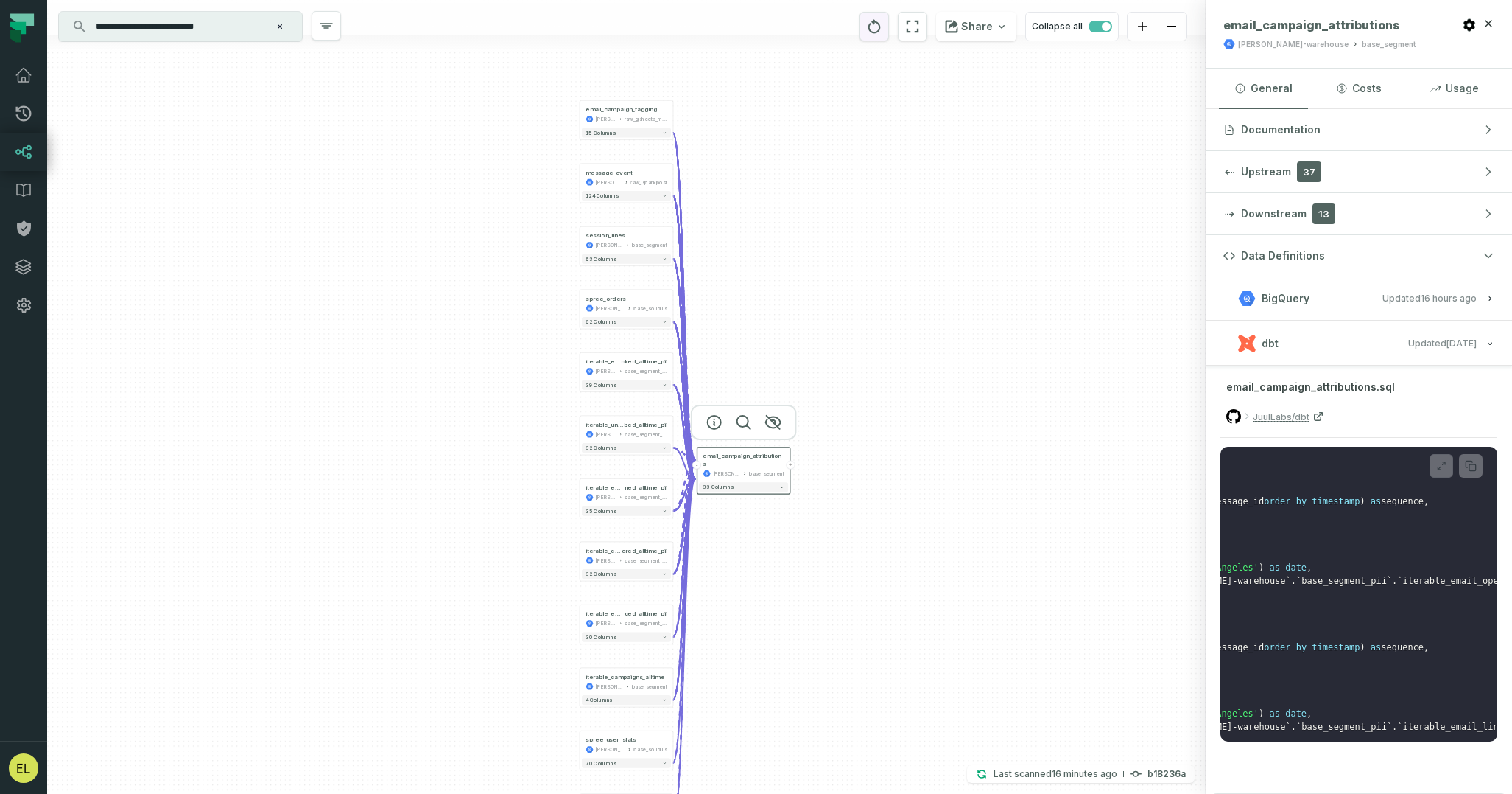
click at [883, 32] on icon "reset" at bounding box center [875, 27] width 16 height 18
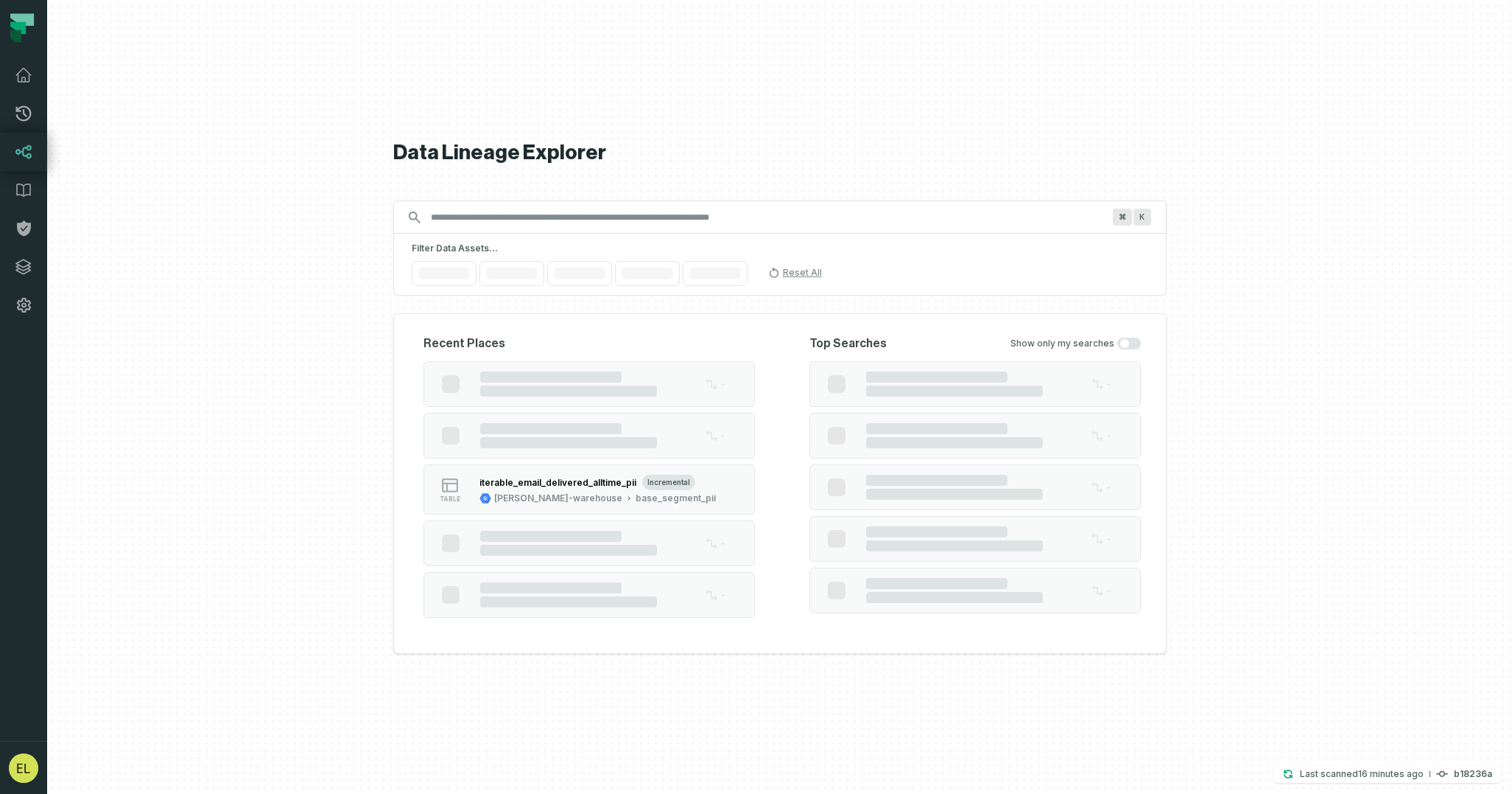
click at [760, 213] on input "Discovery Provider cmdk menu" at bounding box center [767, 217] width 689 height 24
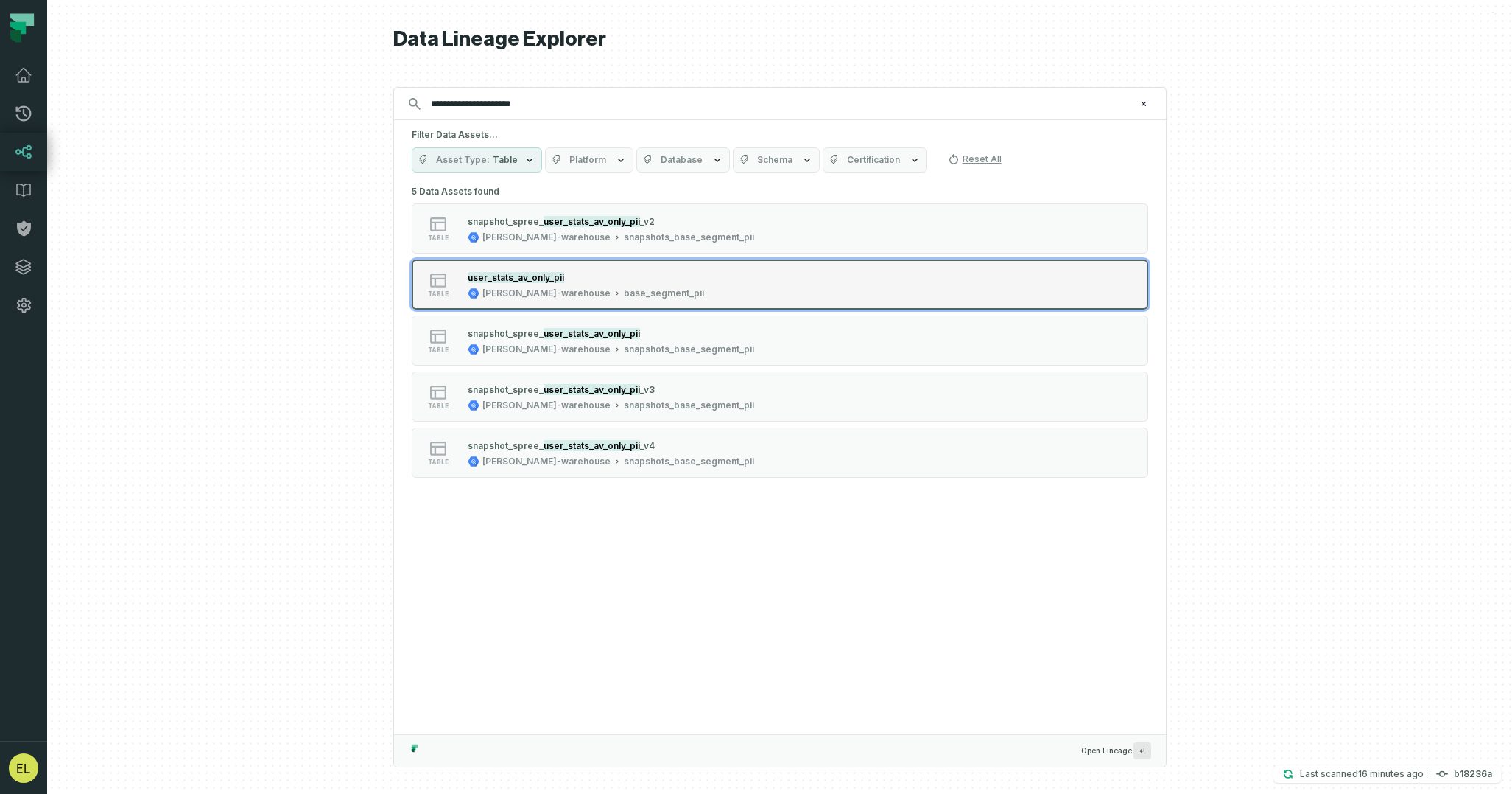
type input "**********"
click at [826, 278] on button "table user_stats_av_only_pii [PERSON_NAME]-warehouse base_segment_pii" at bounding box center [780, 285] width 737 height 50
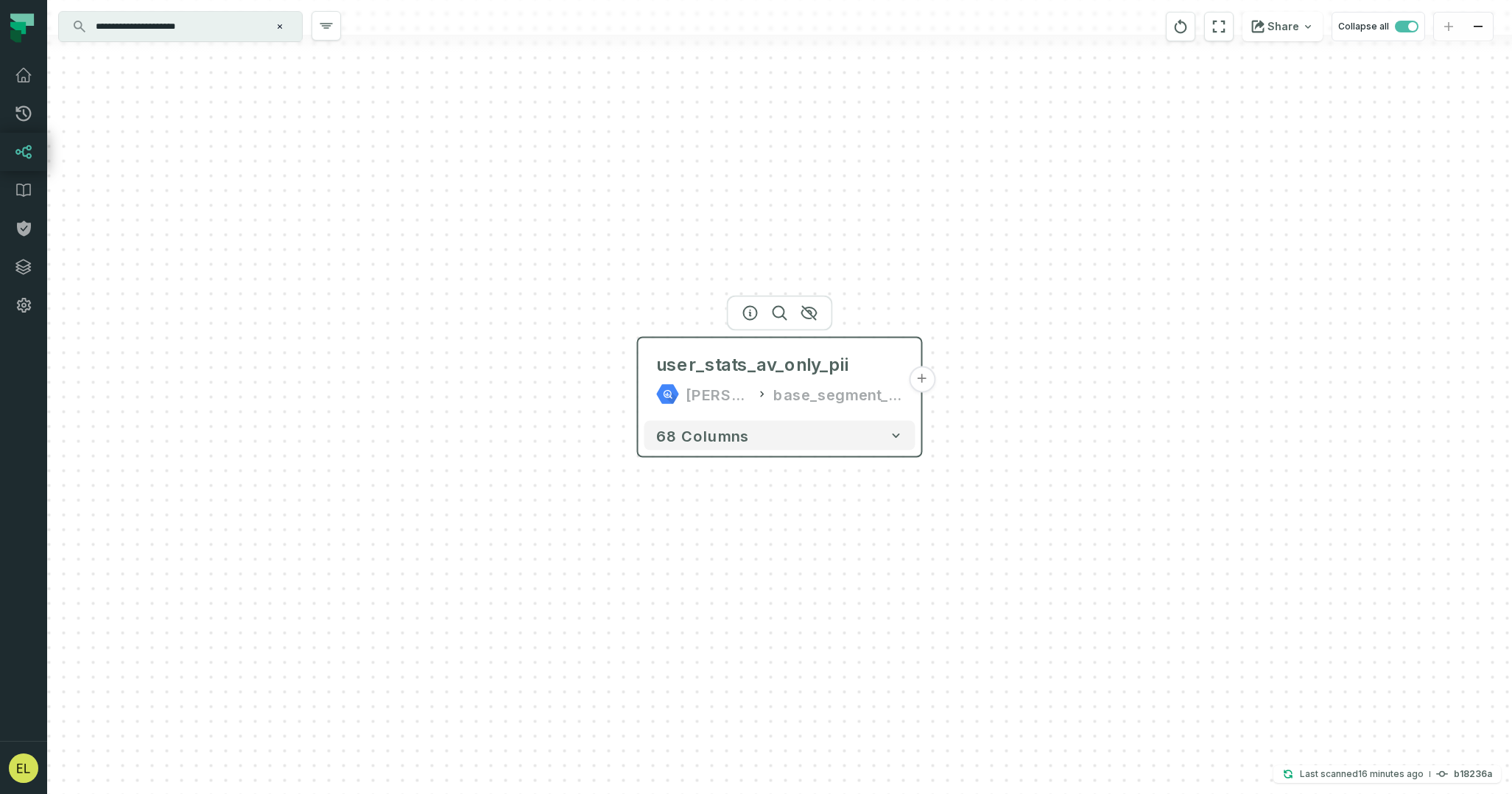
click at [919, 384] on button "+" at bounding box center [922, 380] width 27 height 27
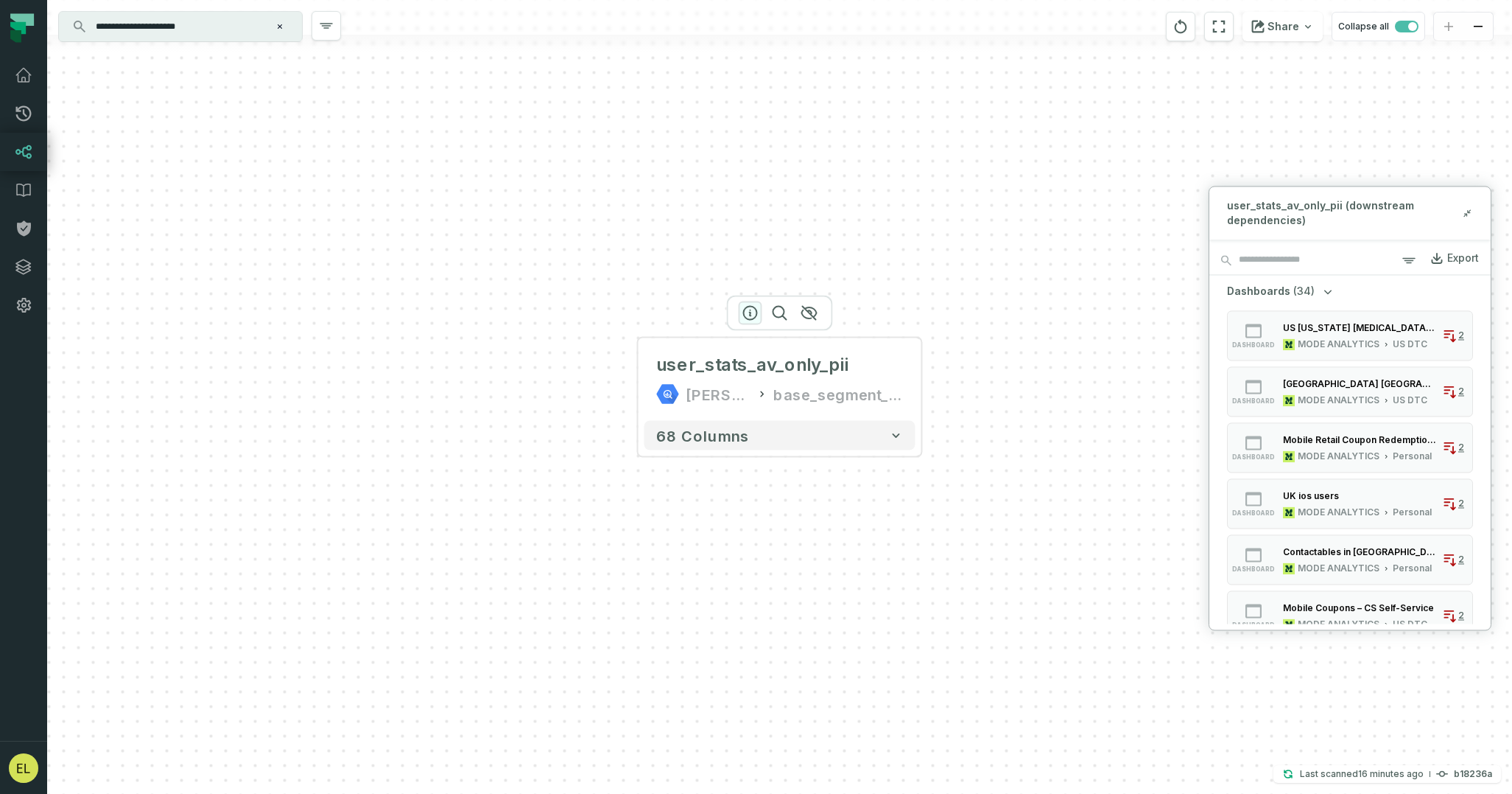
click at [740, 317] on button "button" at bounding box center [750, 313] width 24 height 24
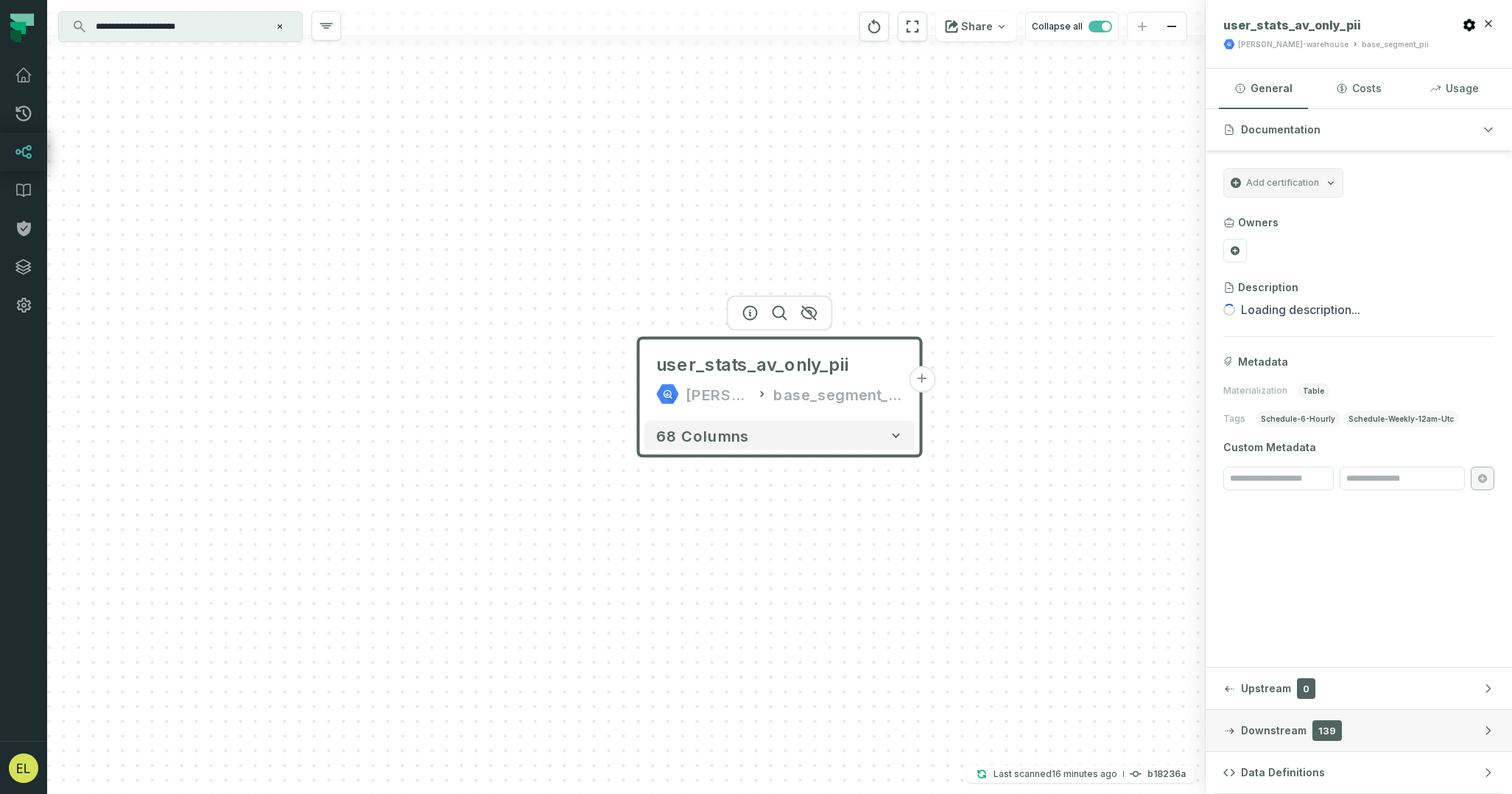
click at [1351, 741] on button "Downstream 139" at bounding box center [1359, 730] width 306 height 41
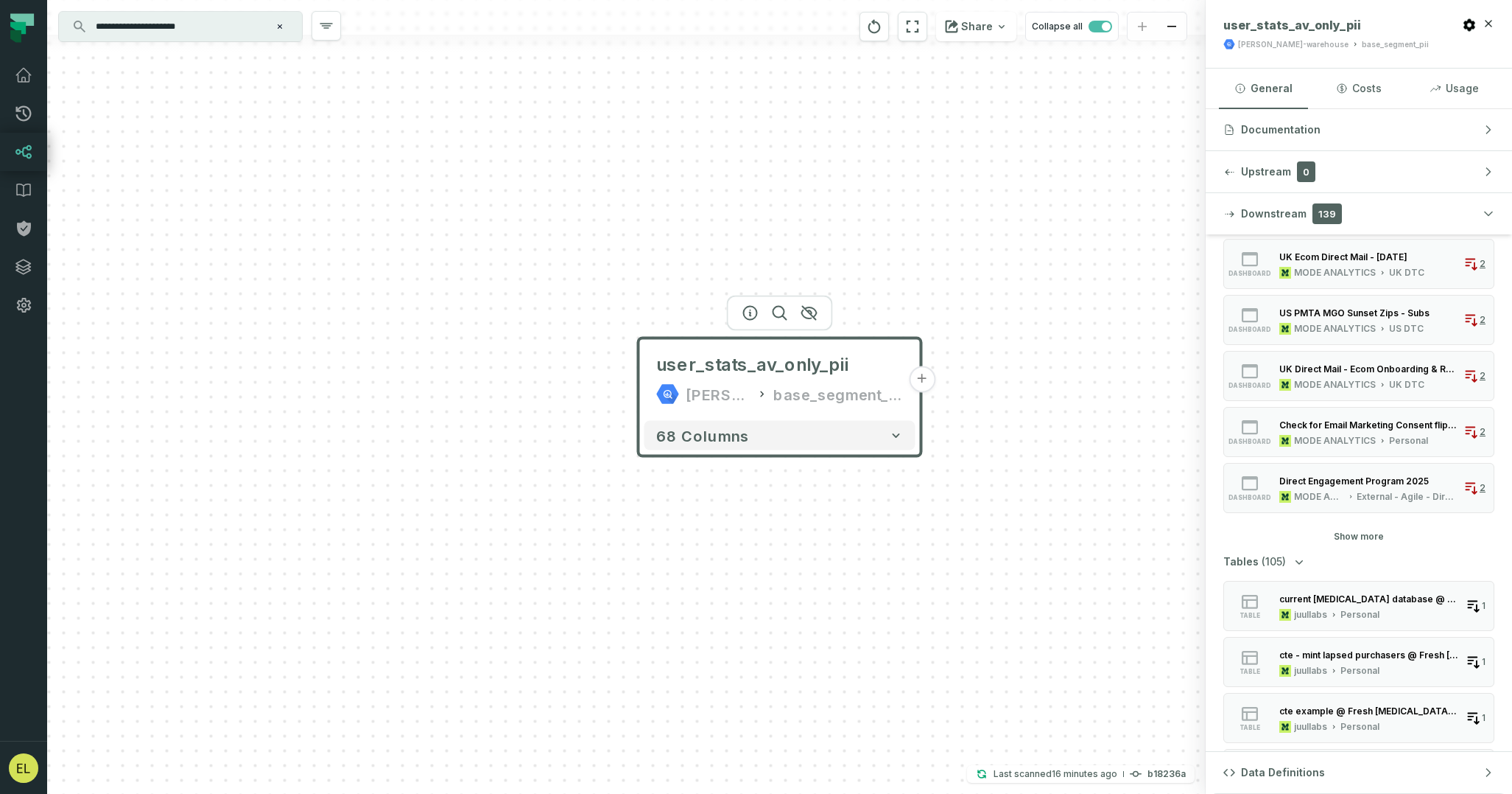
scroll to position [27, 0]
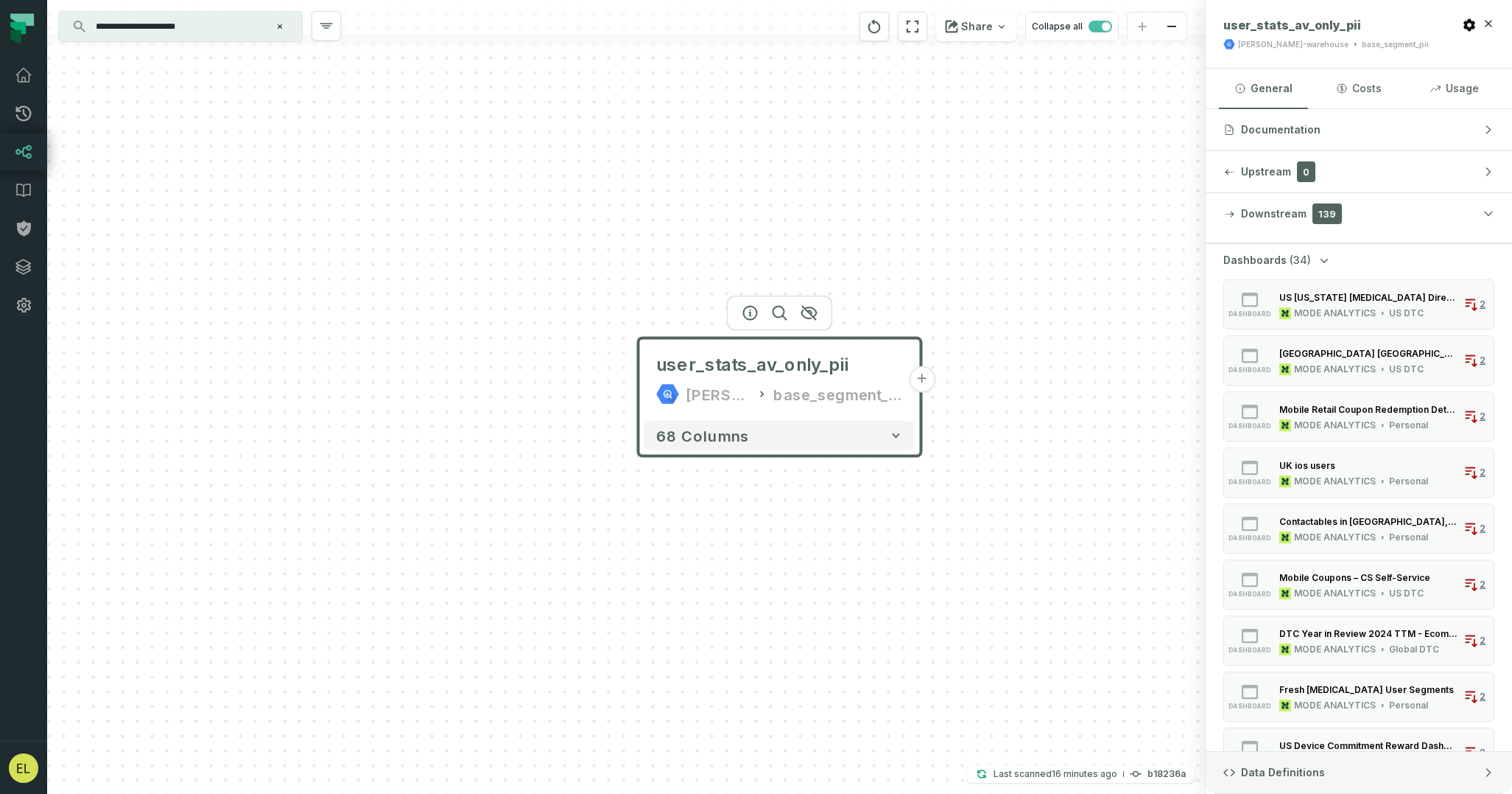
click at [1330, 774] on button "Data Definitions" at bounding box center [1359, 772] width 306 height 41
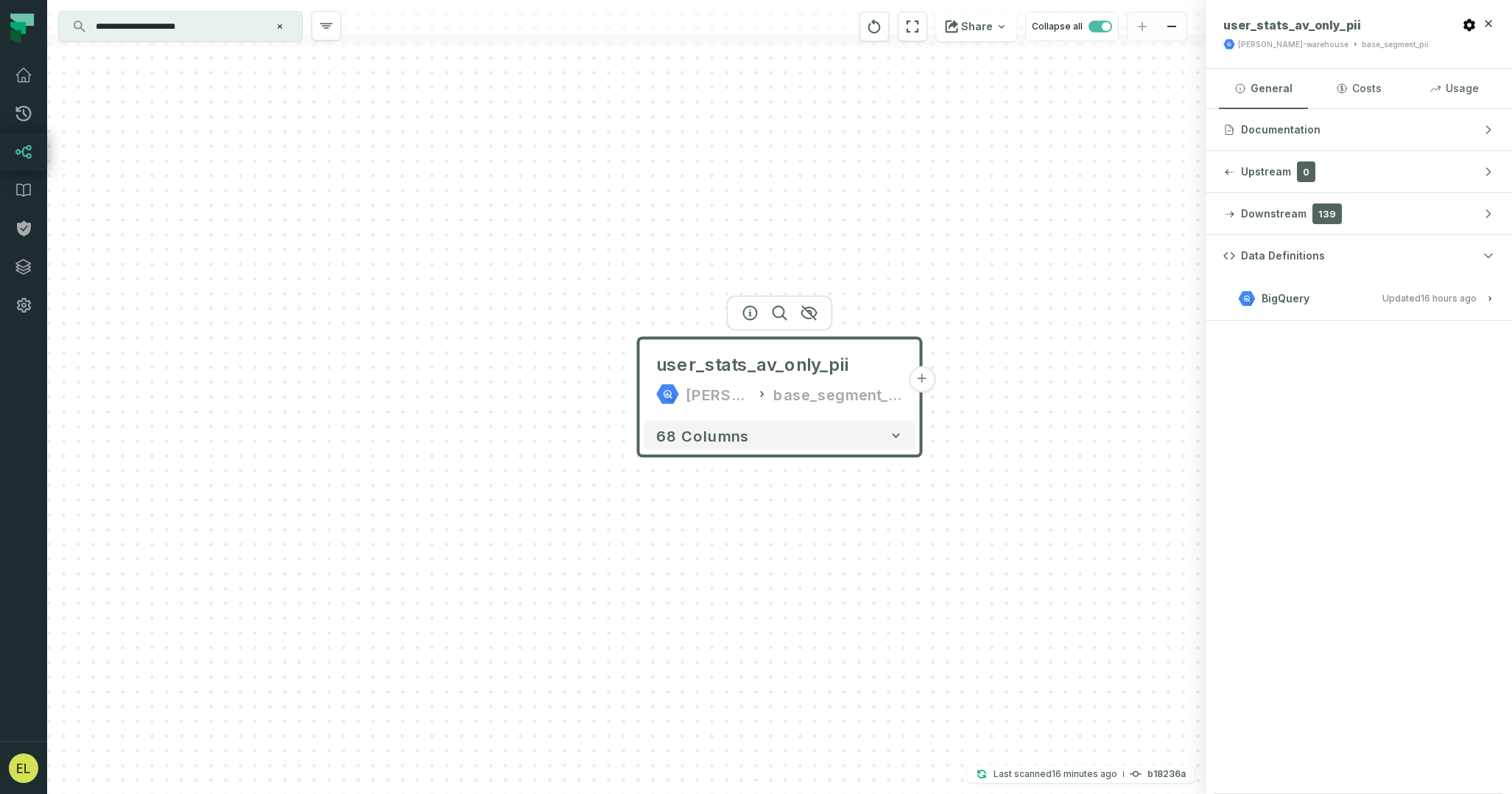
click at [1423, 306] on button "BigQuery Updated [DATE] 1:01:45 AM" at bounding box center [1359, 298] width 271 height 20
